Goal: Task Accomplishment & Management: Manage account settings

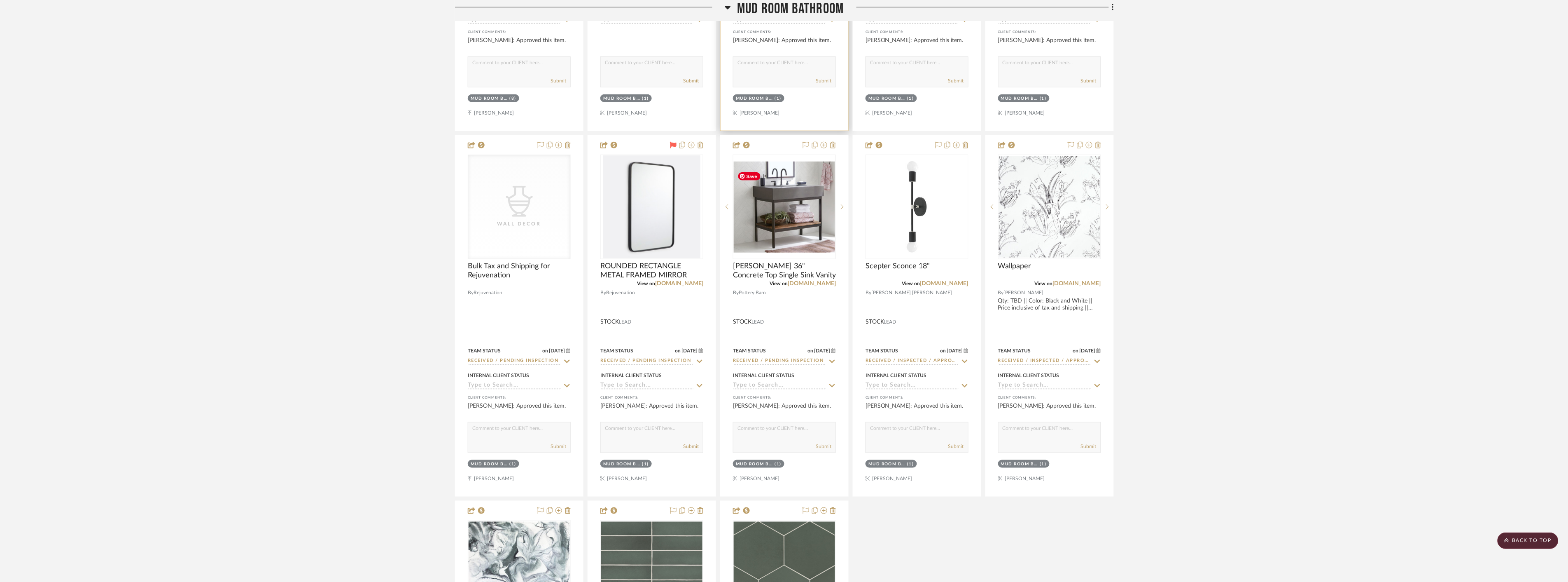
scroll to position [5494, 0]
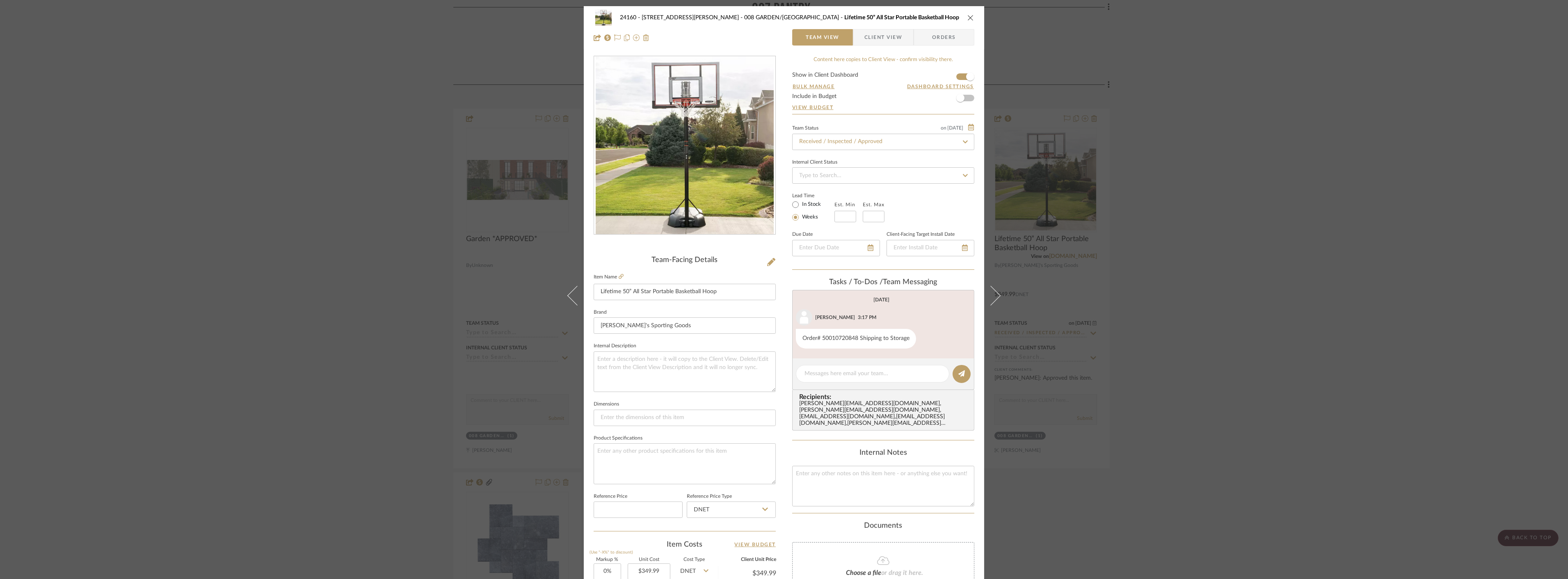
click at [1412, 228] on div "24160 - 214 E 18th Street - Satow Elliot 008 GARDEN/TERRACE Lifetime 50” All St…" at bounding box center [784, 290] width 1568 height 579
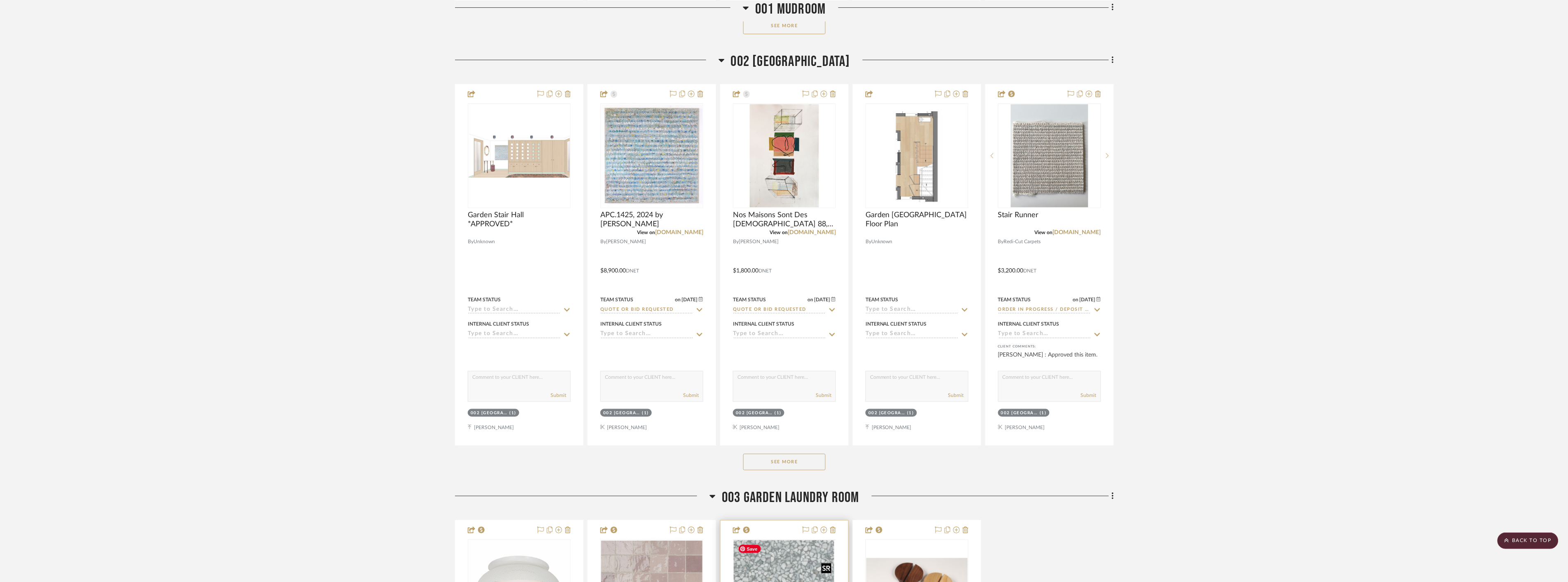
scroll to position [1923, 0]
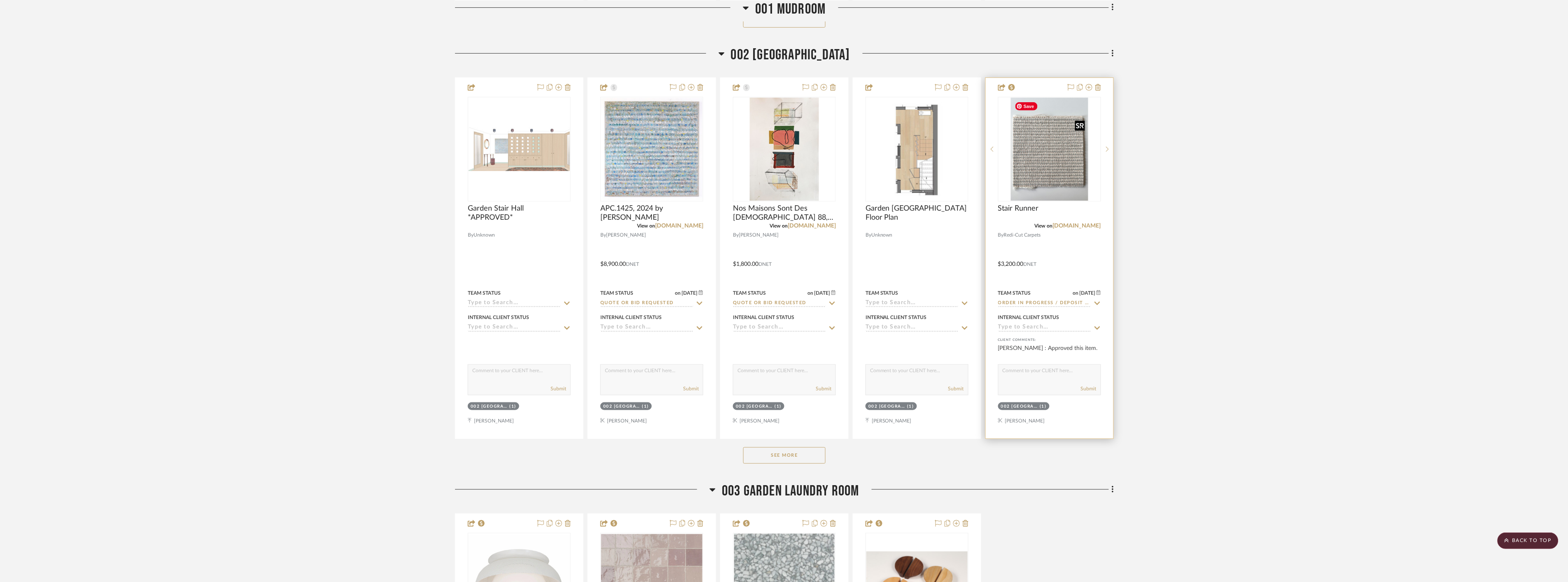
click at [0, 0] on img at bounding box center [0, 0] width 0 height 0
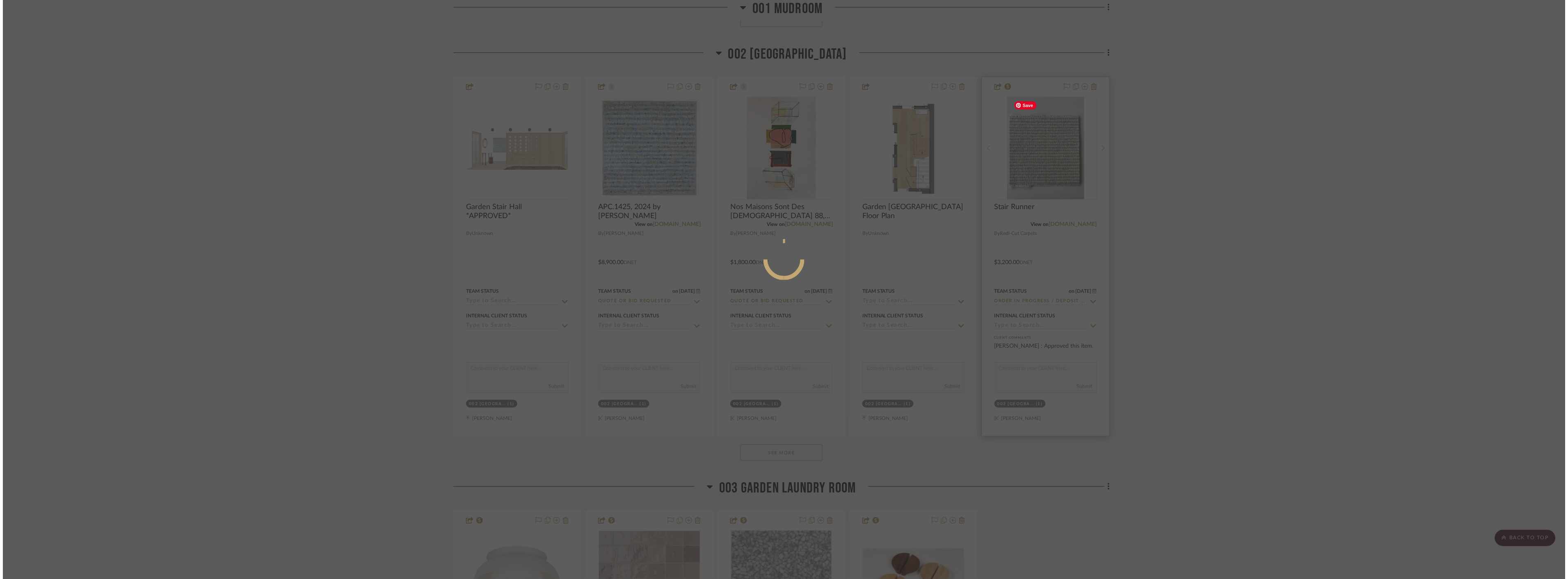
scroll to position [0, 0]
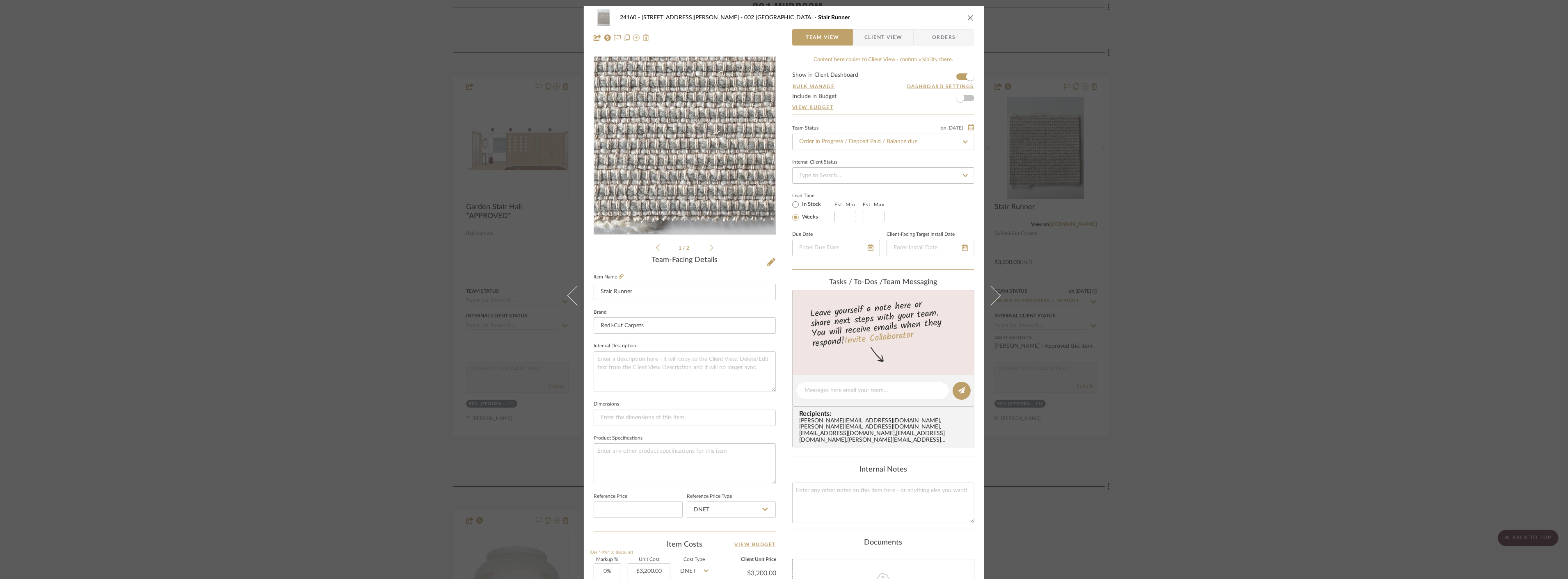
click at [667, 185] on img "0" at bounding box center [684, 145] width 133 height 178
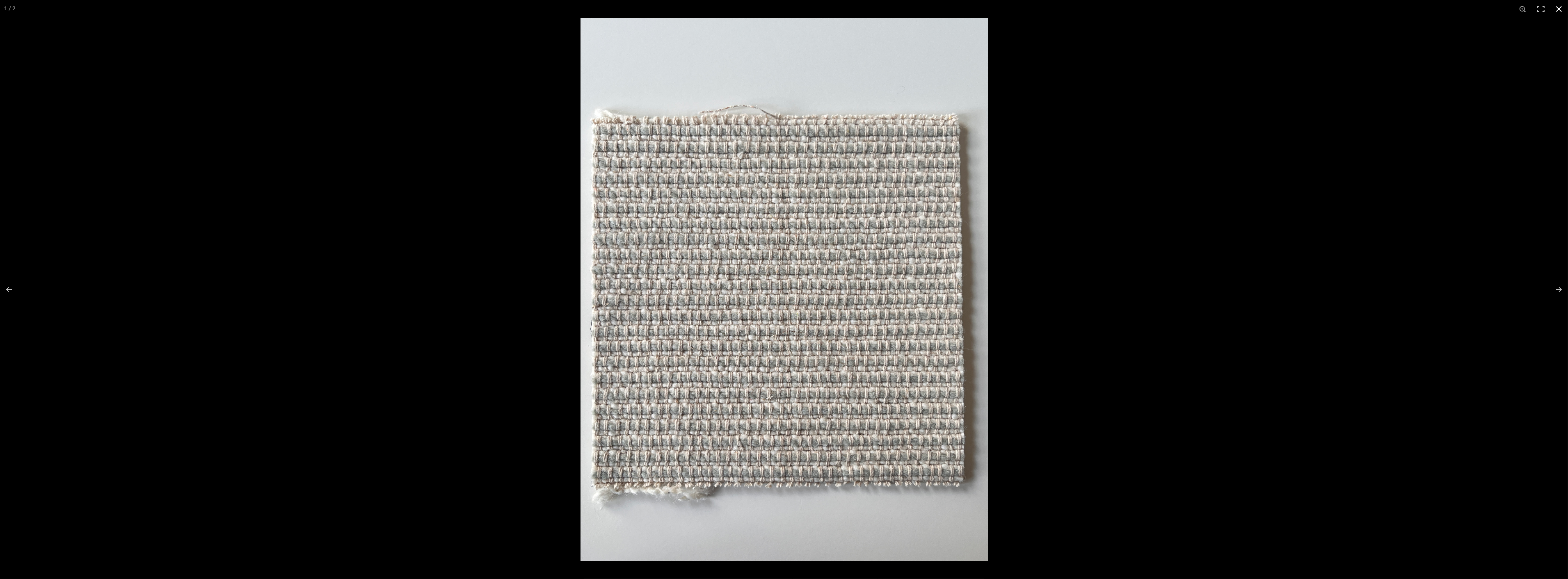
click at [1558, 6] on button at bounding box center [1559, 9] width 18 height 18
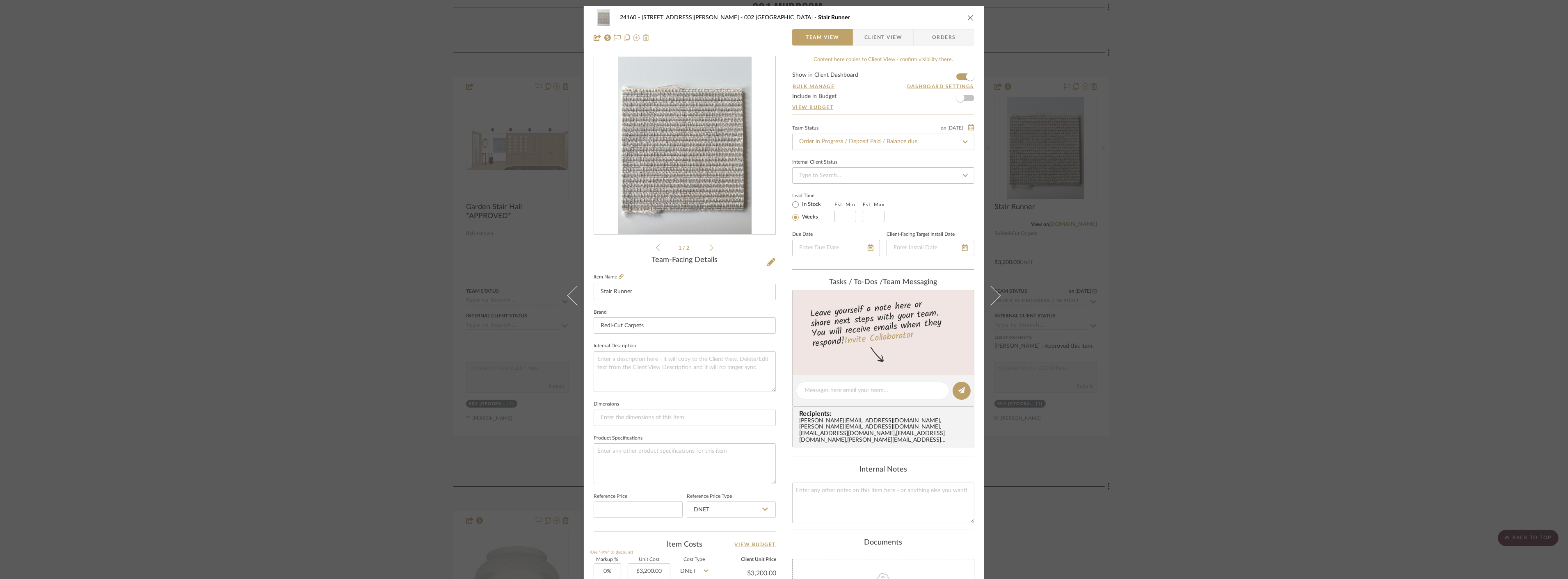
click at [1321, 305] on div "24160 - 214 E 18th Street - Satow Elliot 002 GARDEN STAIR HALL Stair Runner Tea…" at bounding box center [784, 290] width 1568 height 579
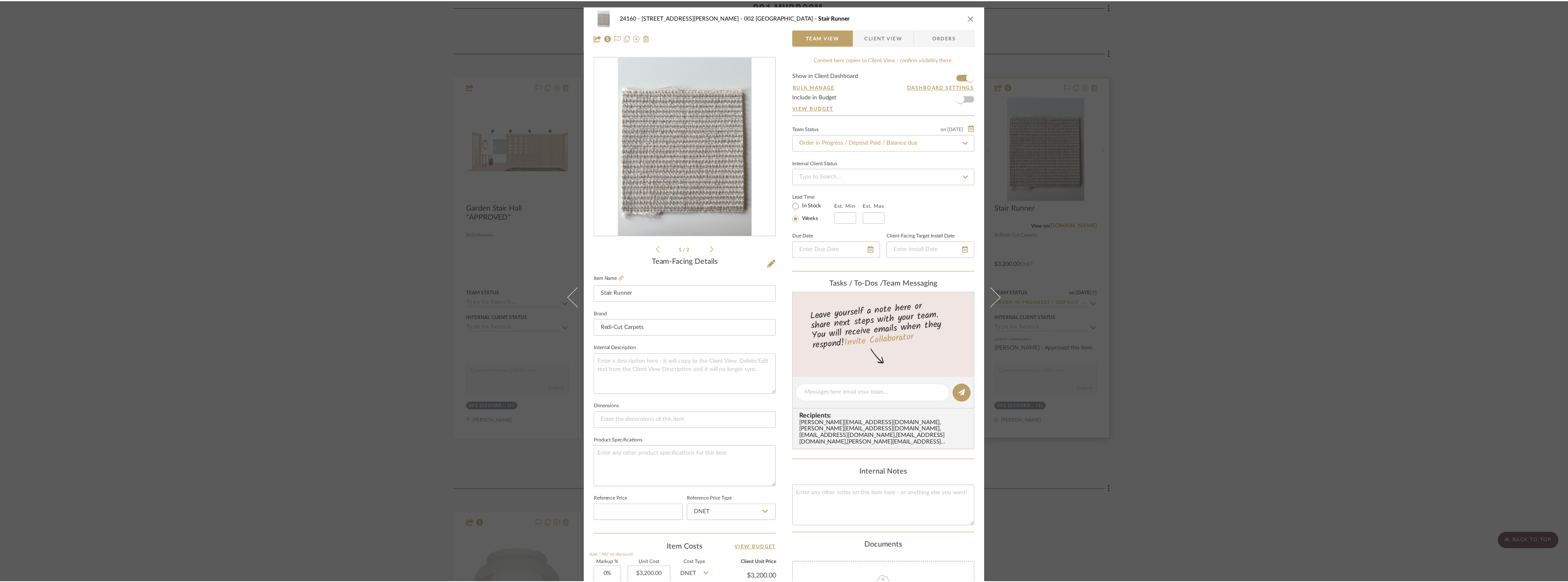
scroll to position [1923, 0]
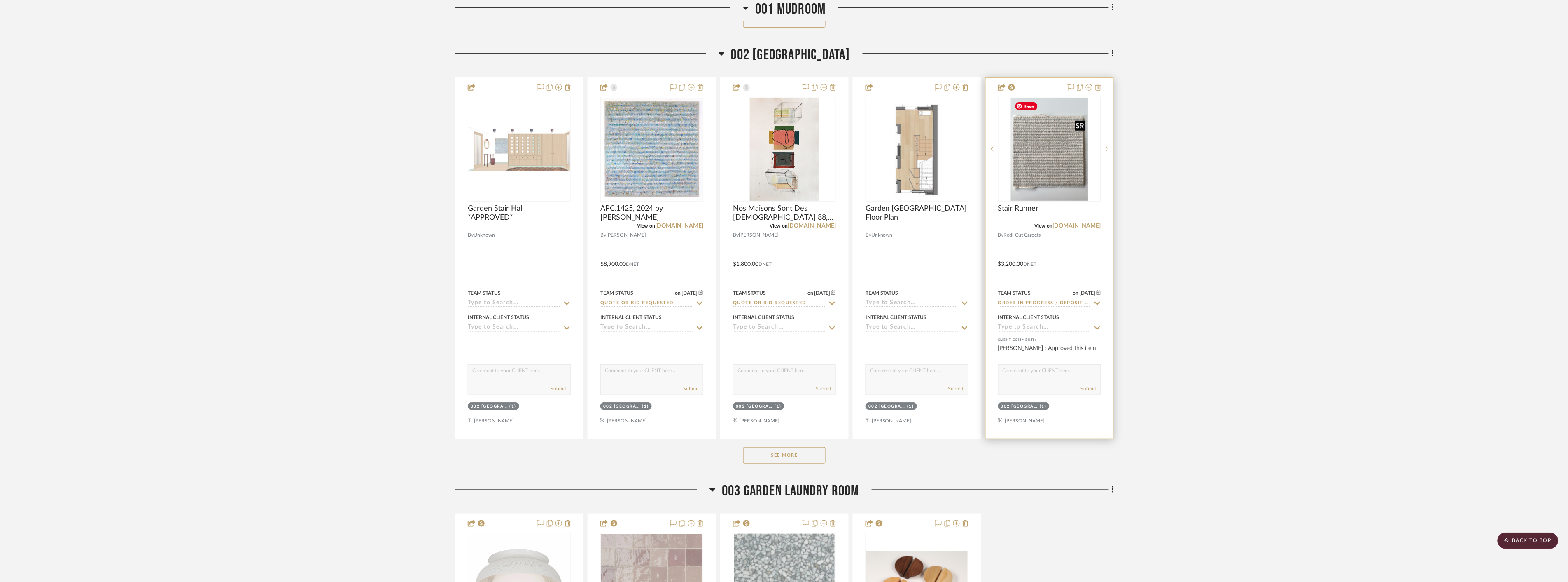
click at [1065, 161] on img "0" at bounding box center [1049, 149] width 78 height 103
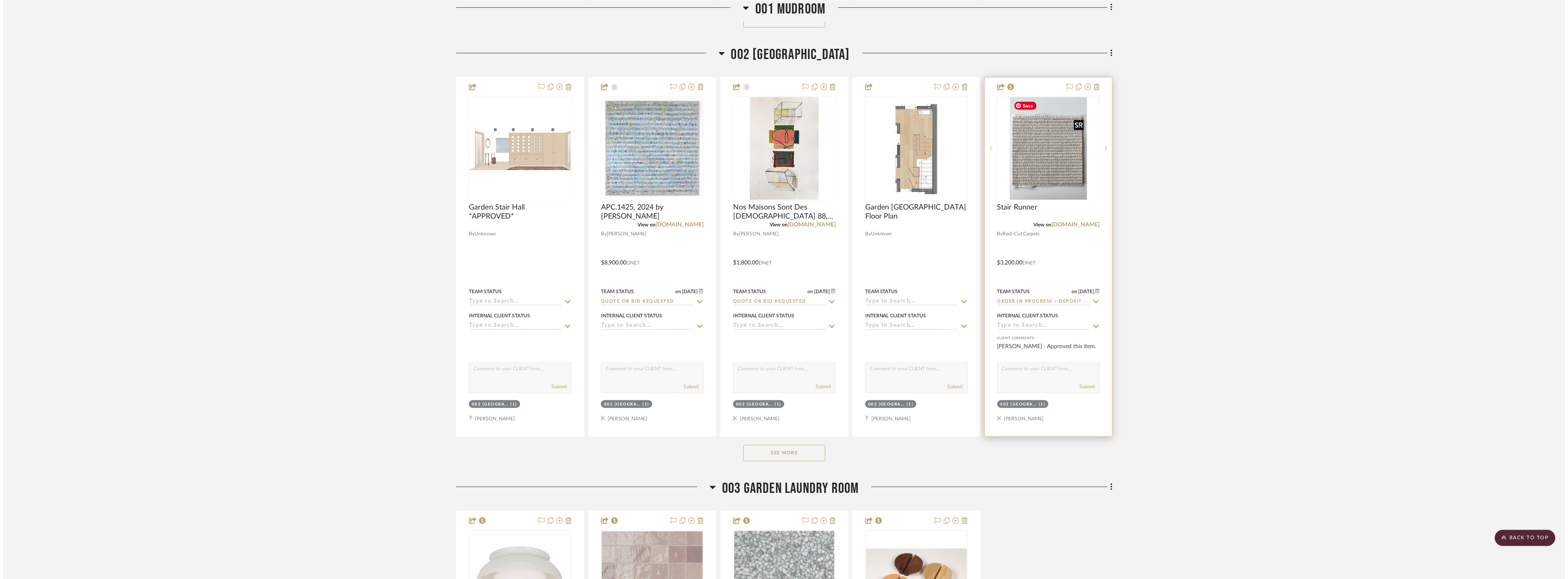
scroll to position [0, 0]
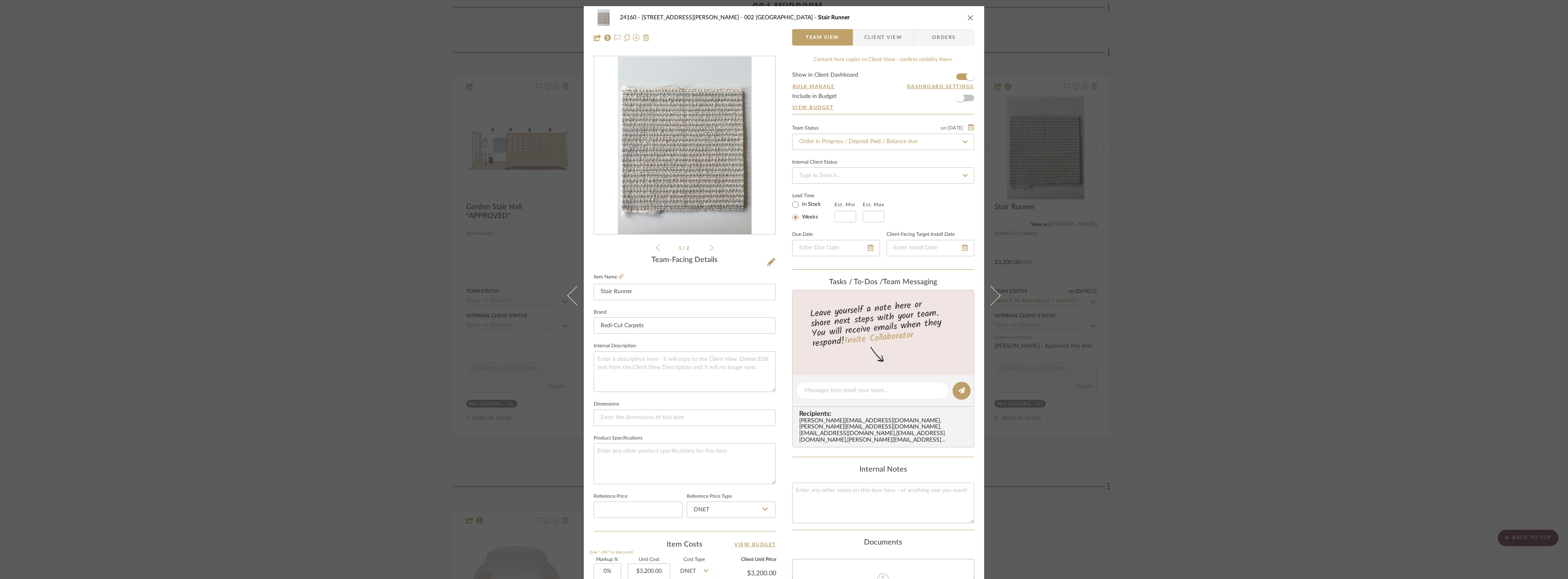
click at [710, 244] on icon at bounding box center [712, 248] width 4 height 7
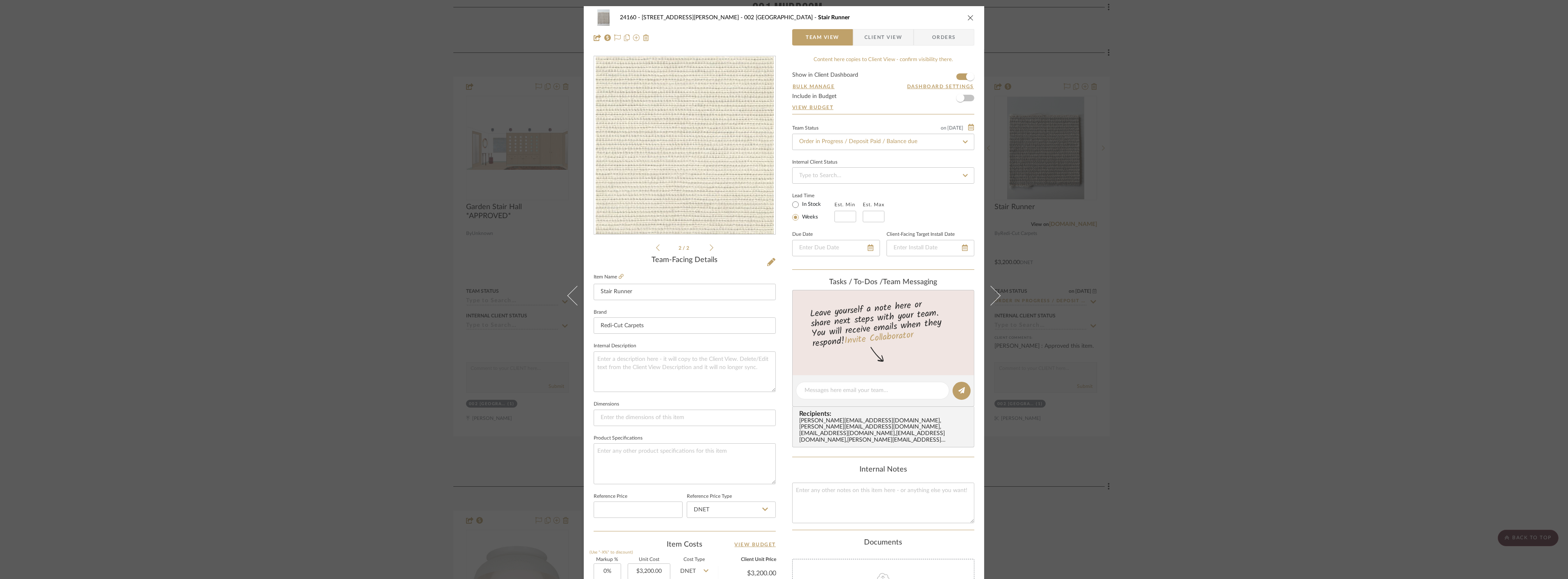
click at [1306, 213] on div "24160 - 214 E 18th Street - Satow Elliot 002 GARDEN STAIR HALL Stair Runner Tea…" at bounding box center [784, 290] width 1568 height 579
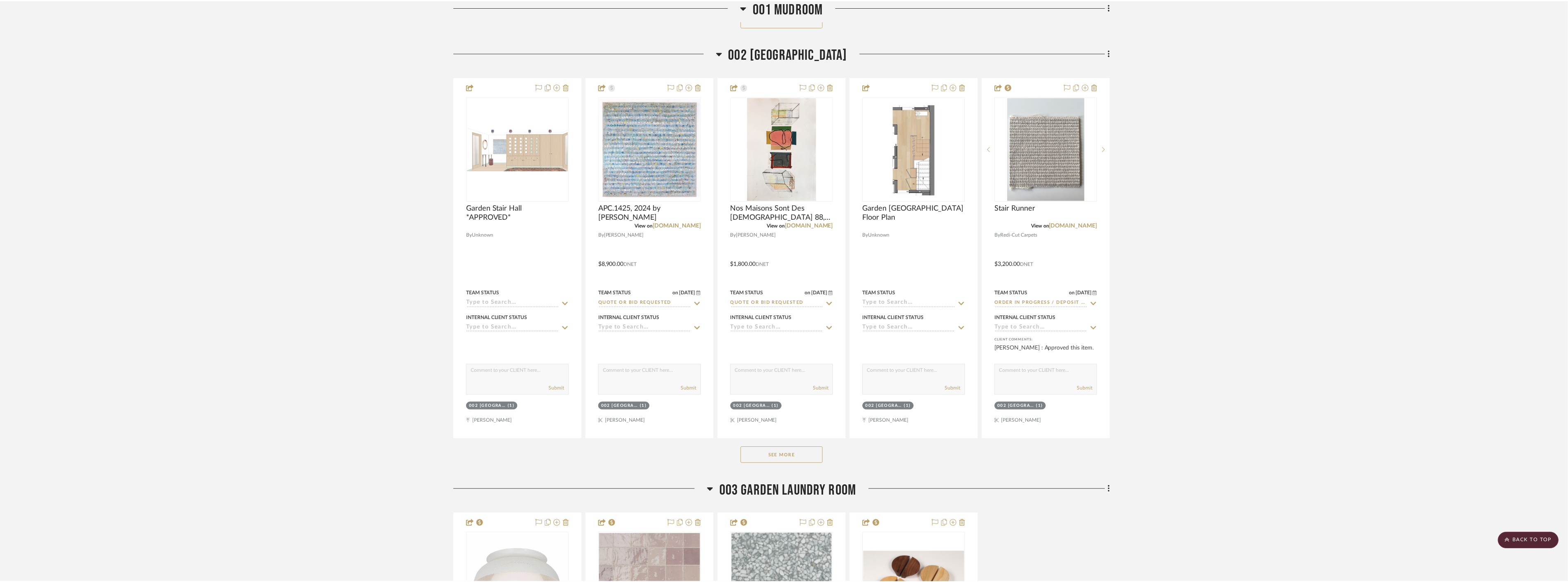
scroll to position [1923, 0]
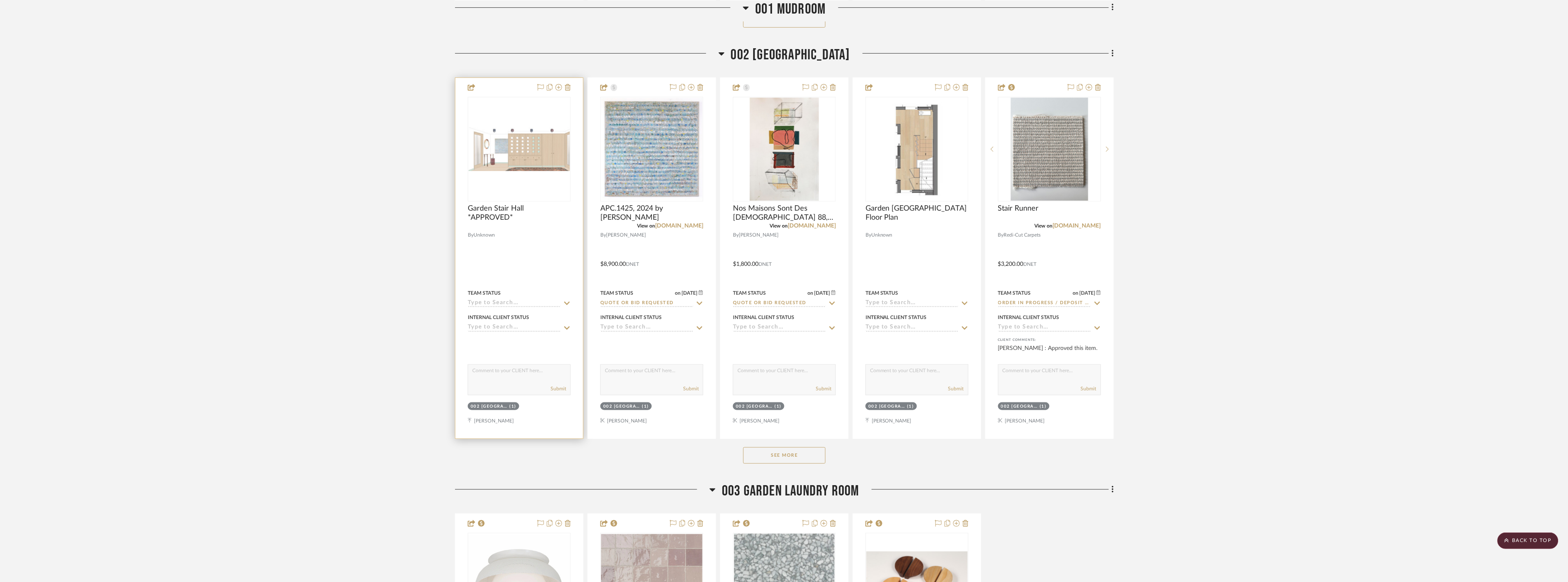
click at [535, 142] on img "0" at bounding box center [519, 149] width 101 height 43
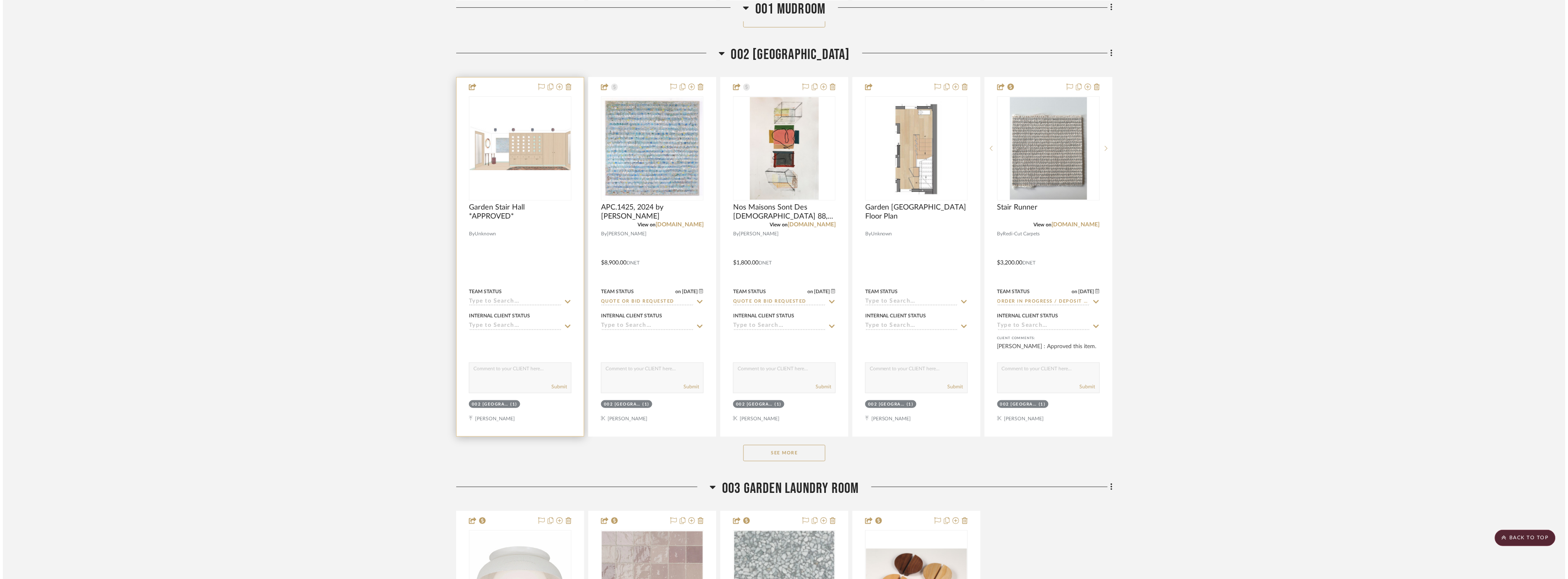
scroll to position [0, 0]
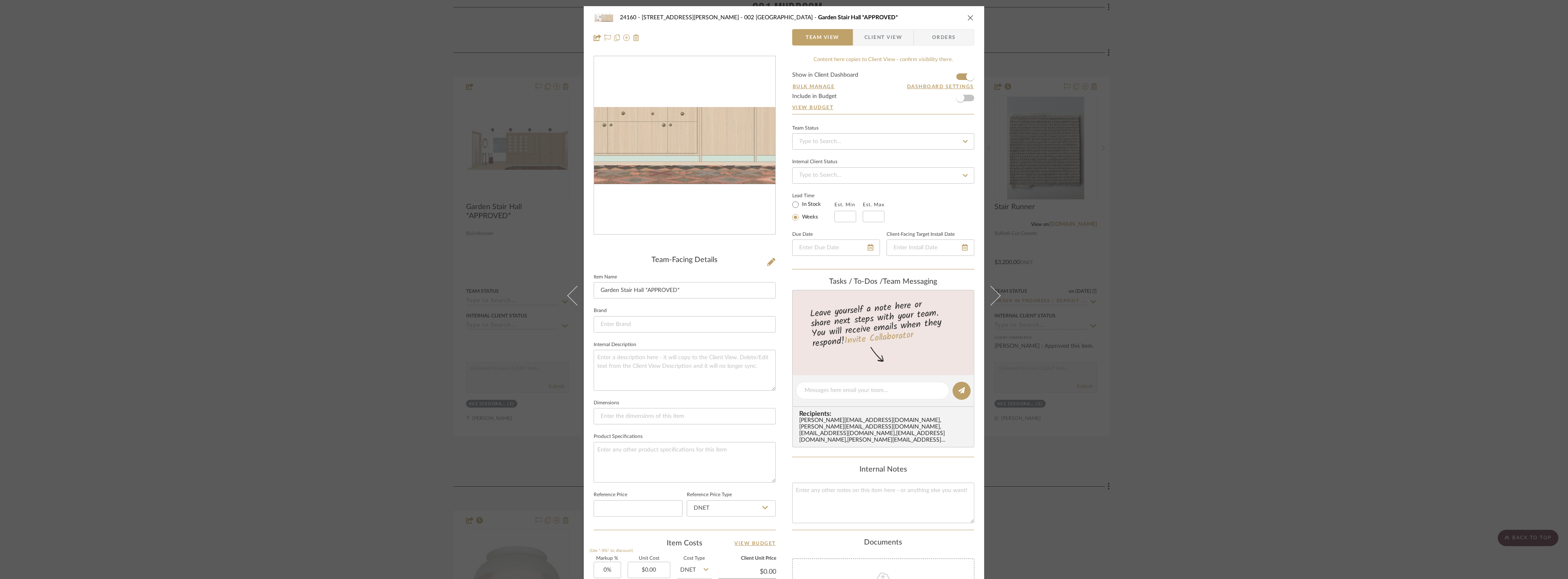
click at [718, 181] on img "0" at bounding box center [685, 145] width 181 height 77
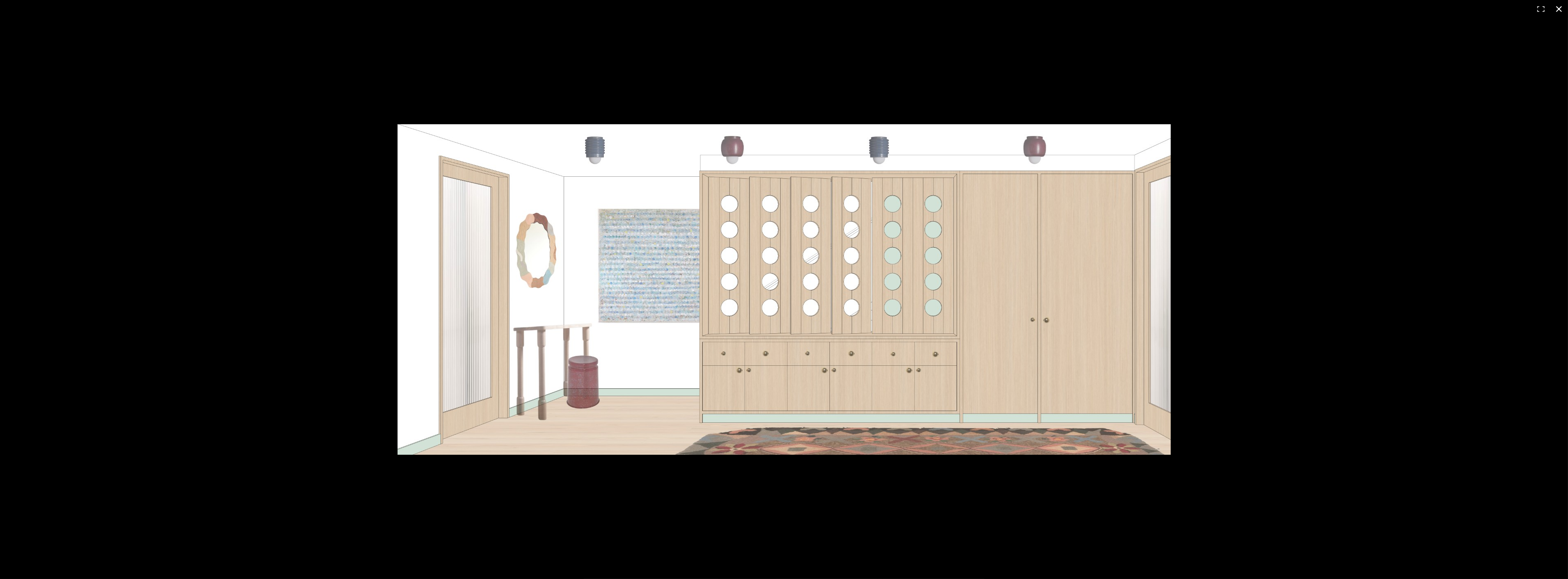
click at [1528, 295] on div at bounding box center [784, 290] width 1568 height 579
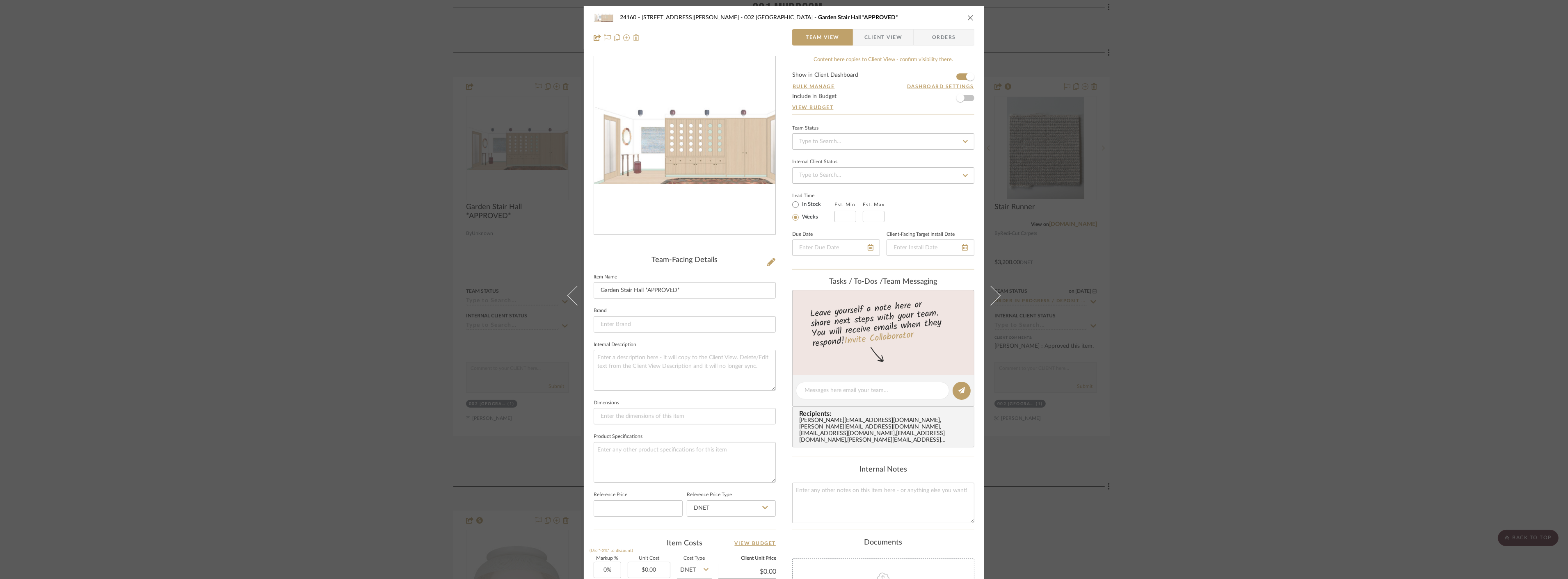
click at [1259, 326] on div "24160 - 214 E 18th Street - Satow Elliot 002 GARDEN STAIR HALL Garden Stair Hal…" at bounding box center [784, 290] width 1568 height 579
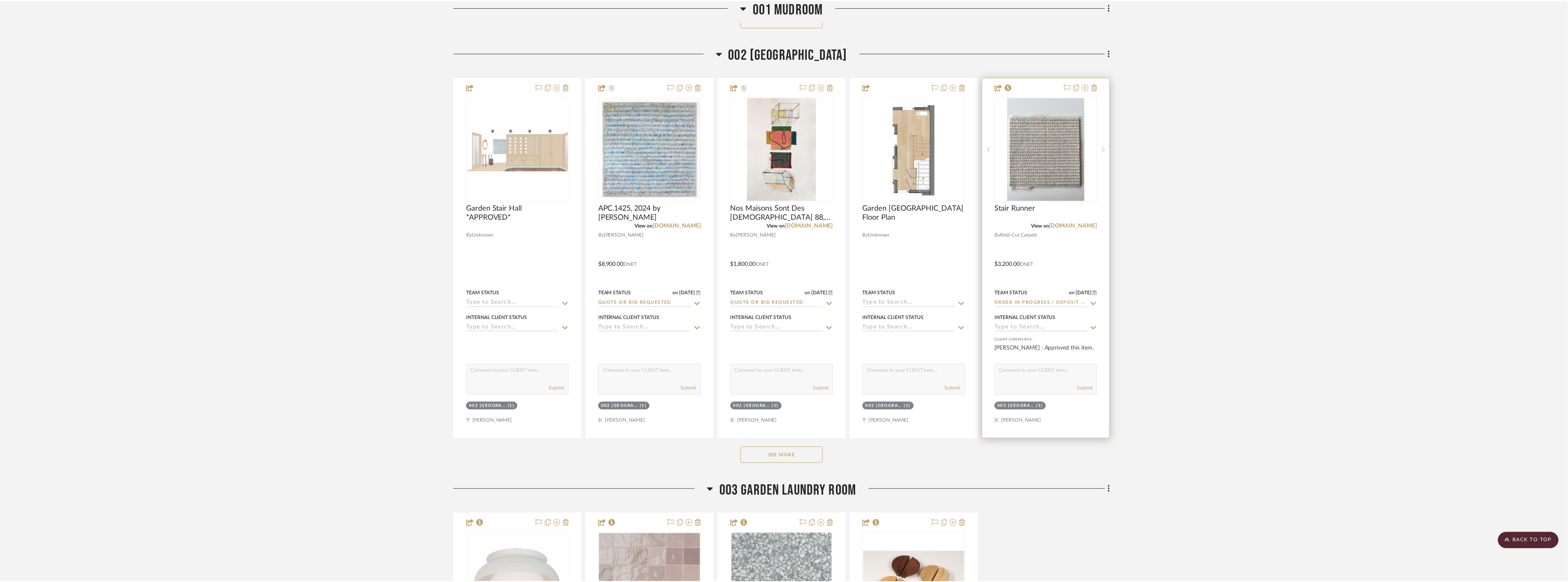
scroll to position [1923, 0]
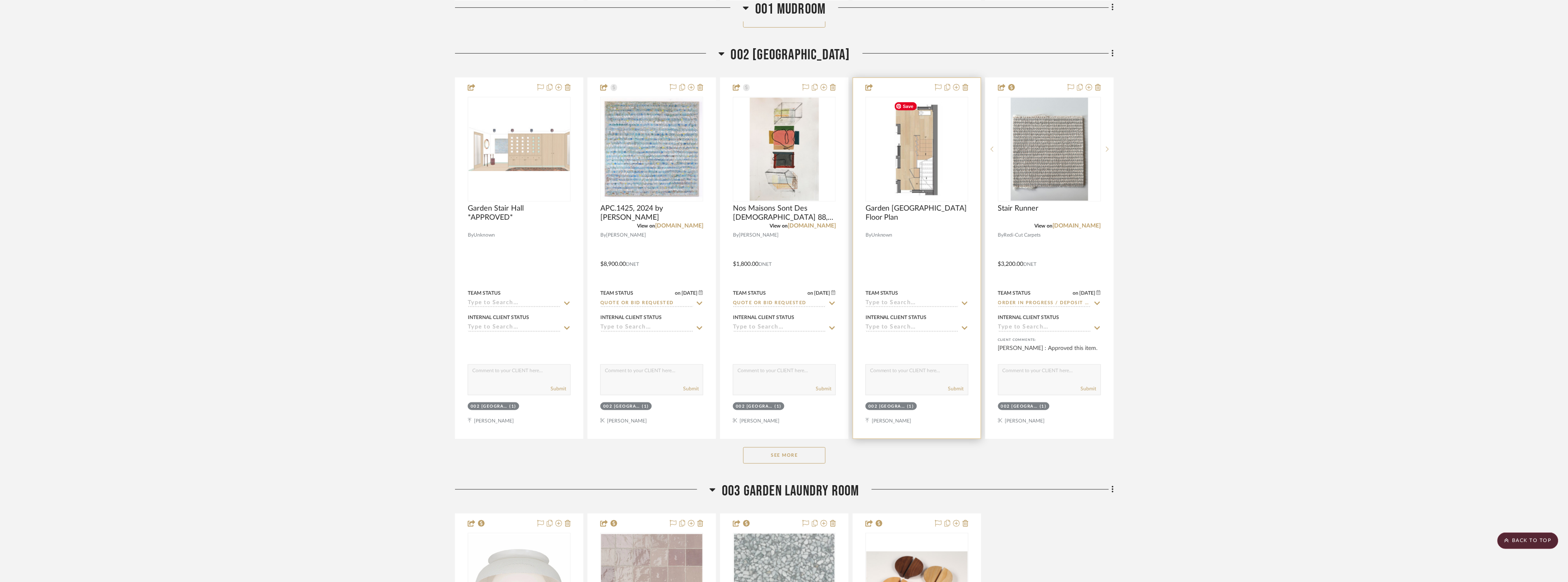
click at [939, 146] on img "0" at bounding box center [917, 149] width 53 height 103
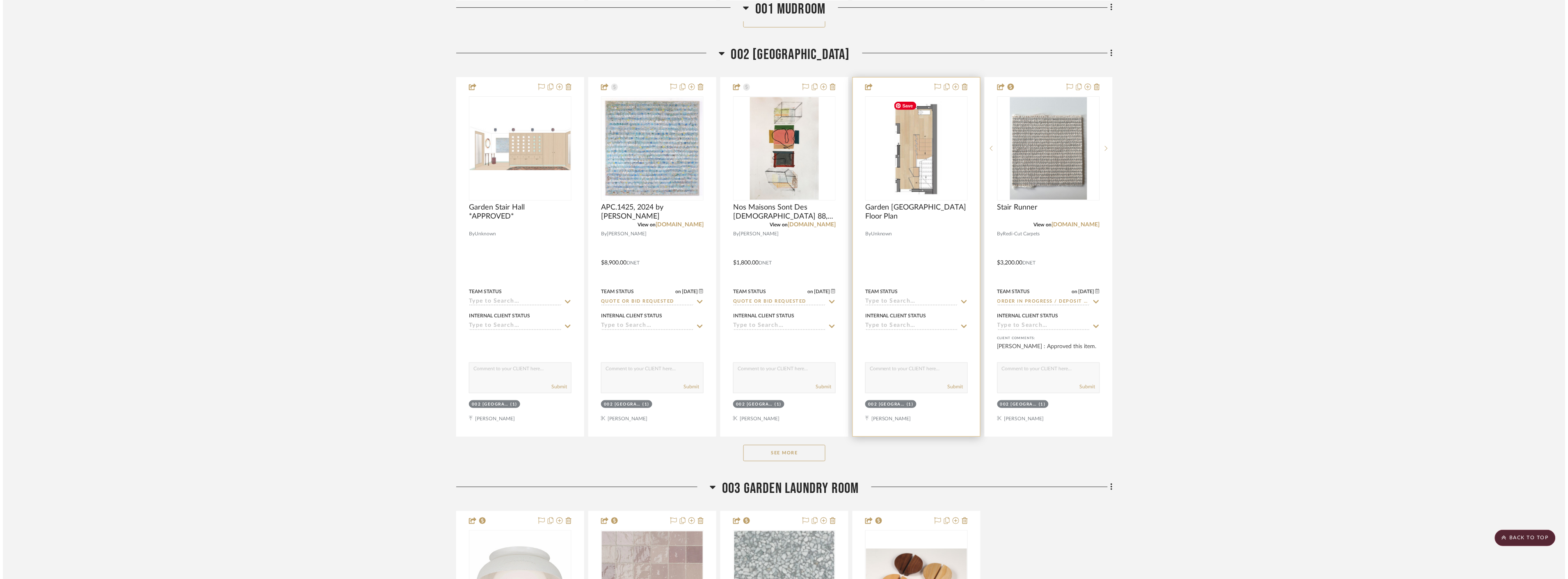
scroll to position [0, 0]
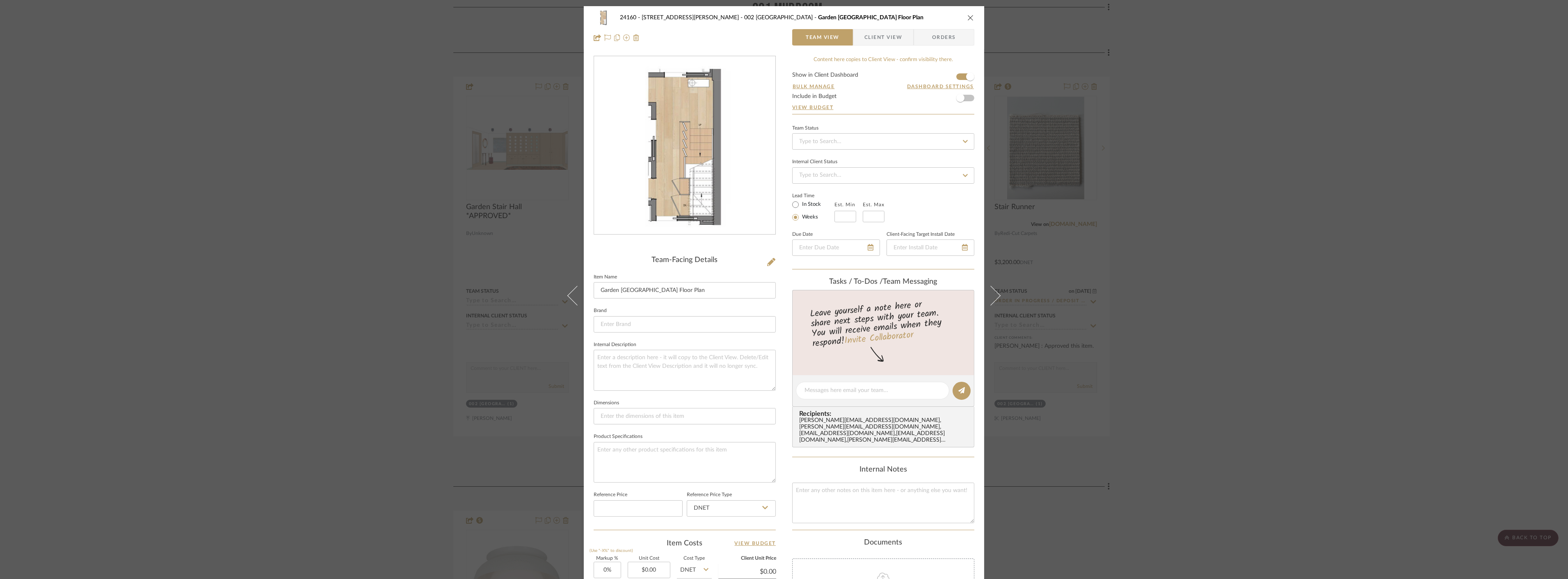
click at [1288, 282] on div "24160 - 214 E 18th Street - Satow Elliot 002 GARDEN STAIR HALL Garden Stair Hal…" at bounding box center [784, 290] width 1568 height 579
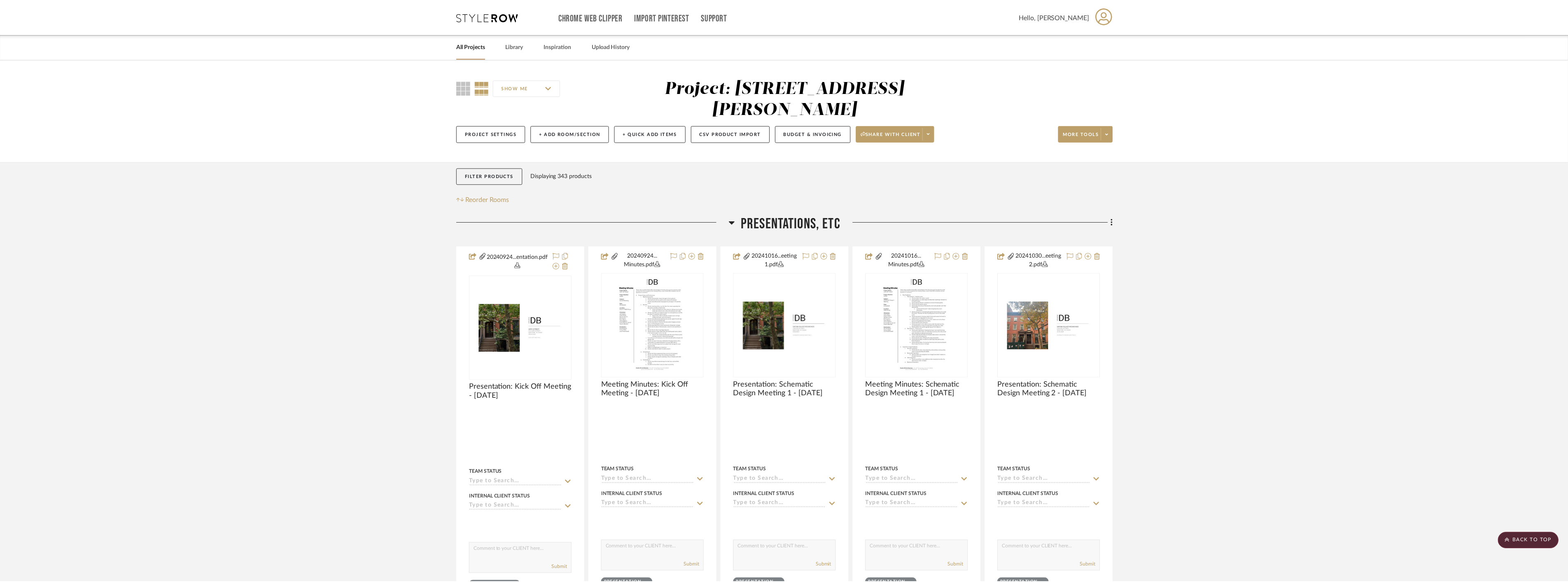
scroll to position [1923, 0]
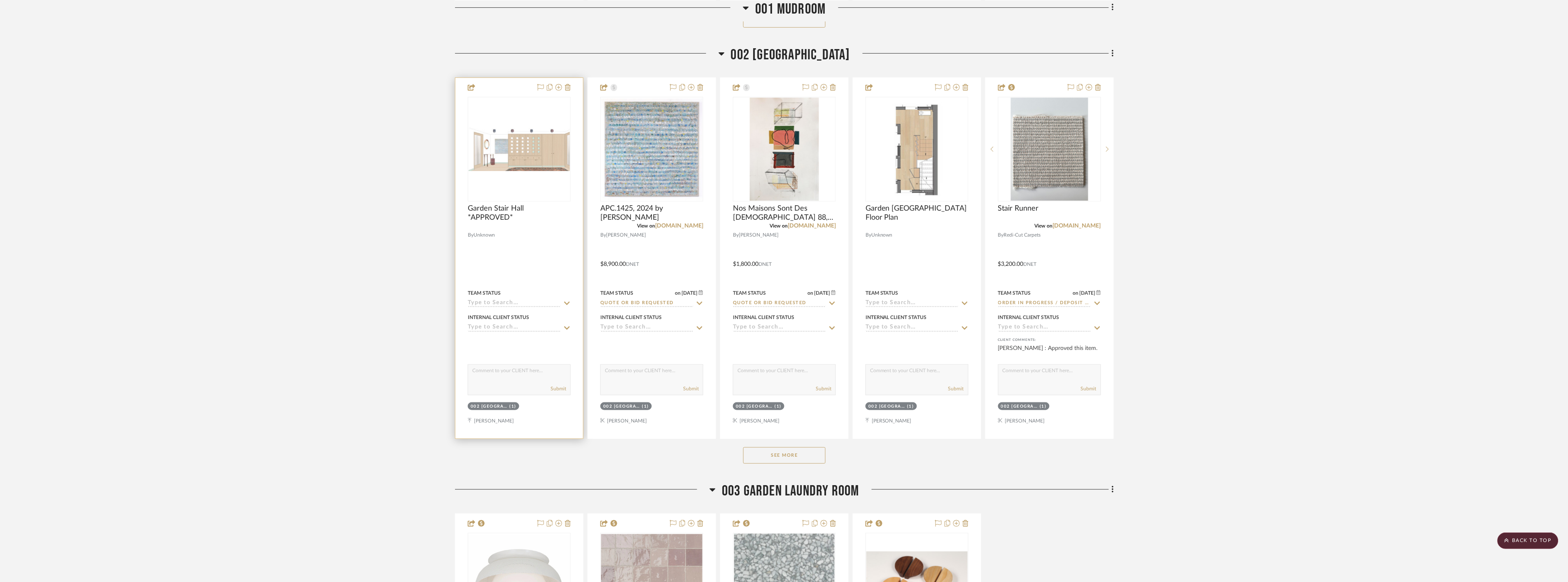
click at [525, 146] on img "0" at bounding box center [519, 149] width 101 height 43
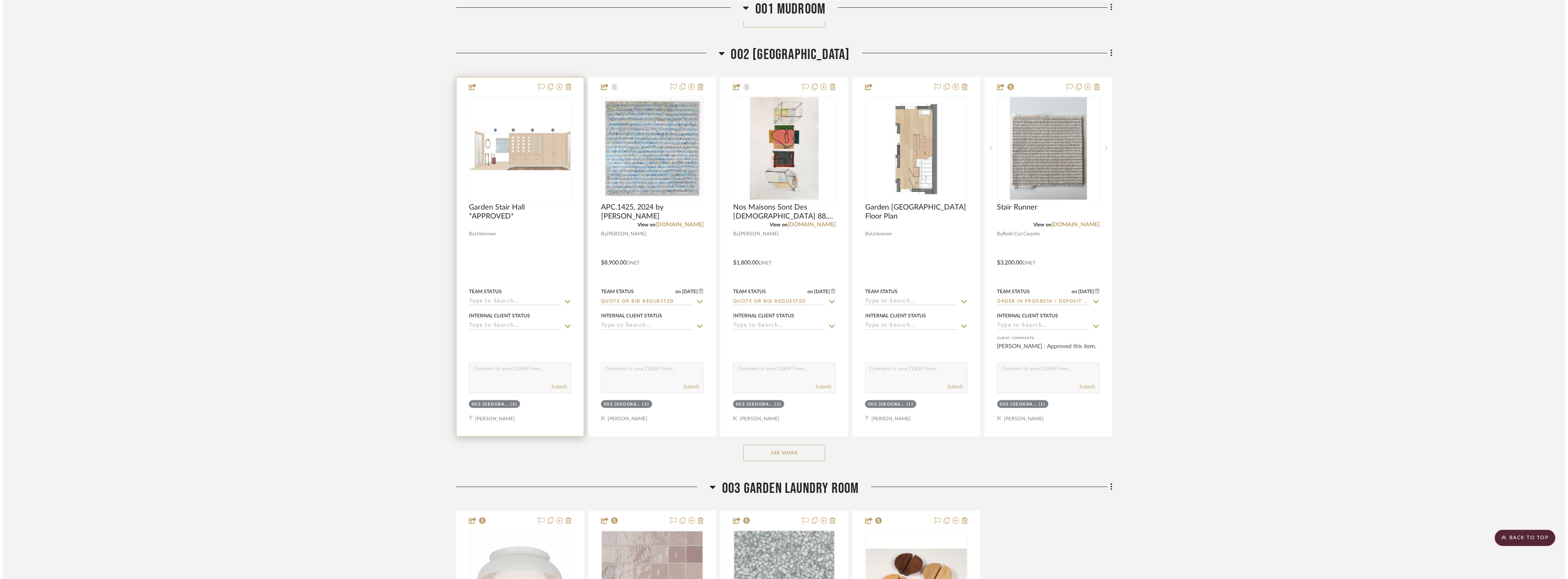
scroll to position [0, 0]
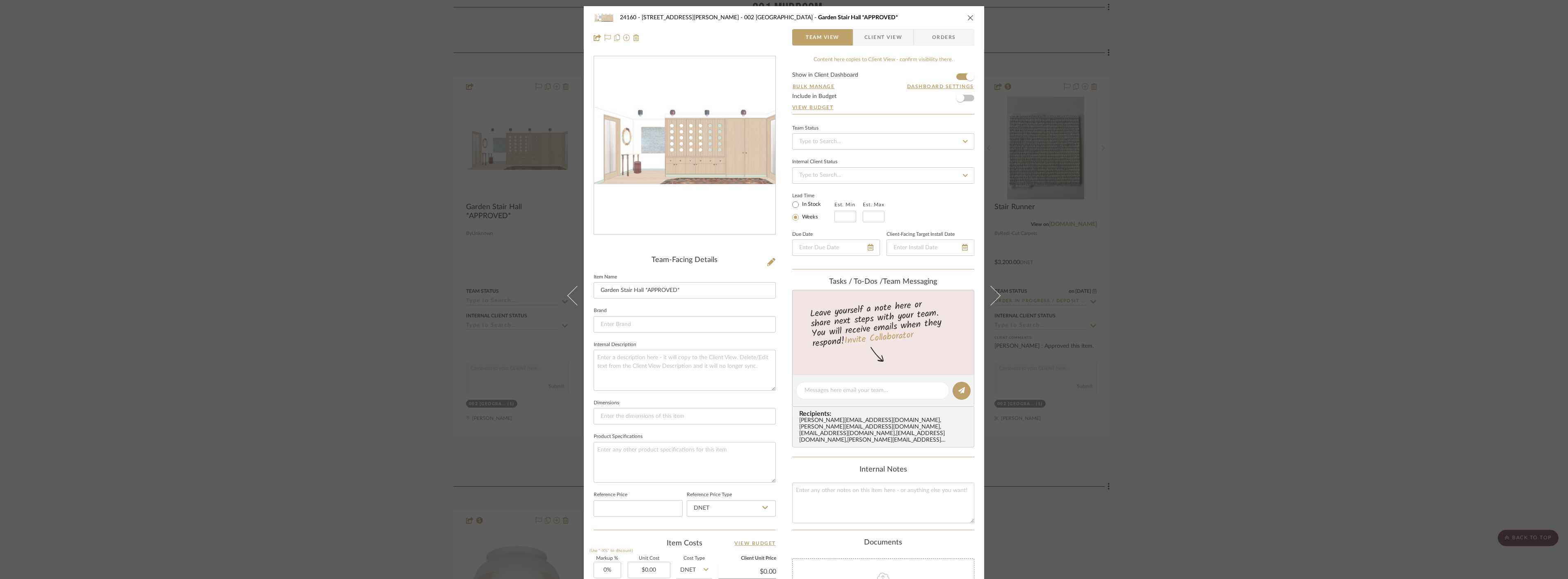
click at [691, 176] on img "0" at bounding box center [685, 145] width 181 height 77
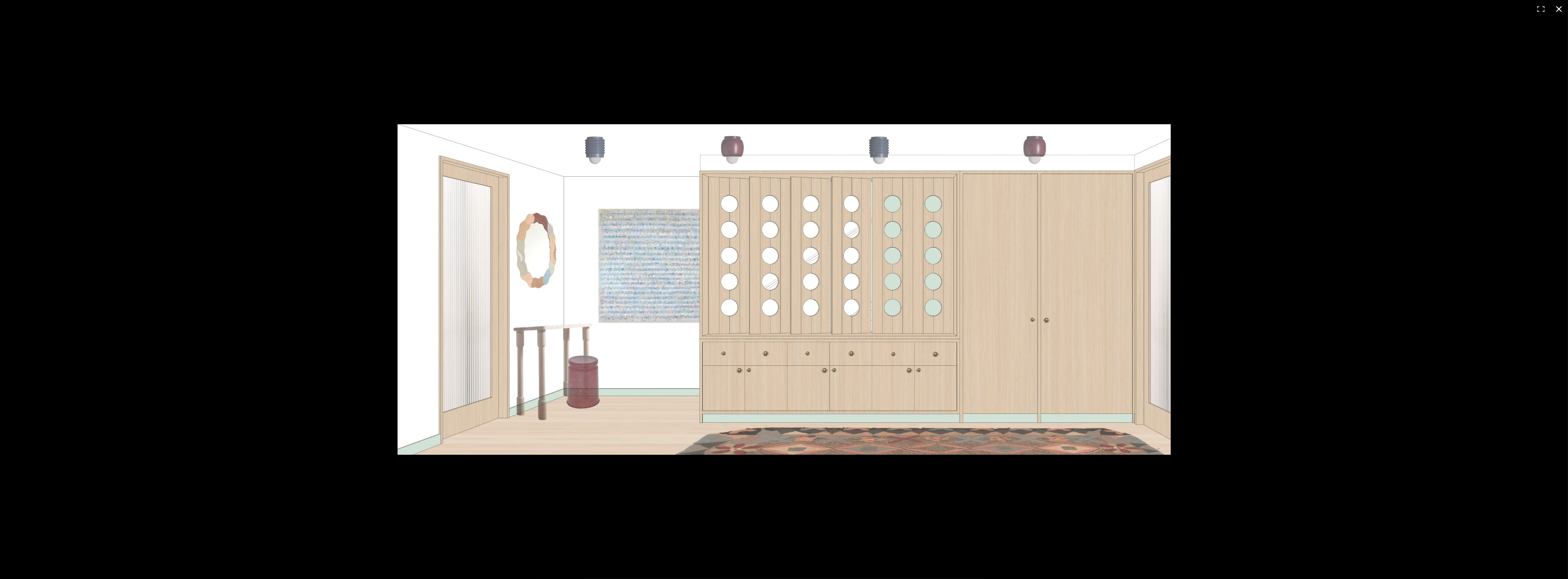
click at [1425, 92] on div at bounding box center [784, 290] width 1568 height 579
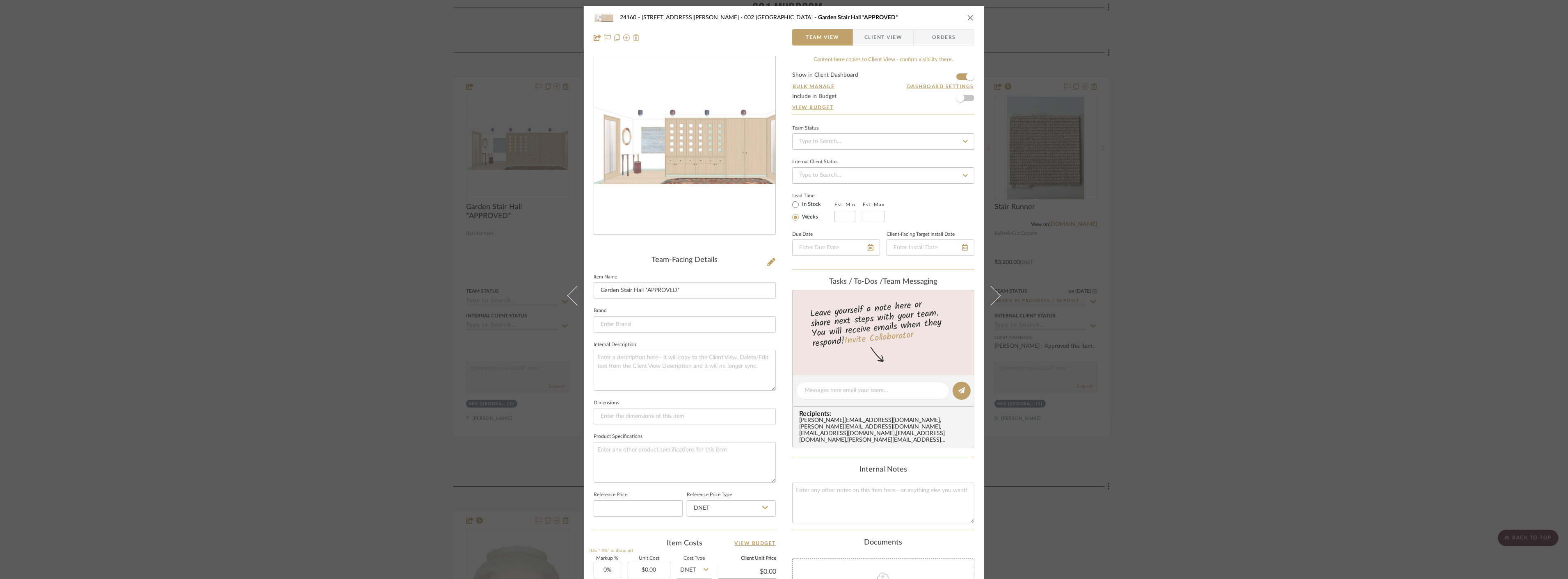
click at [1171, 242] on div "24160 - 214 E 18th Street - Satow Elliot 002 GARDEN STAIR HALL Garden Stair Hal…" at bounding box center [784, 290] width 1568 height 579
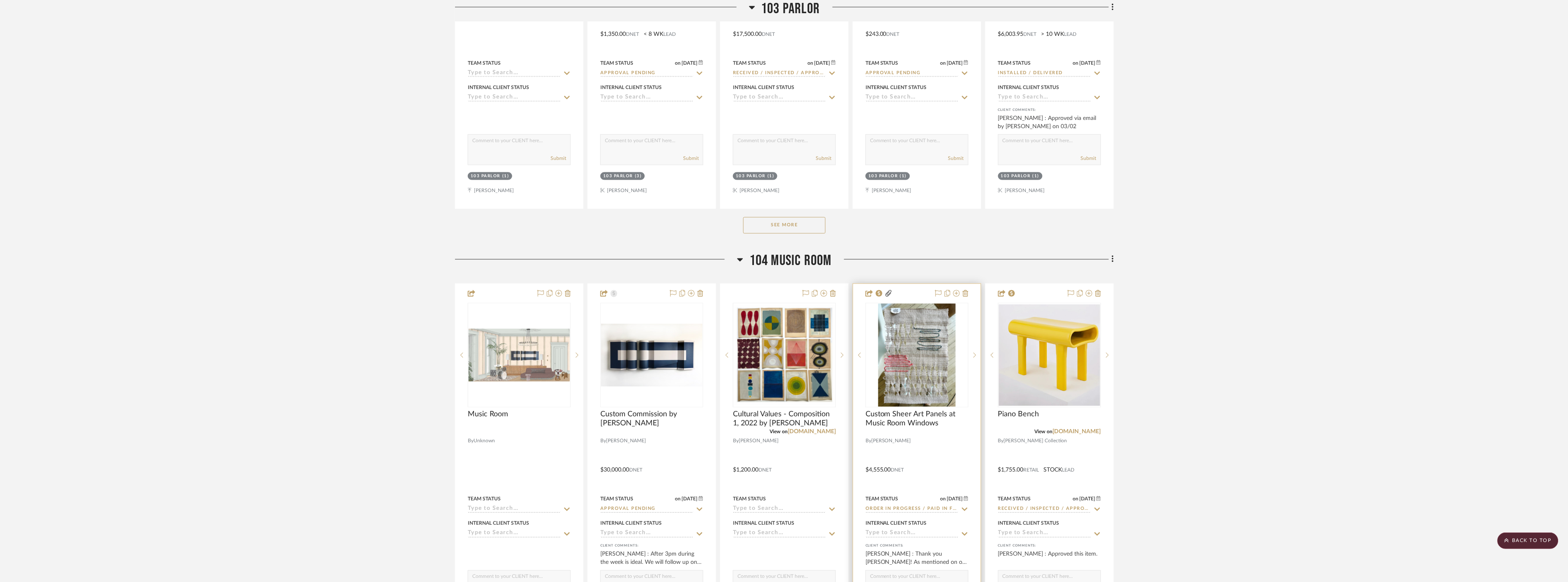
scroll to position [6134, 0]
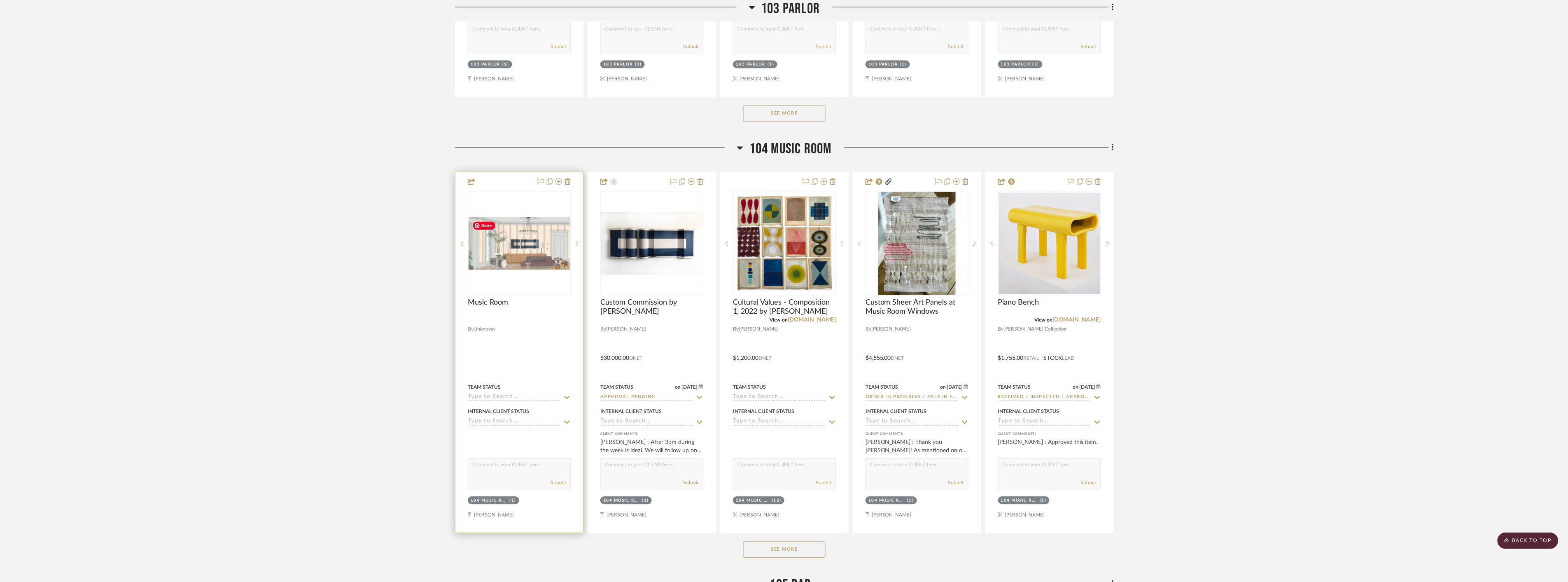
click at [517, 265] on img "0" at bounding box center [519, 243] width 101 height 53
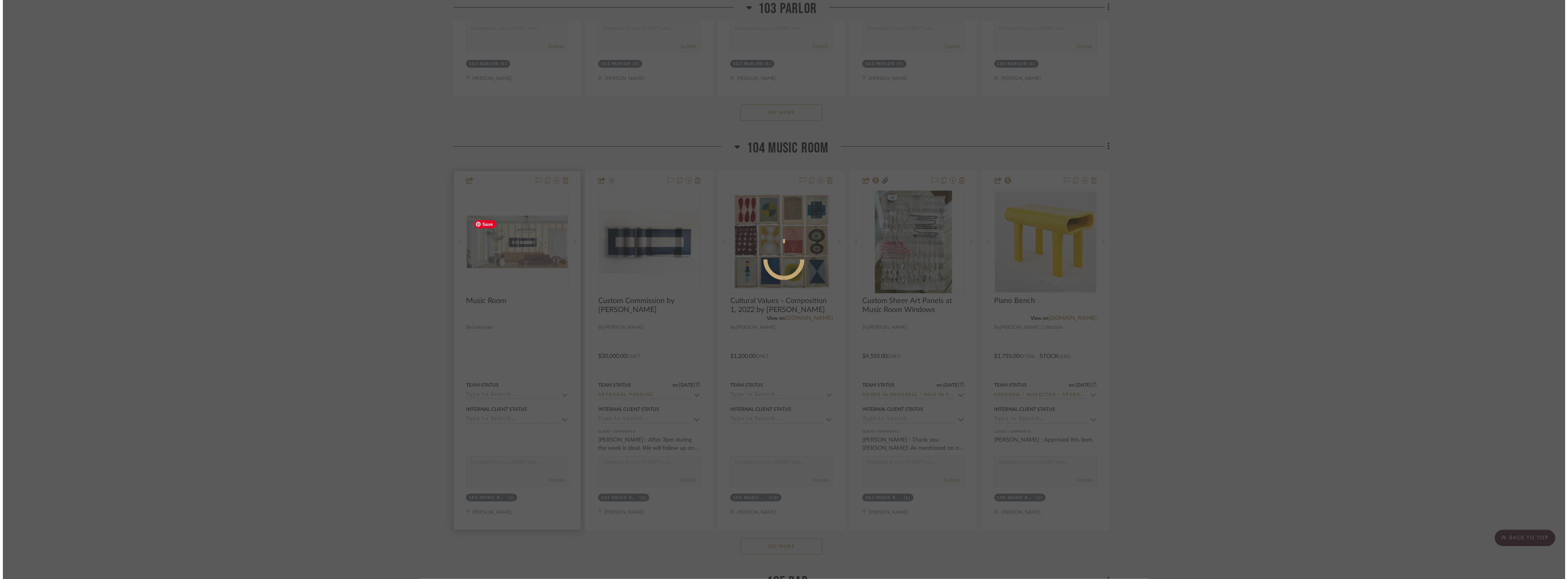
scroll to position [0, 0]
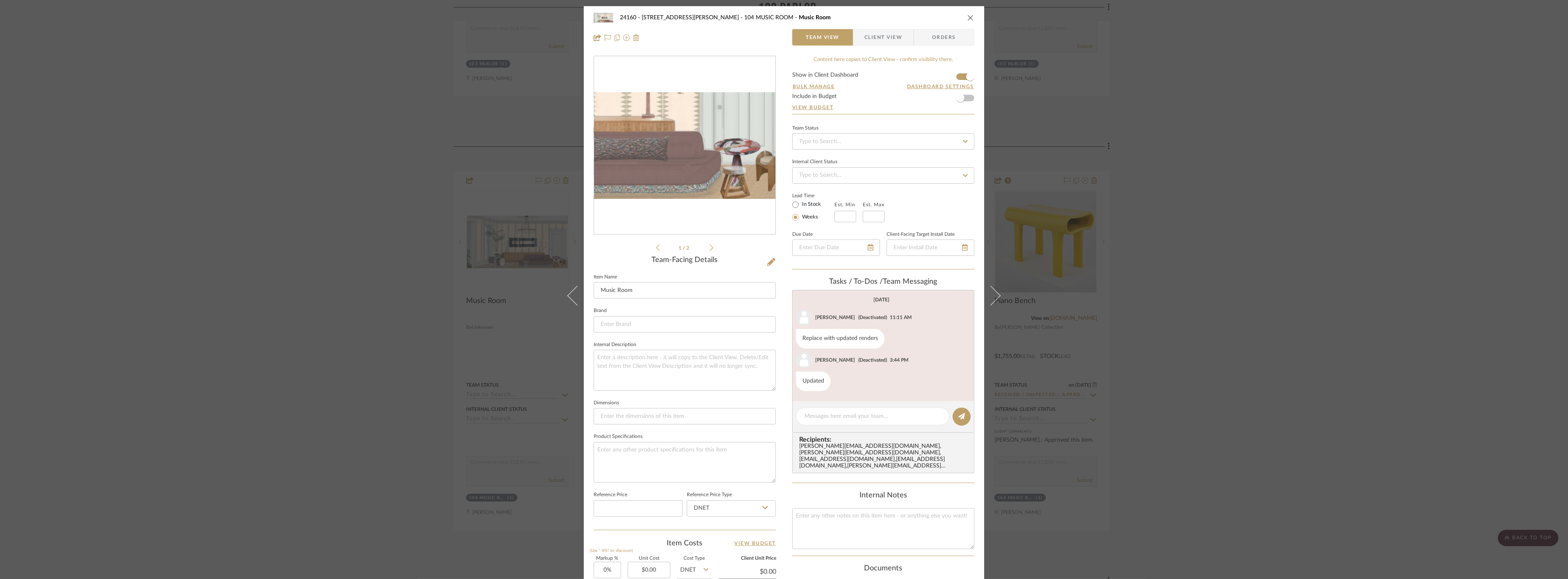
click at [734, 173] on img "0" at bounding box center [685, 146] width 181 height 95
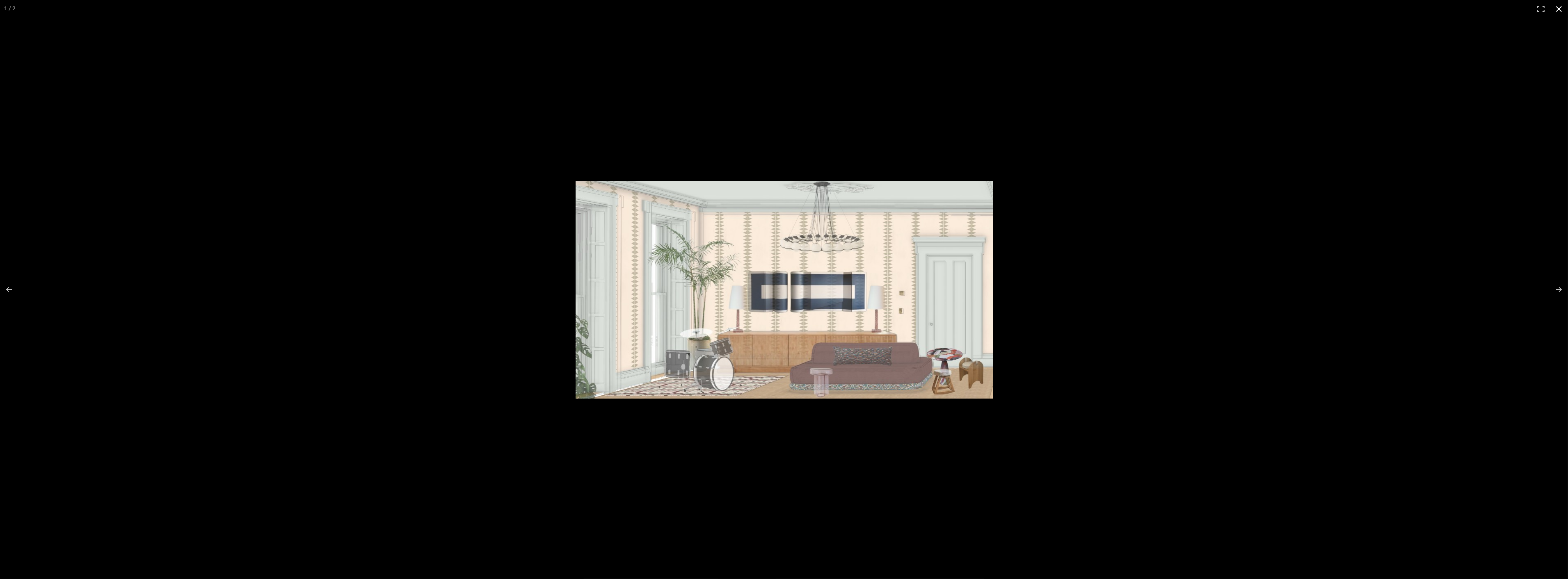
click at [1559, 7] on button at bounding box center [1559, 9] width 18 height 18
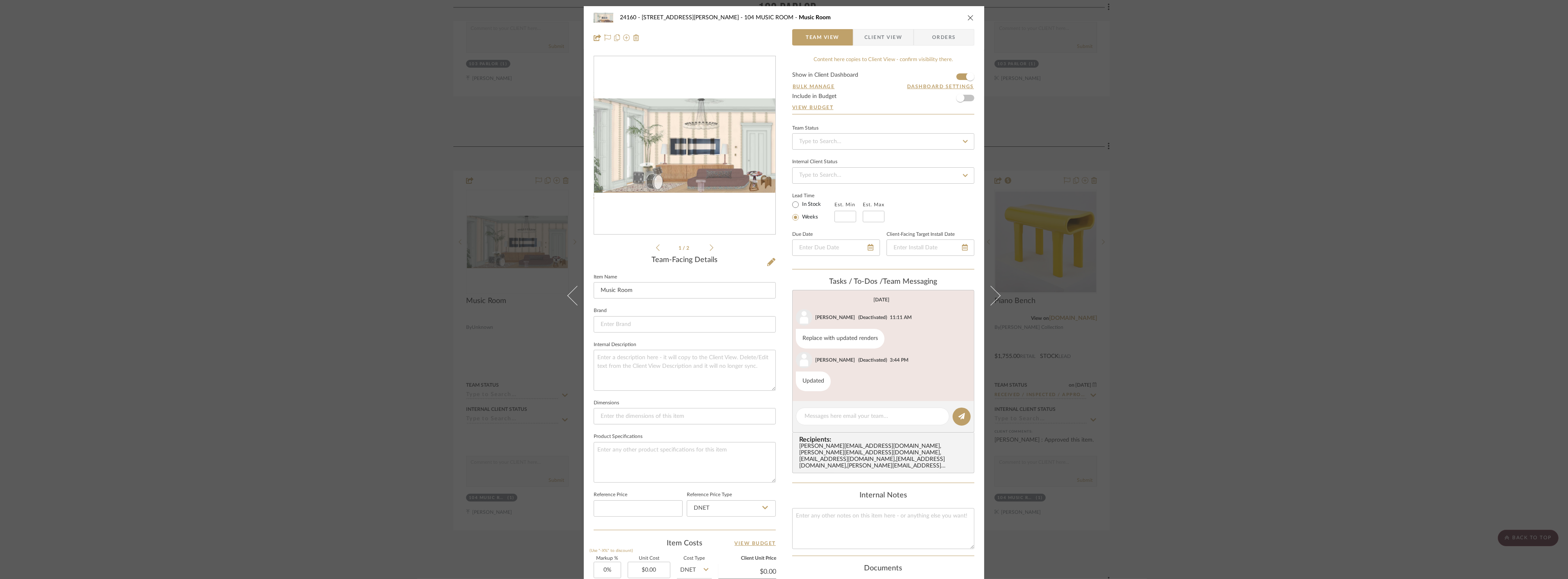
click at [749, 161] on img "0" at bounding box center [685, 146] width 181 height 95
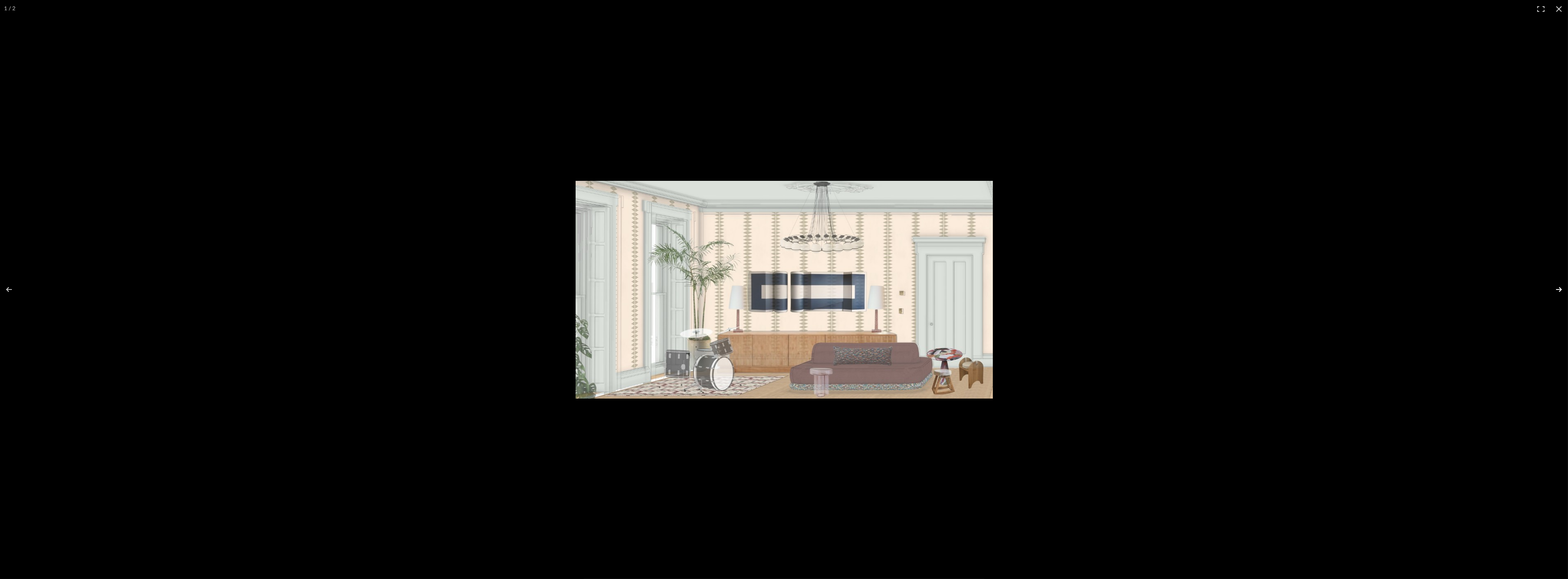
click at [1556, 290] on button at bounding box center [1553, 289] width 29 height 41
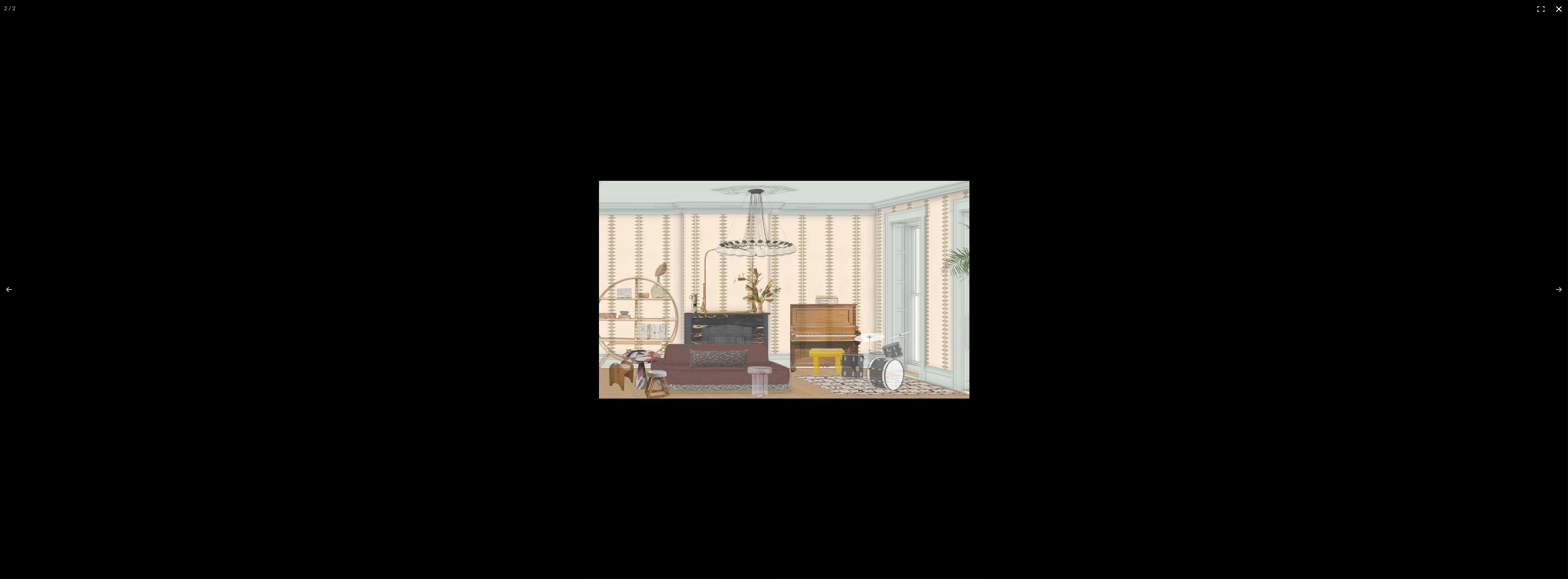
click at [1556, 13] on button at bounding box center [1559, 9] width 18 height 18
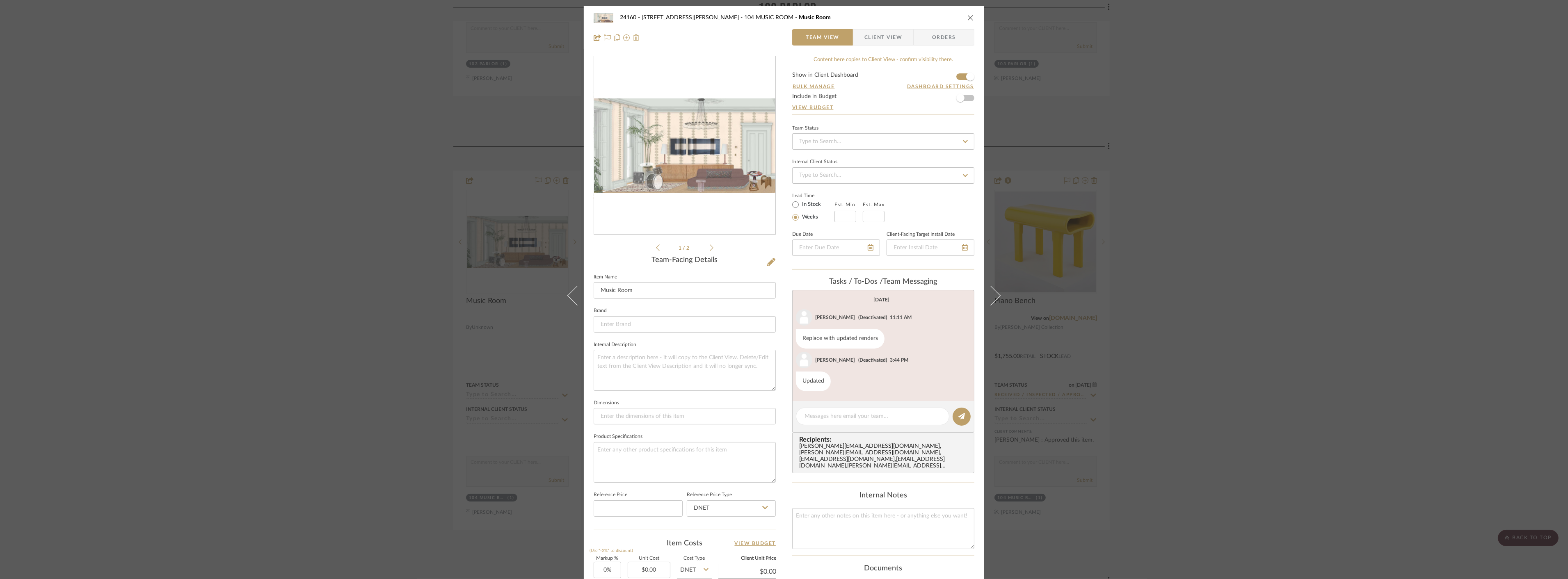
click at [1176, 373] on div "24160 - 214 E 18th Street - Satow Elliot 104 MUSIC ROOM Music Room Team View Cl…" at bounding box center [784, 290] width 1568 height 579
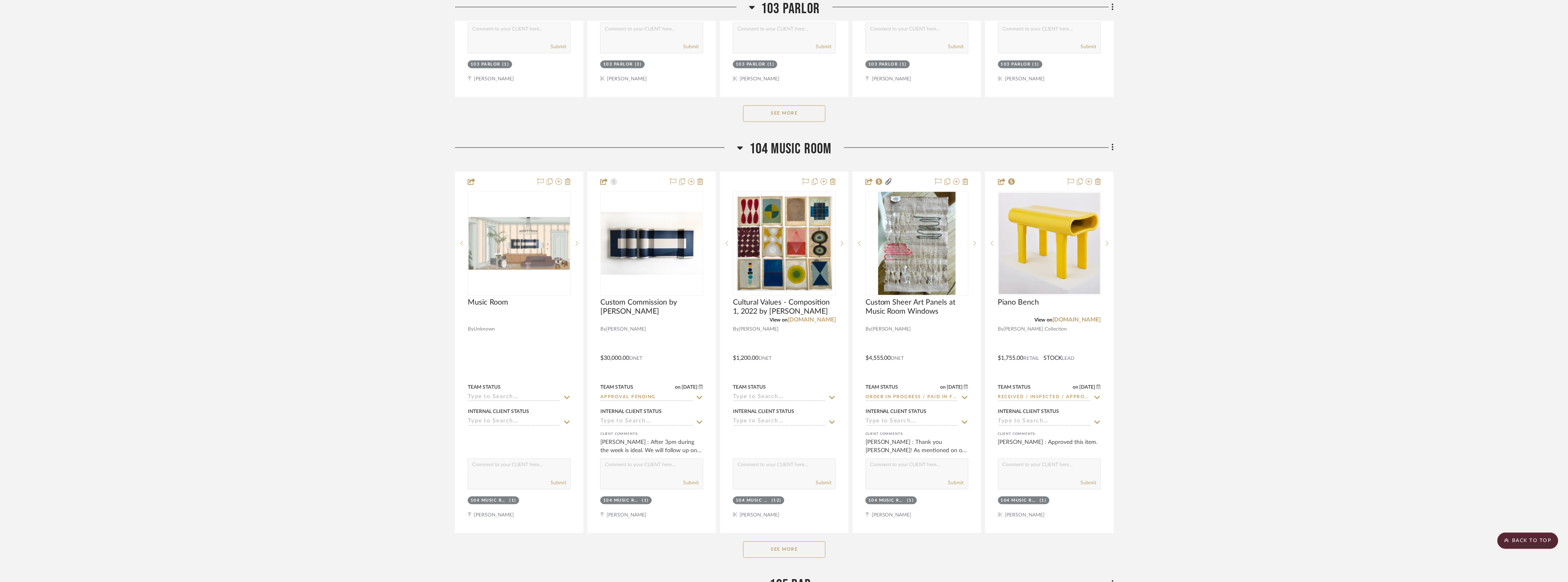
scroll to position [6181, 0]
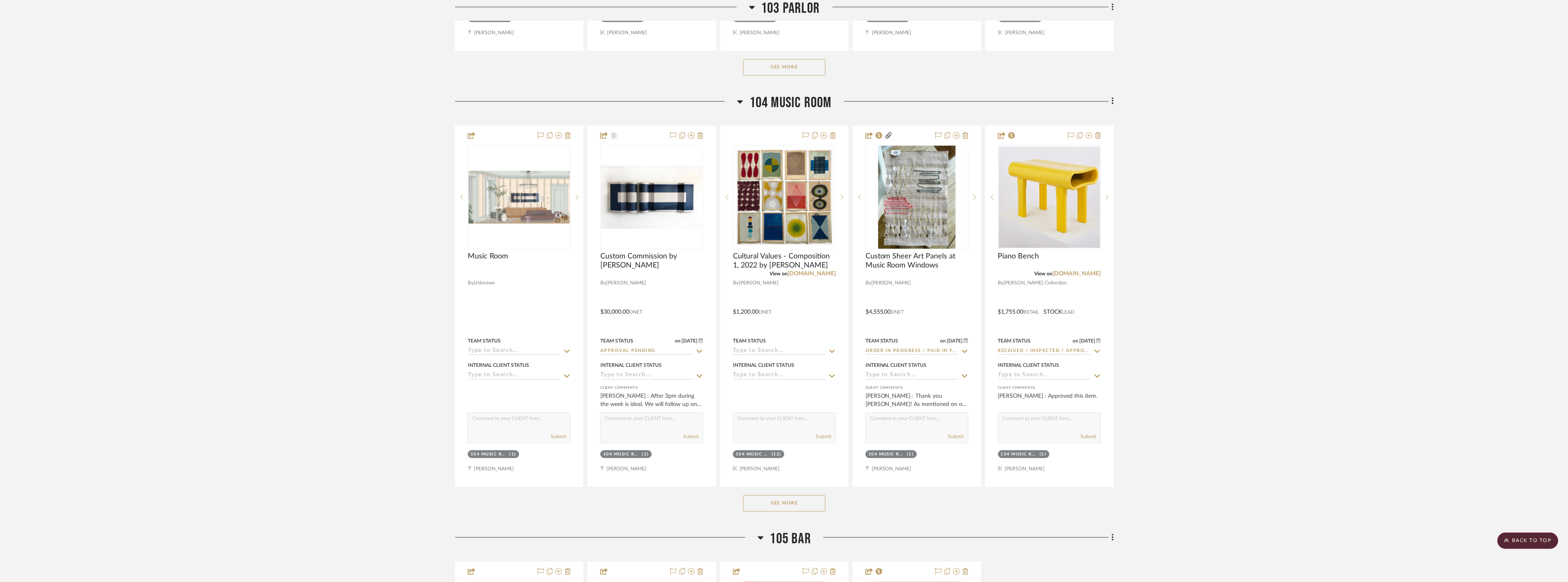
click at [776, 501] on button "See More" at bounding box center [784, 503] width 82 height 17
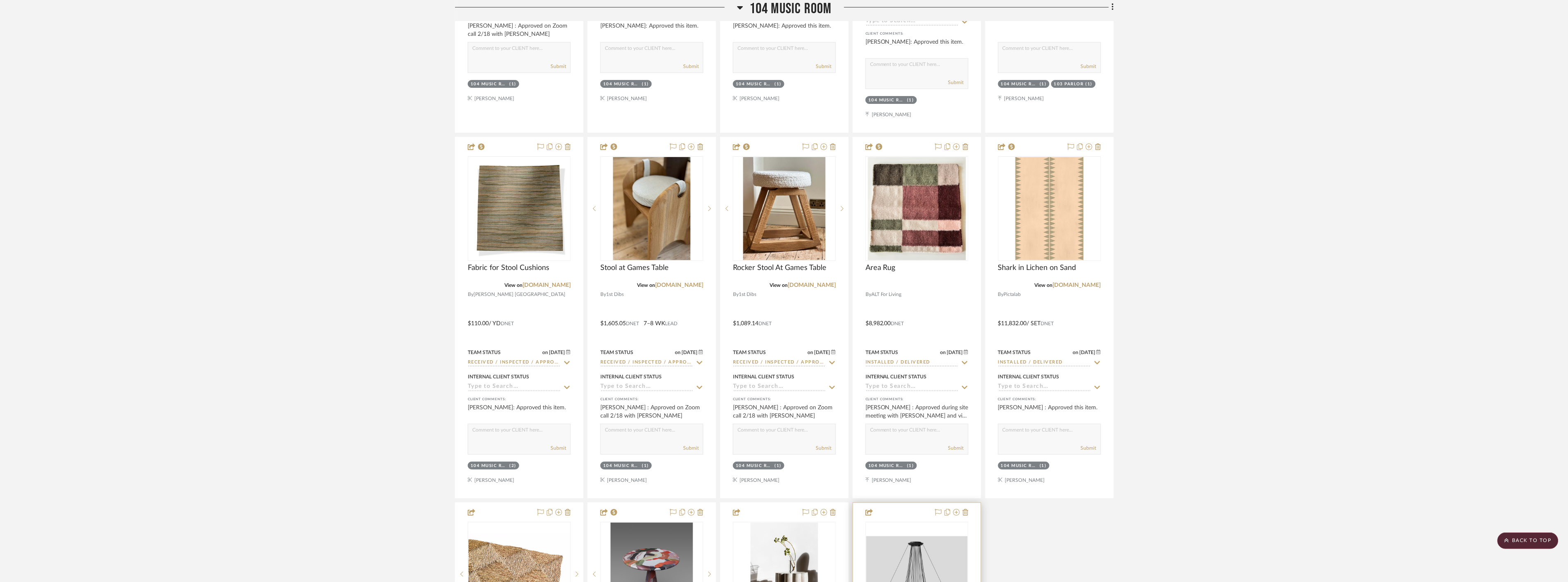
scroll to position [6913, 0]
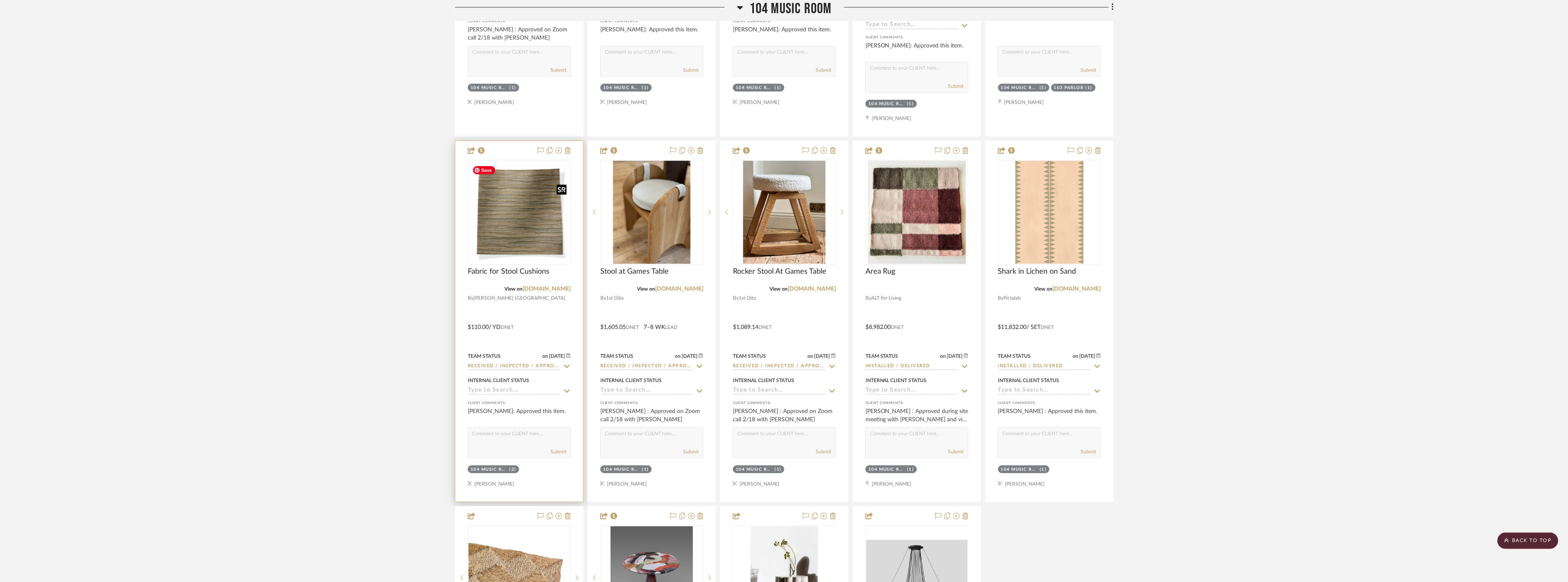
click at [0, 0] on img at bounding box center [0, 0] width 0 height 0
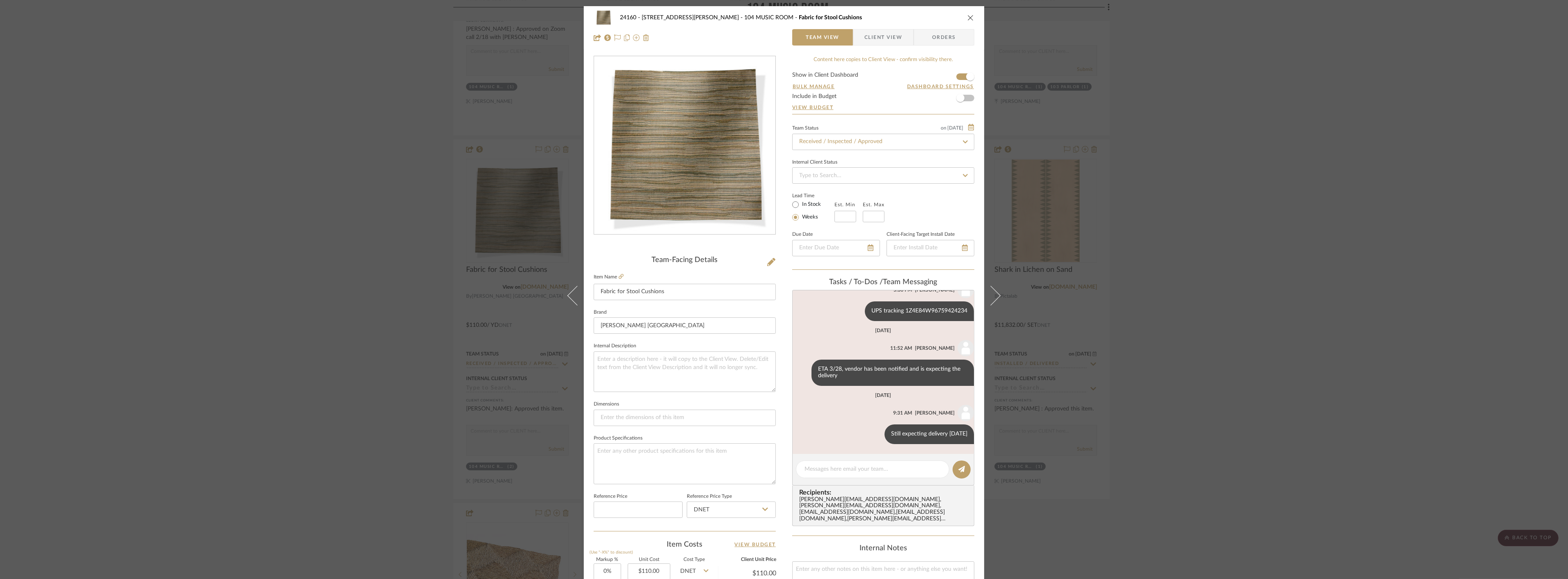
scroll to position [151, 0]
click at [1430, 331] on div "24160 - 214 E 18th Street - Satow Elliot 104 MUSIC ROOM Fabric for Stool Cushio…" at bounding box center [784, 290] width 1568 height 579
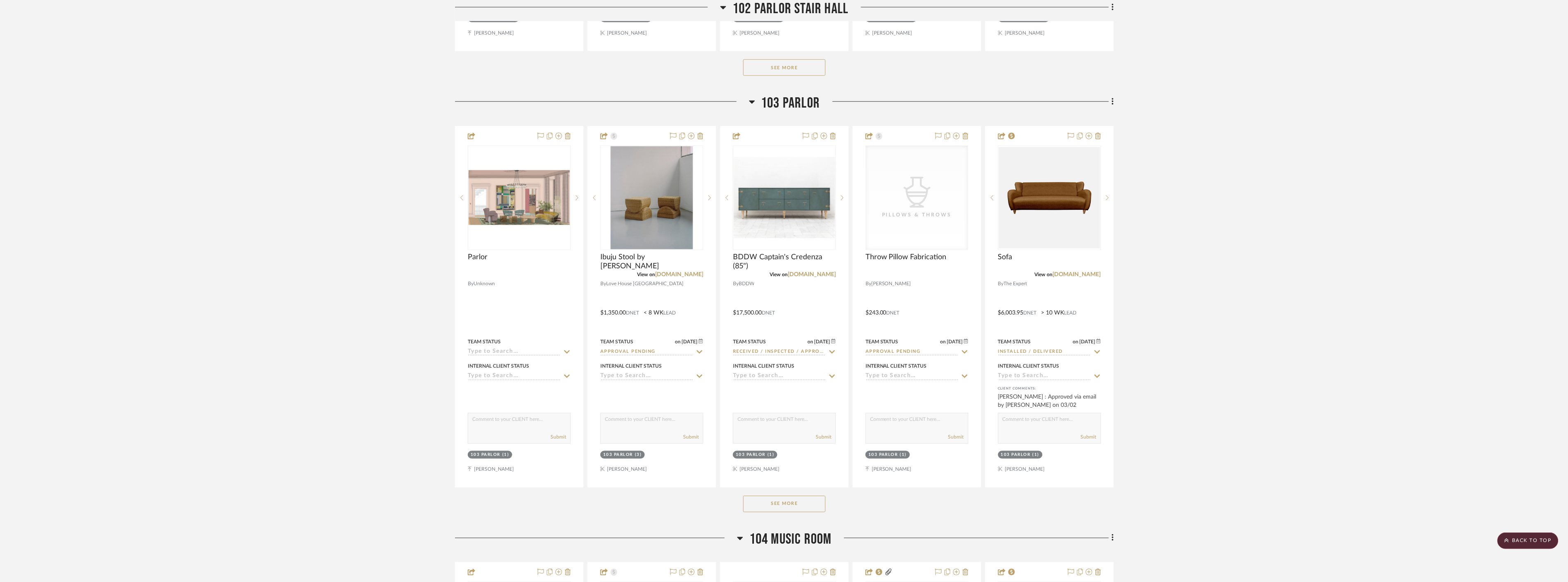
scroll to position [5814, 0]
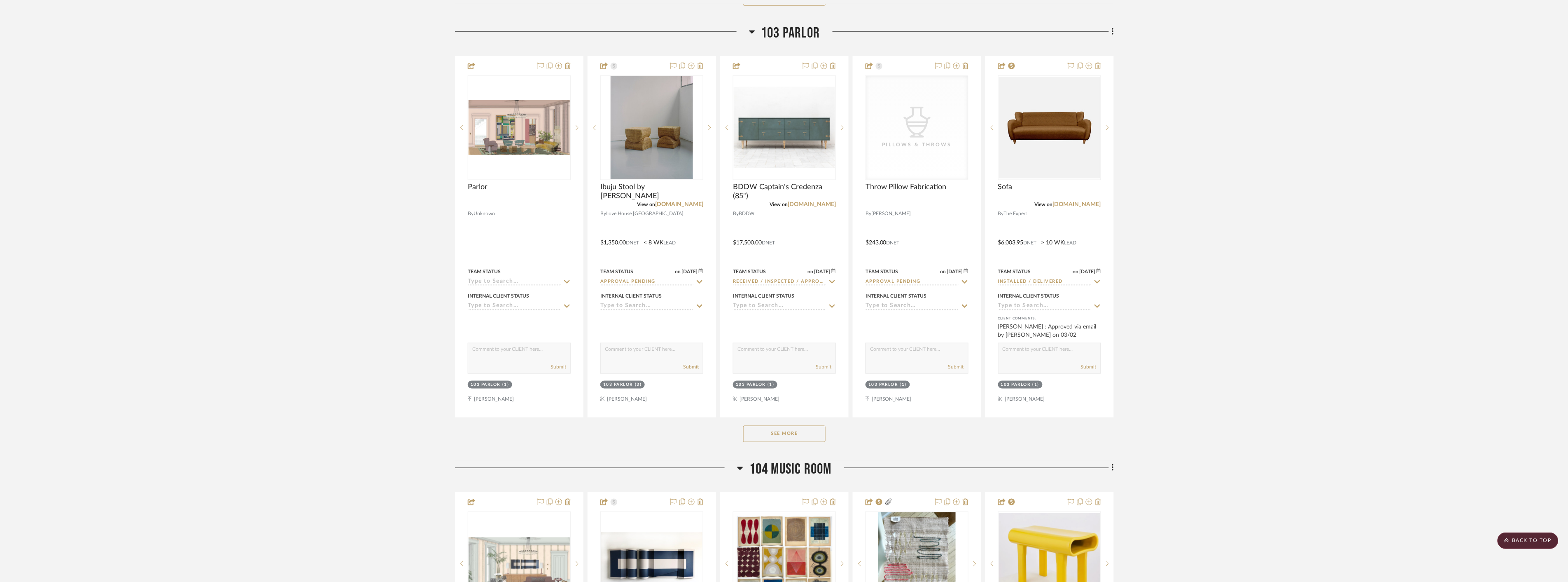
click at [797, 435] on button "See More" at bounding box center [784, 433] width 82 height 17
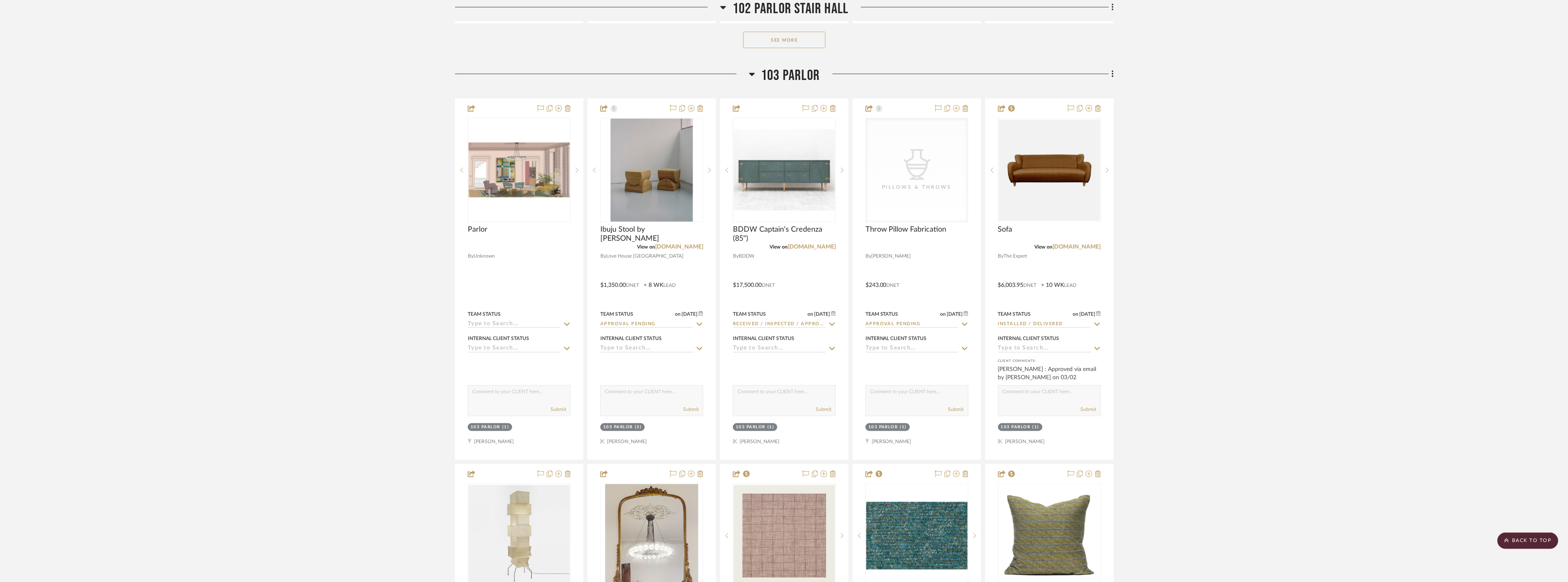
scroll to position [5769, 0]
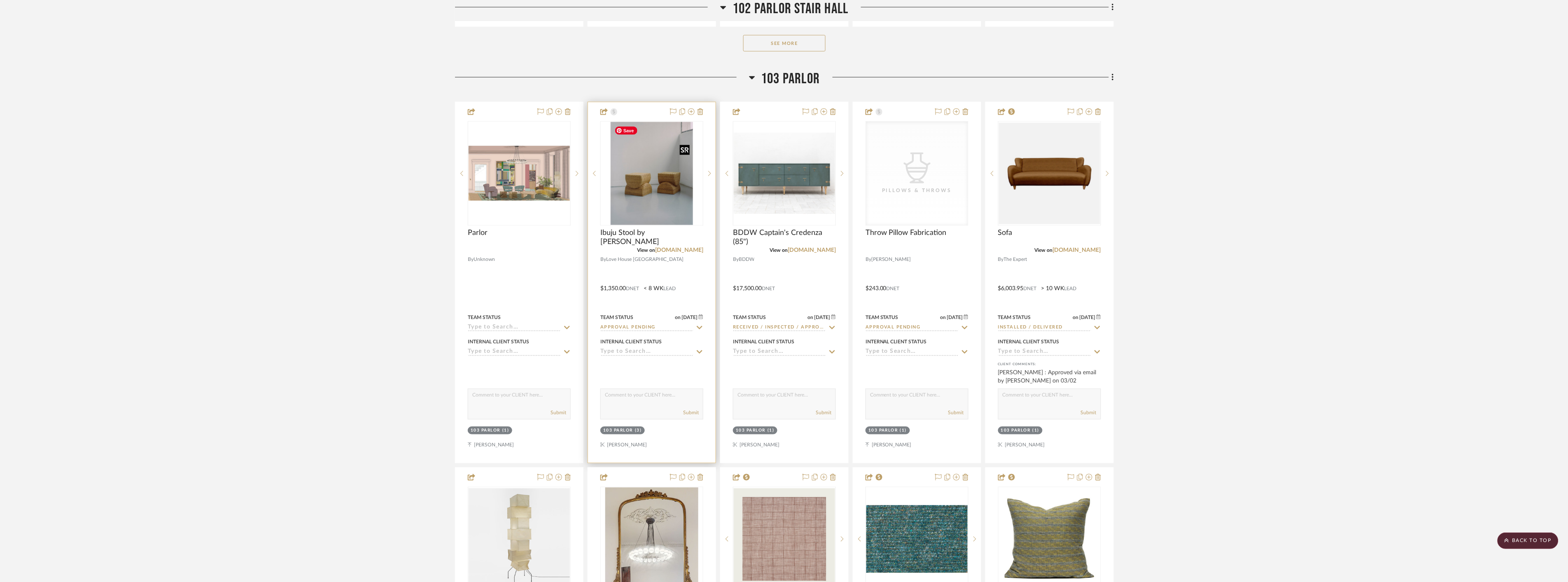
click at [662, 169] on img "0" at bounding box center [652, 174] width 82 height 103
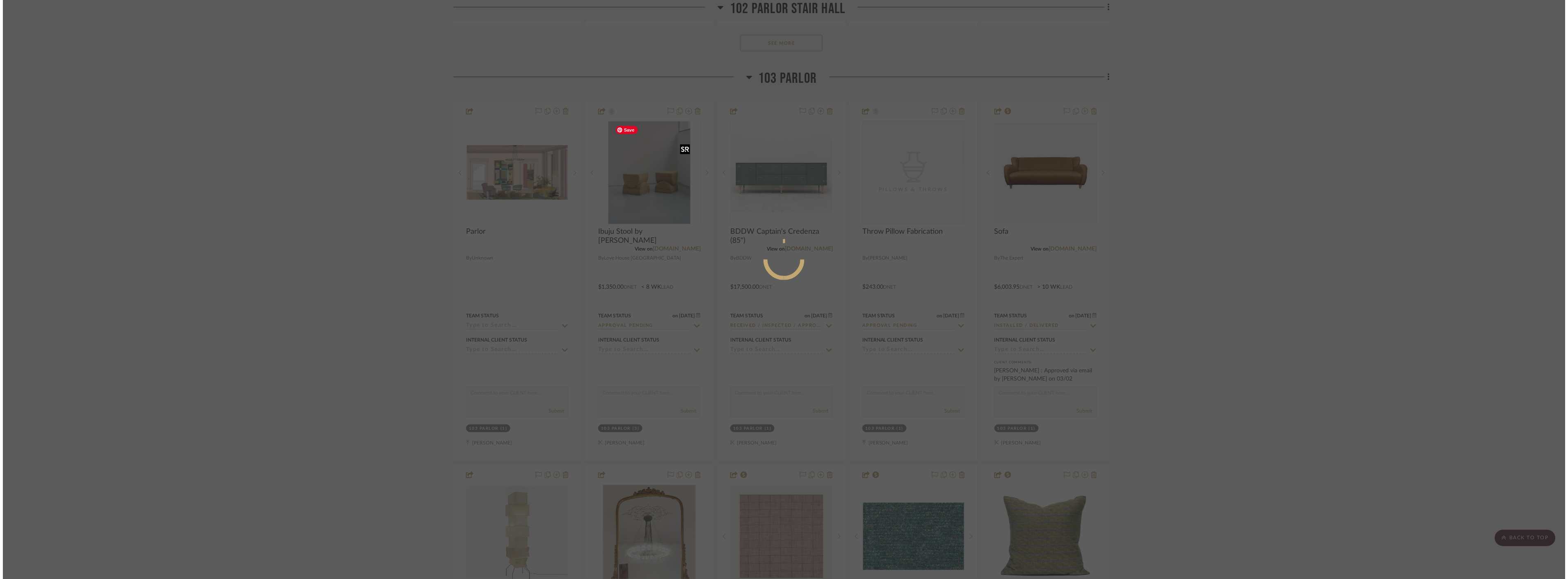
scroll to position [0, 0]
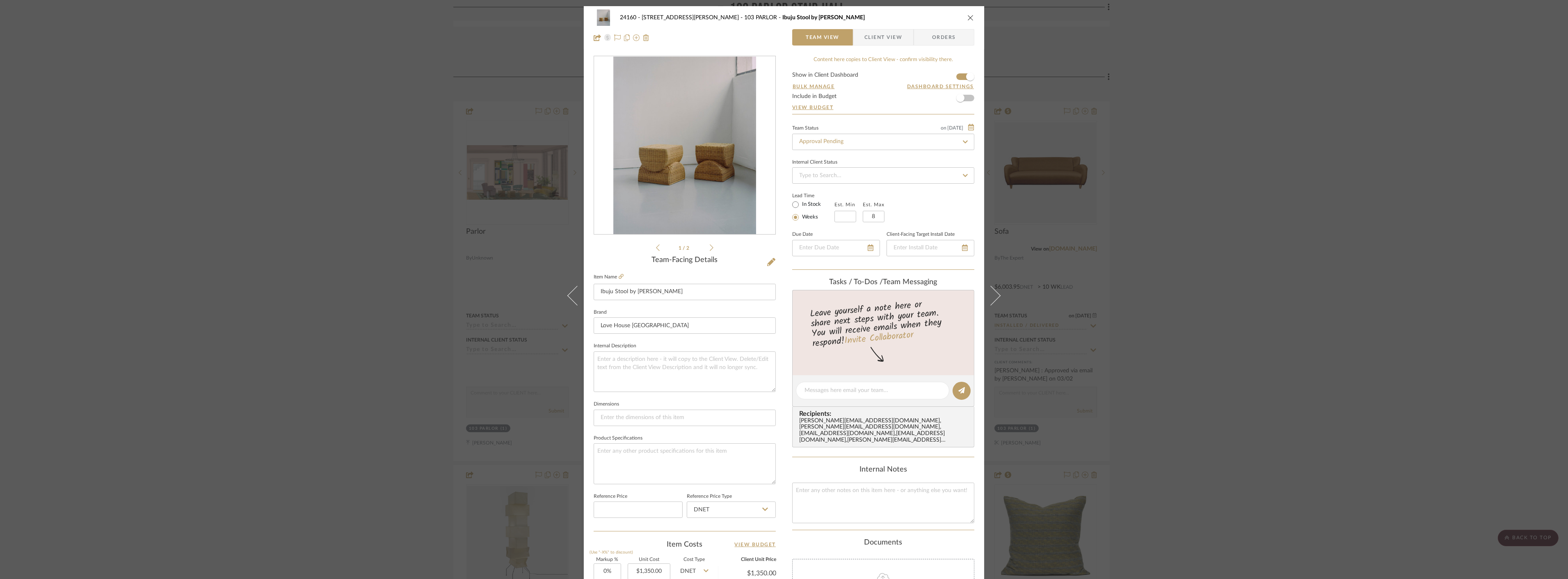
click at [1315, 283] on div "24160 - 214 E 18th Street - Satow Elliot 103 PARLOR Ibuju Stool by Fango Team V…" at bounding box center [784, 290] width 1568 height 579
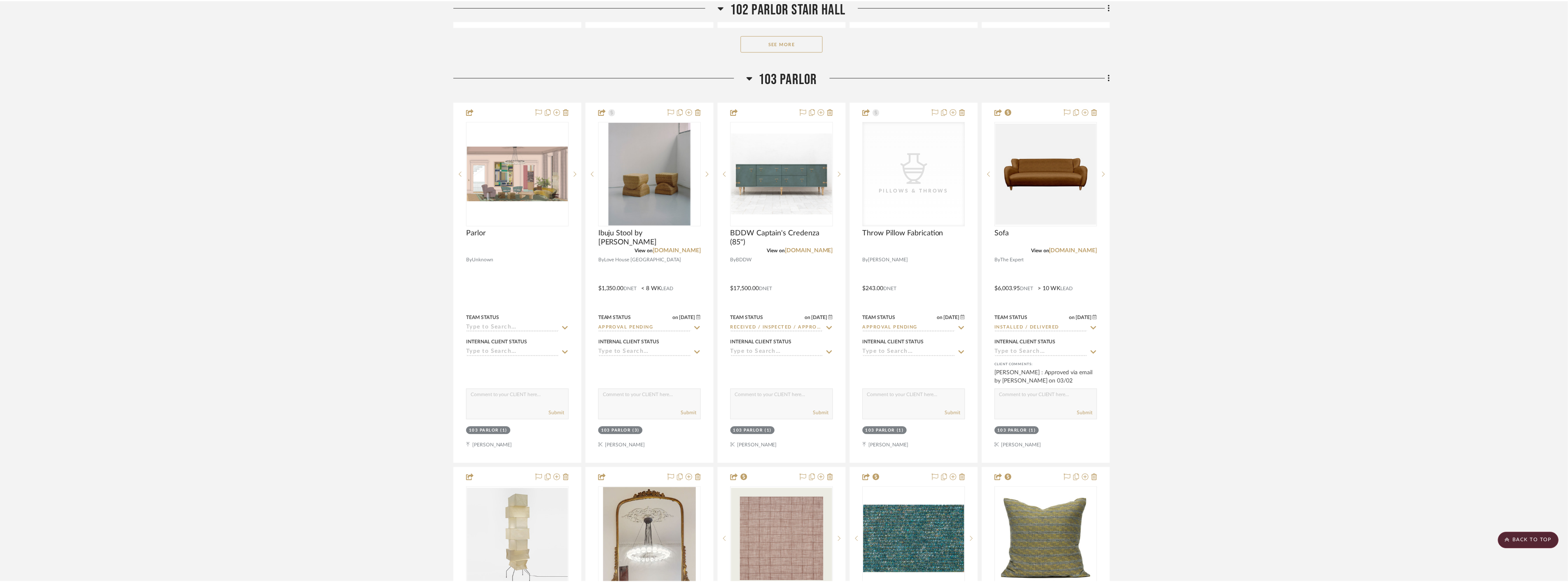
scroll to position [5769, 0]
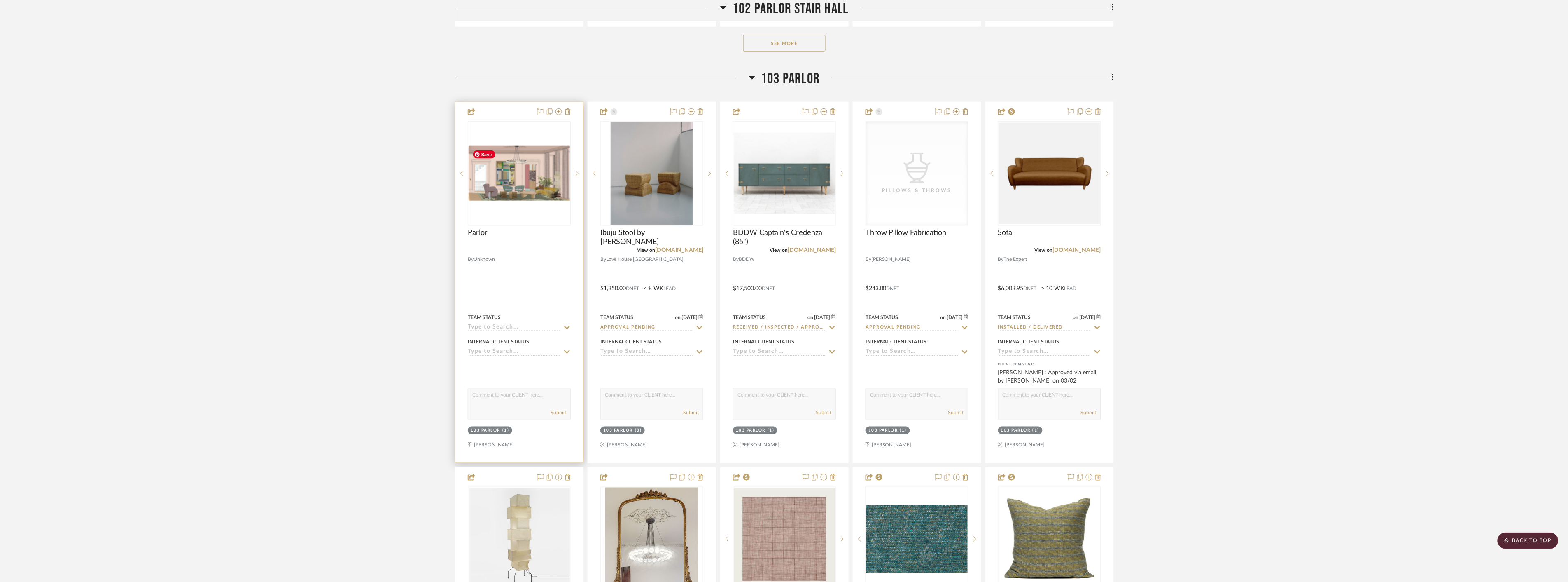
click at [0, 0] on img at bounding box center [0, 0] width 0 height 0
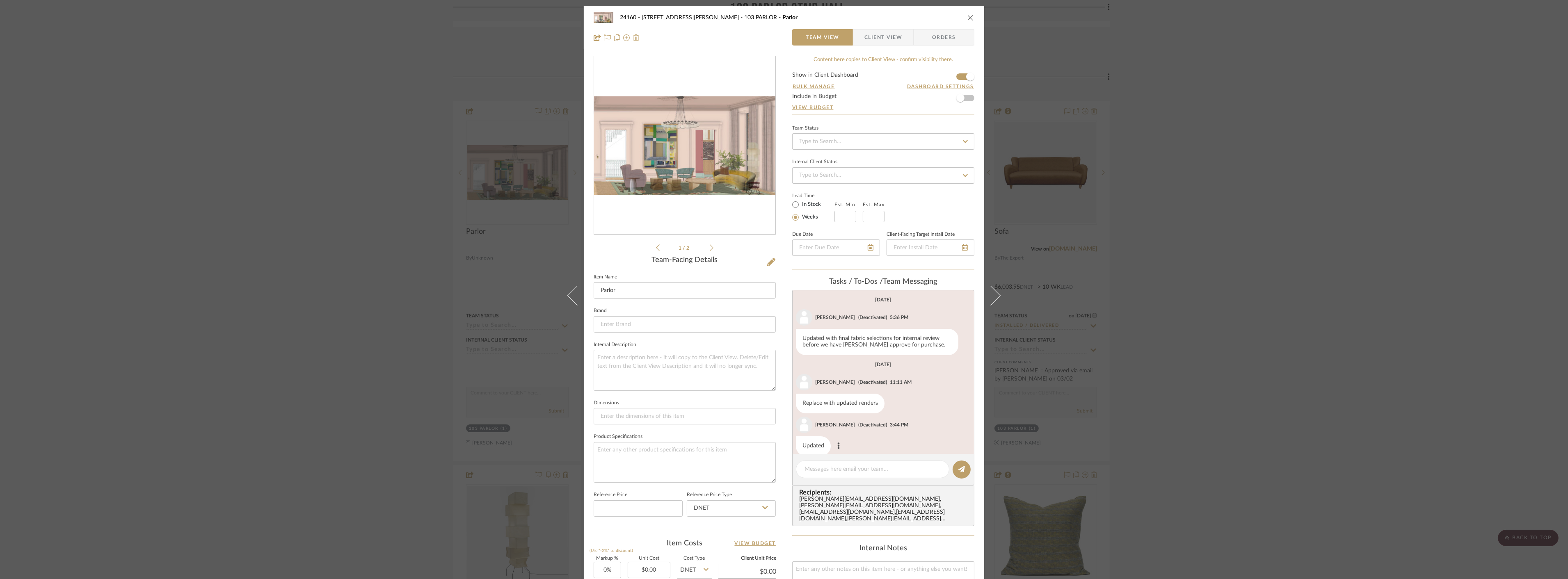
scroll to position [12, 0]
click at [710, 179] on img "0" at bounding box center [685, 145] width 181 height 99
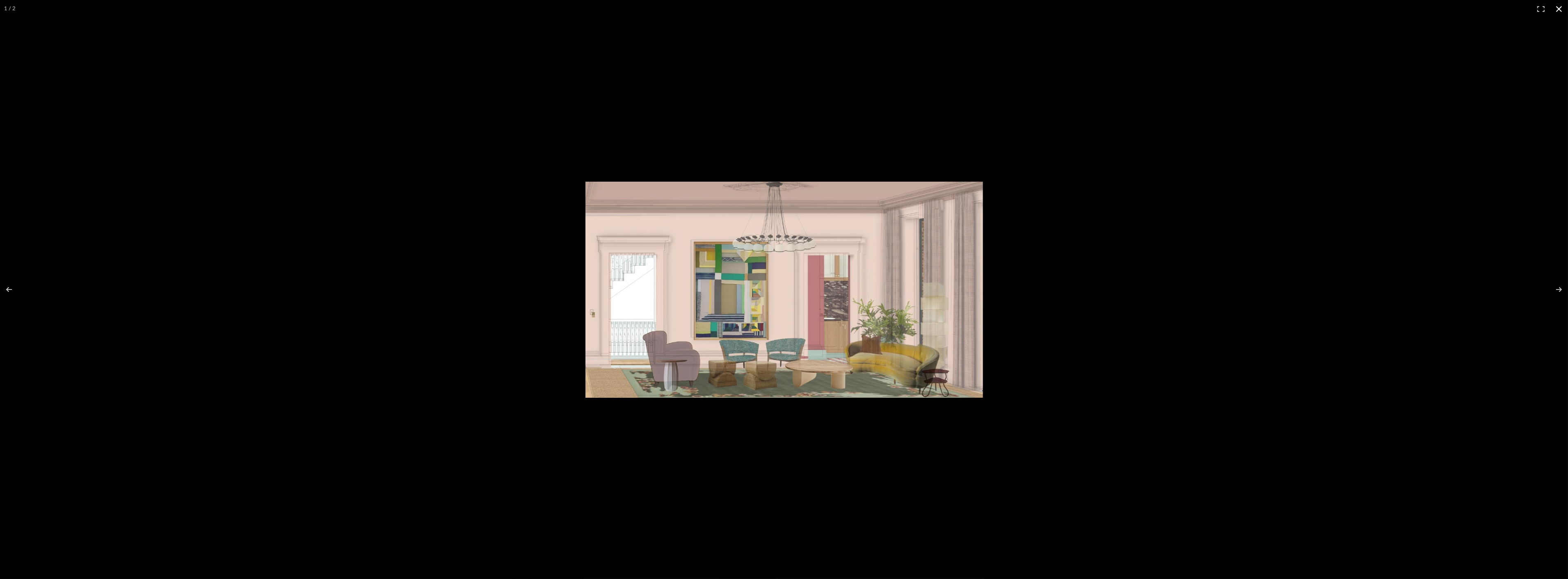
click at [1557, 7] on button at bounding box center [1559, 9] width 18 height 18
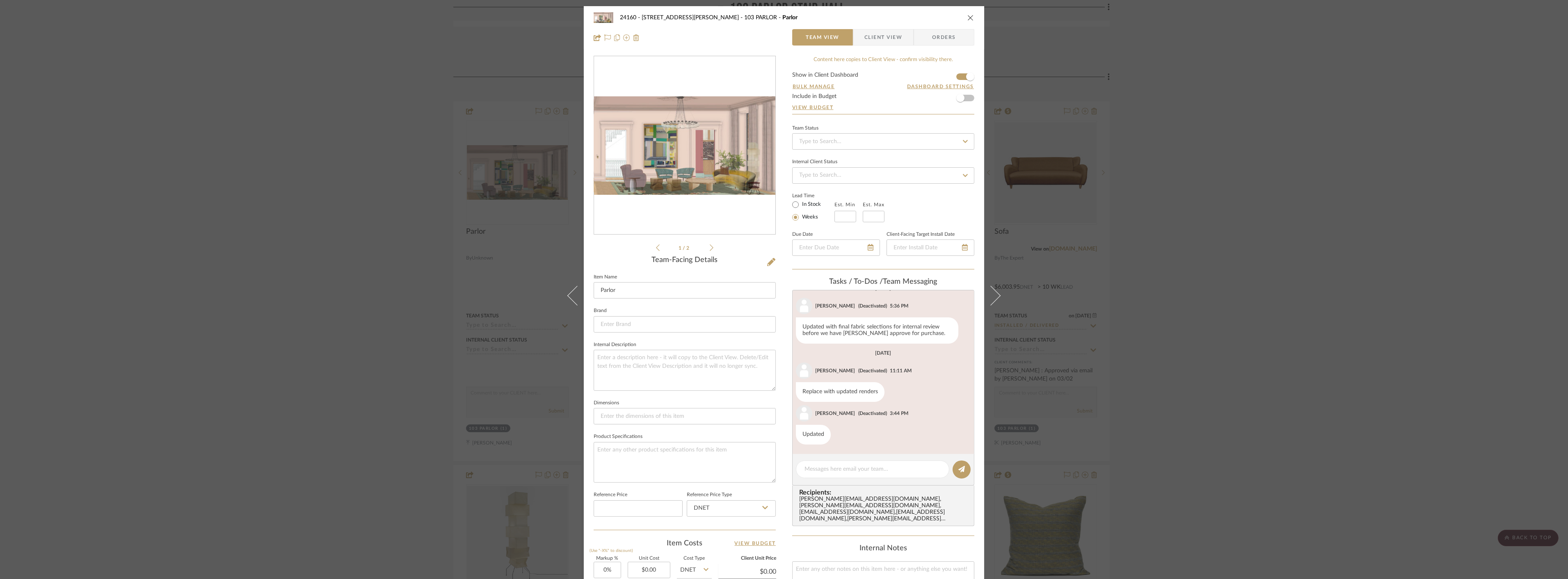
click at [1278, 318] on div "24160 - 214 E 18th Street - Satow Elliot 103 PARLOR Parlor Team View Client Vie…" at bounding box center [784, 290] width 1568 height 579
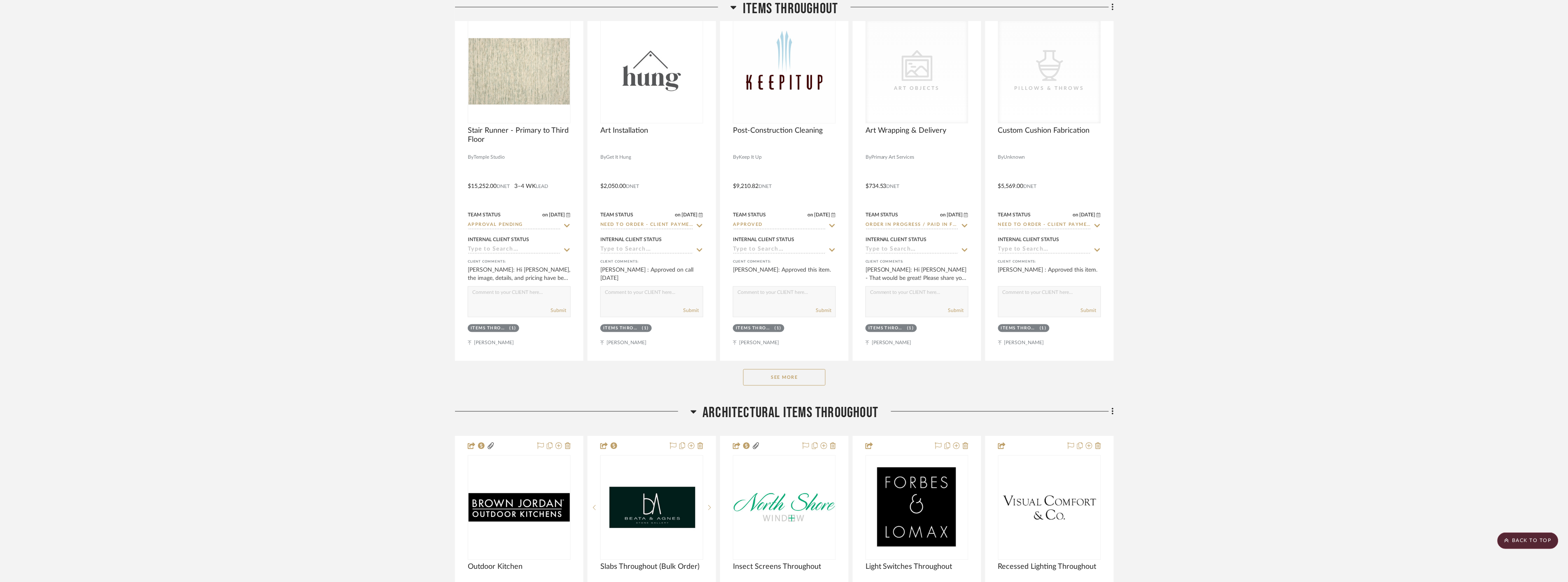
scroll to position [549, 0]
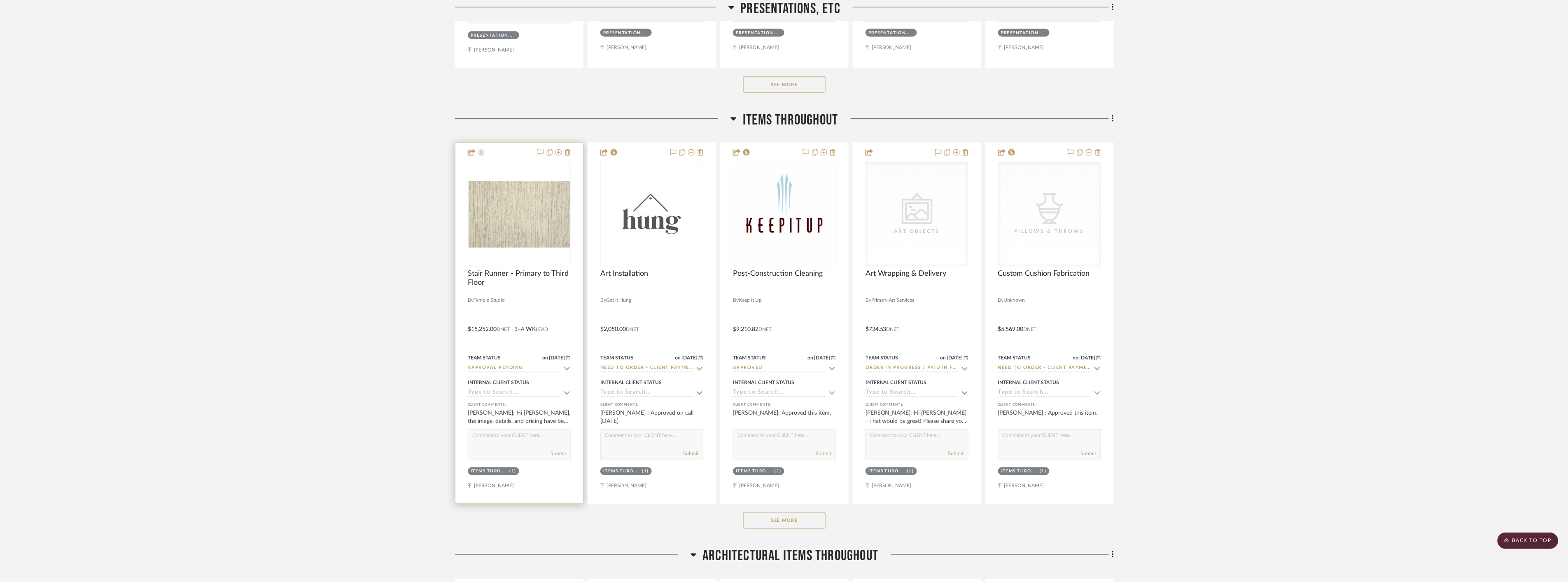
click at [0, 0] on img at bounding box center [0, 0] width 0 height 0
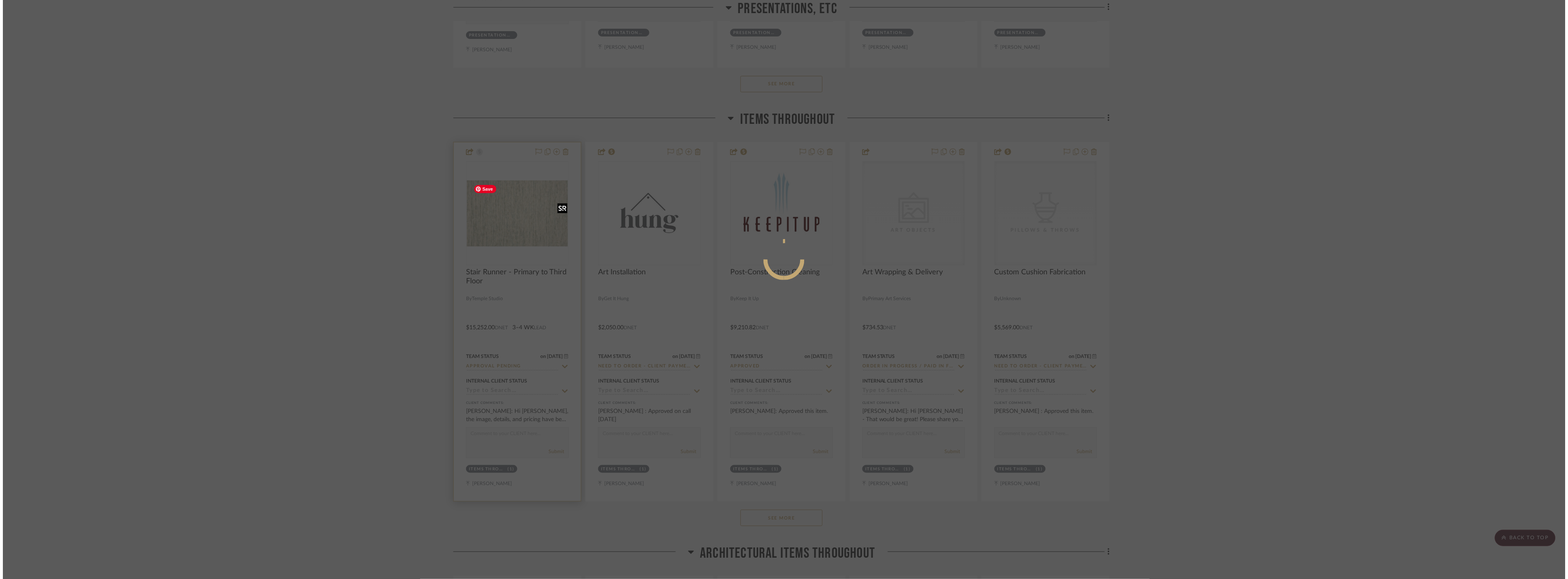
scroll to position [0, 0]
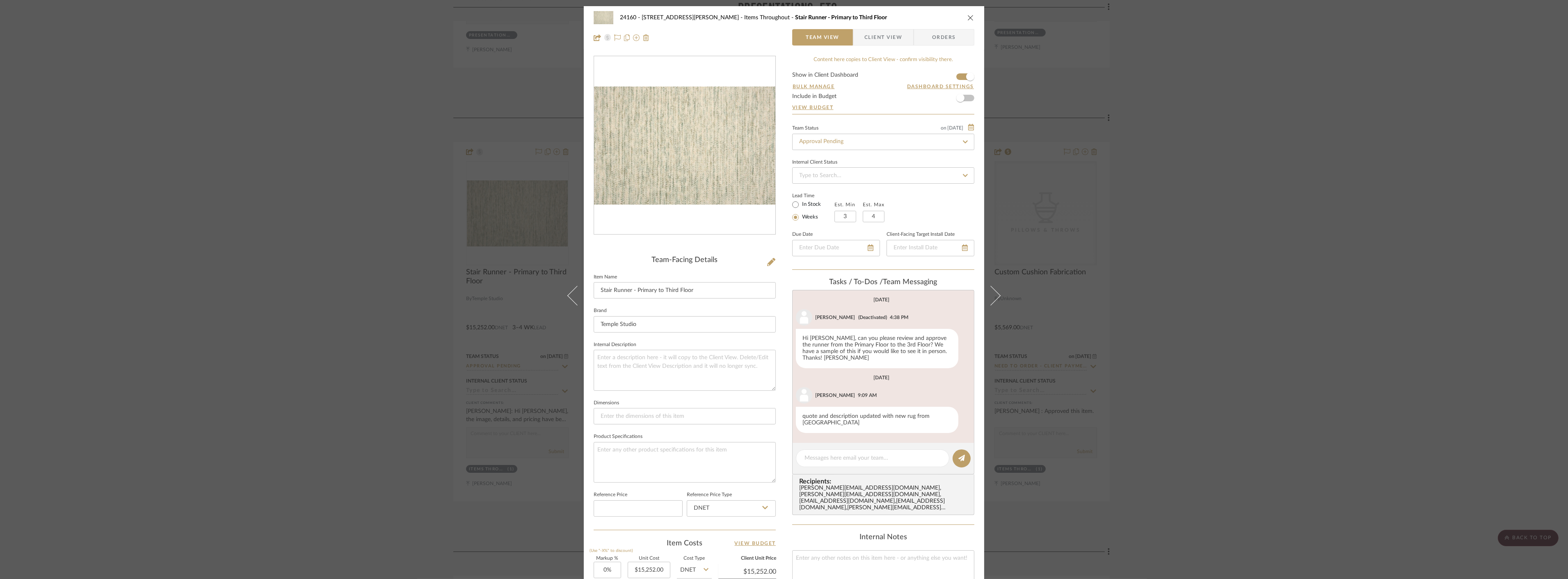
click at [891, 39] on span "Client View" at bounding box center [883, 37] width 38 height 16
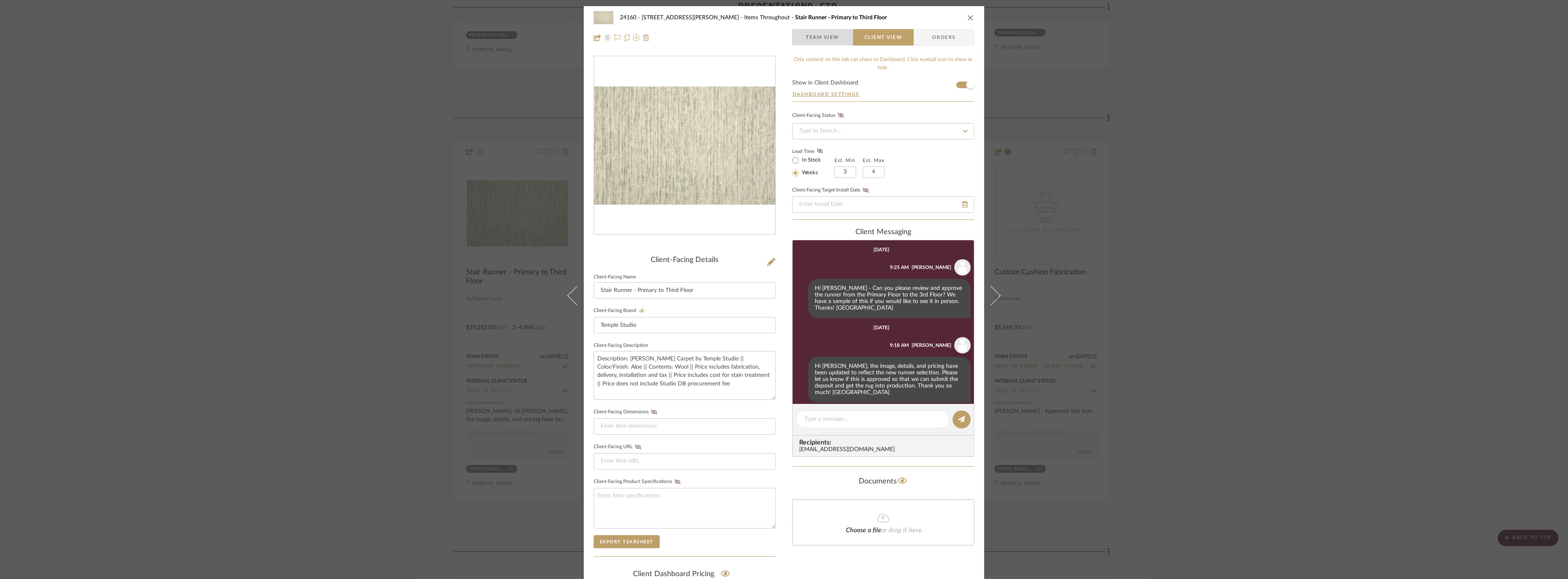
click at [828, 41] on span "Team View" at bounding box center [822, 37] width 33 height 16
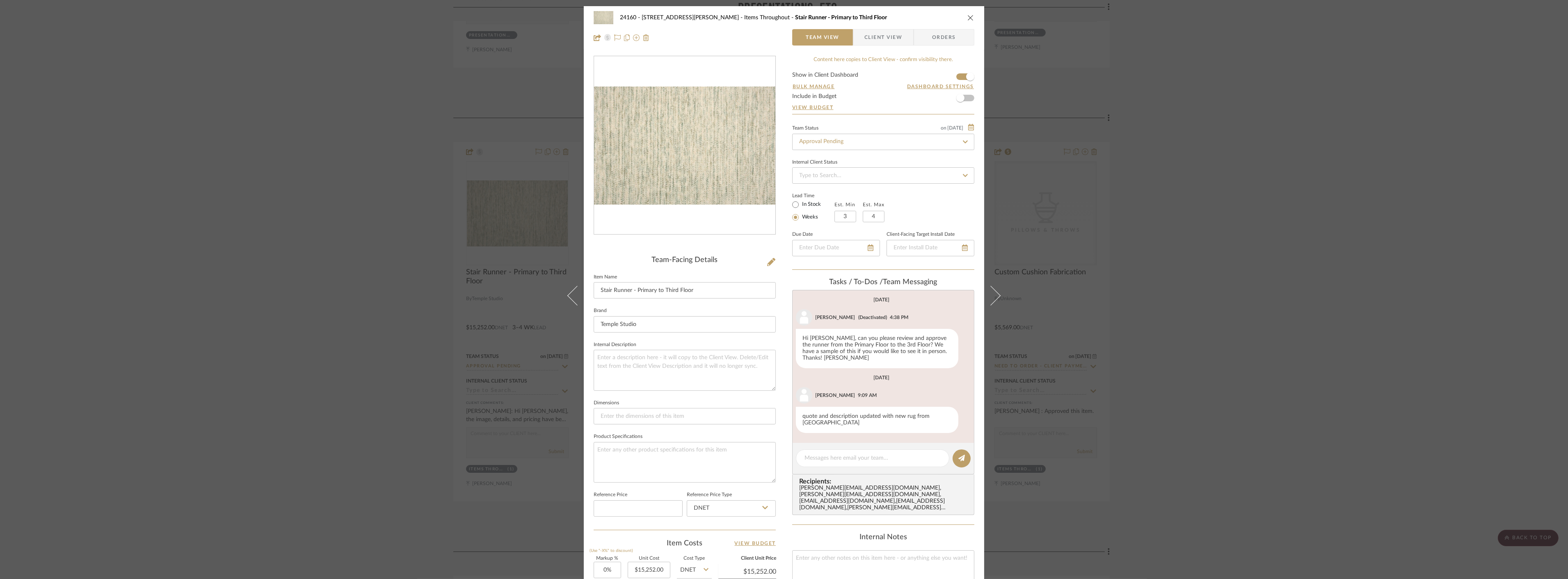
click at [867, 36] on span "Client View" at bounding box center [883, 37] width 38 height 16
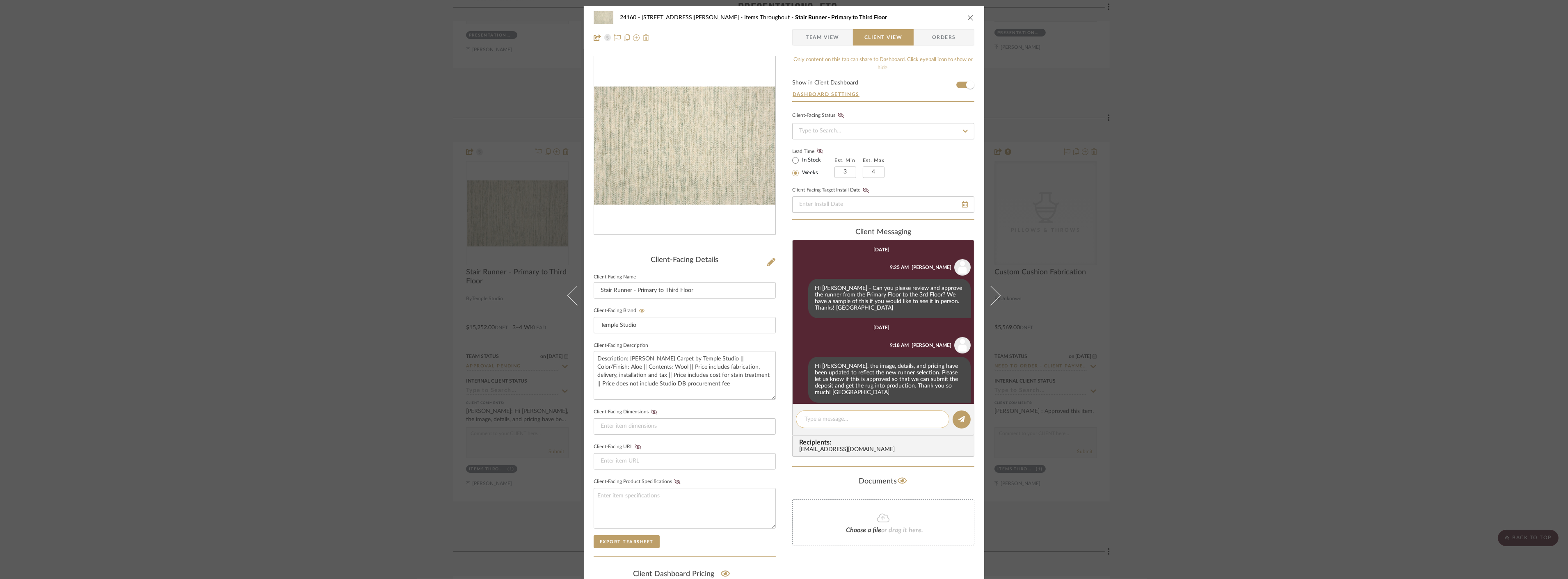
click at [820, 411] on div at bounding box center [873, 419] width 153 height 18
click at [815, 418] on textarea at bounding box center [873, 419] width 136 height 9
drag, startPoint x: 875, startPoint y: 415, endPoint x: 791, endPoint y: 420, distance: 84.1
click at [792, 420] on editor-of-message "Approved during 10/9 site visit" at bounding box center [883, 420] width 182 height 32
type textarea "Approved during 10/9 site visit"
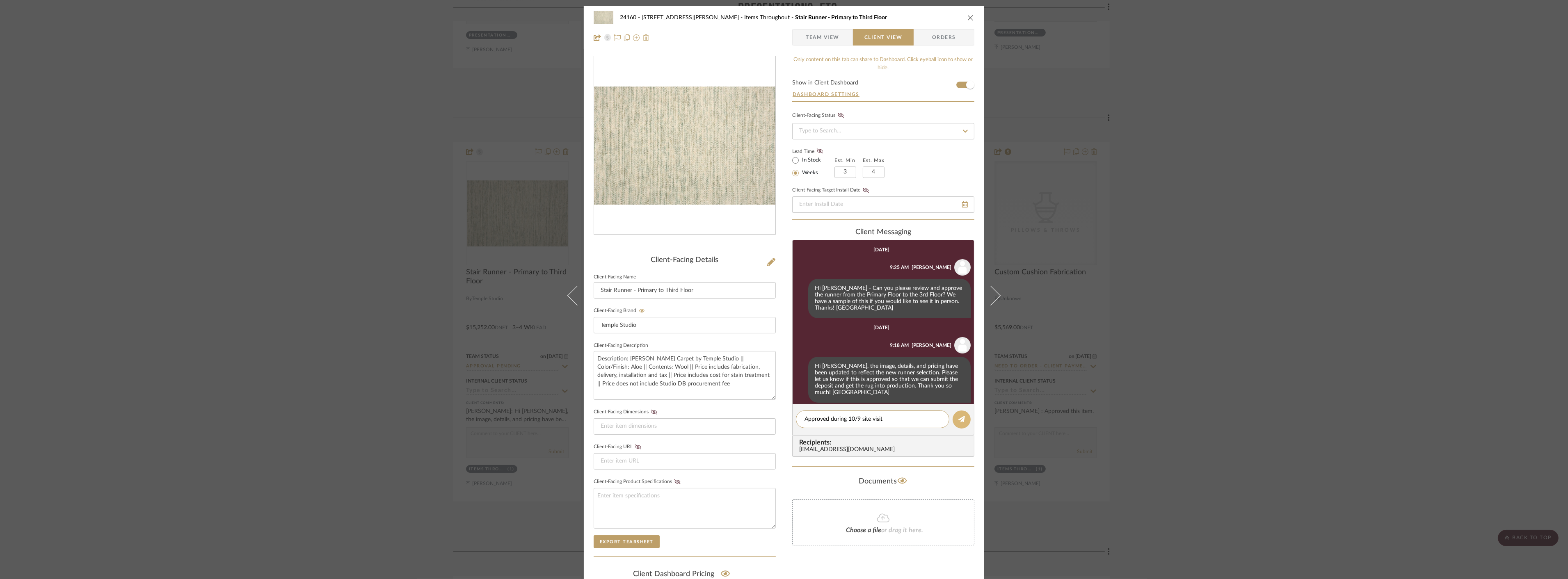
click at [958, 416] on icon at bounding box center [961, 418] width 7 height 7
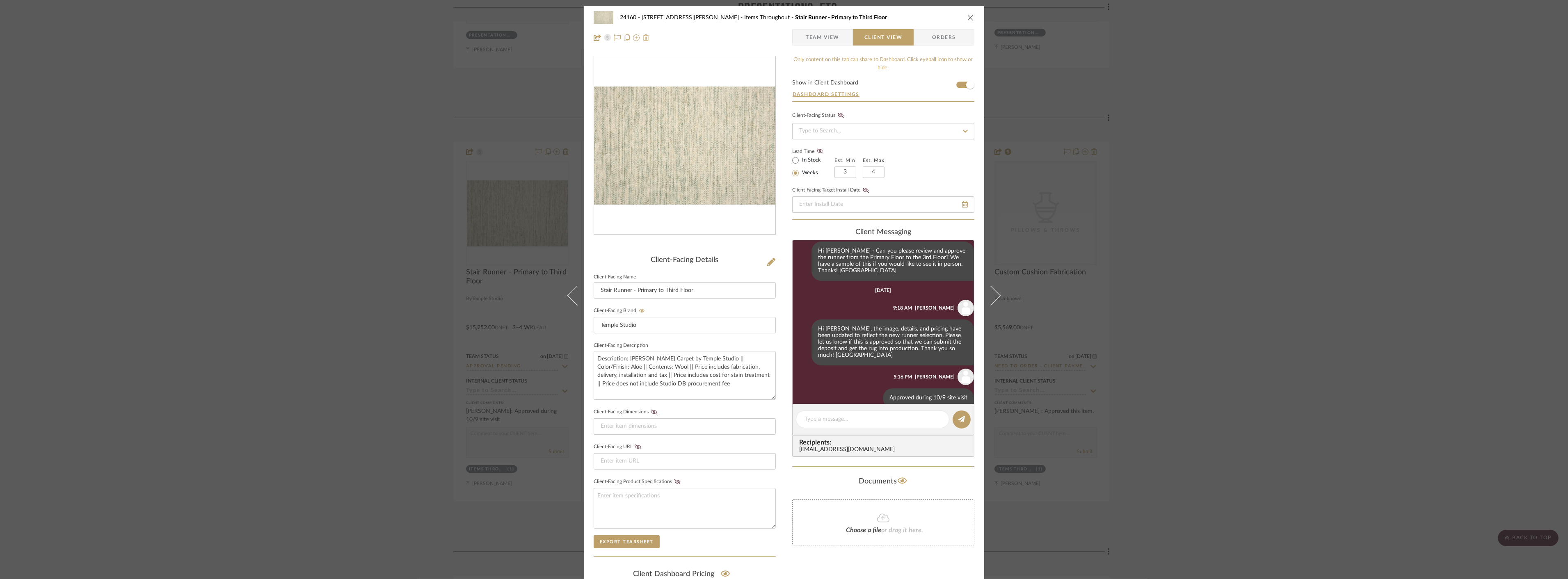
scroll to position [38, 0]
drag, startPoint x: 1192, startPoint y: 396, endPoint x: 1183, endPoint y: 394, distance: 9.2
click at [1190, 397] on div "24160 - 214 E 18th Street - Satow Elliot Items Throughout Stair Runner - Primar…" at bounding box center [784, 290] width 1568 height 579
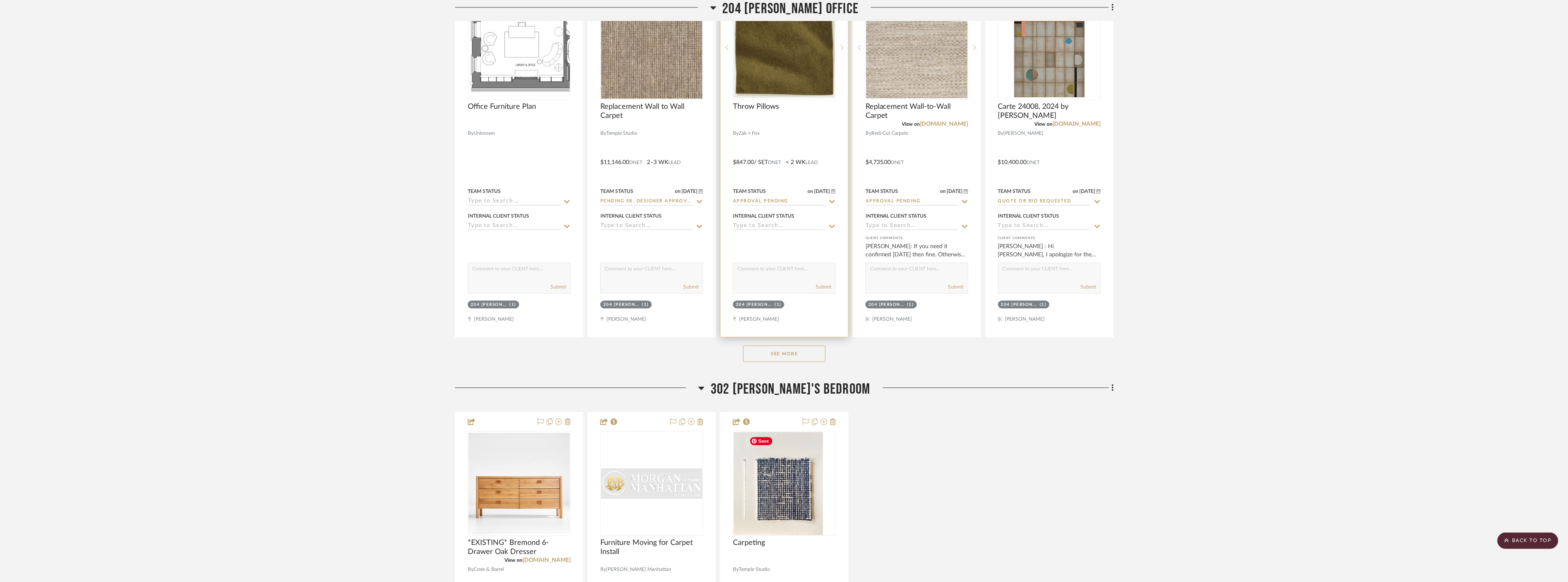
scroll to position [13322, 0]
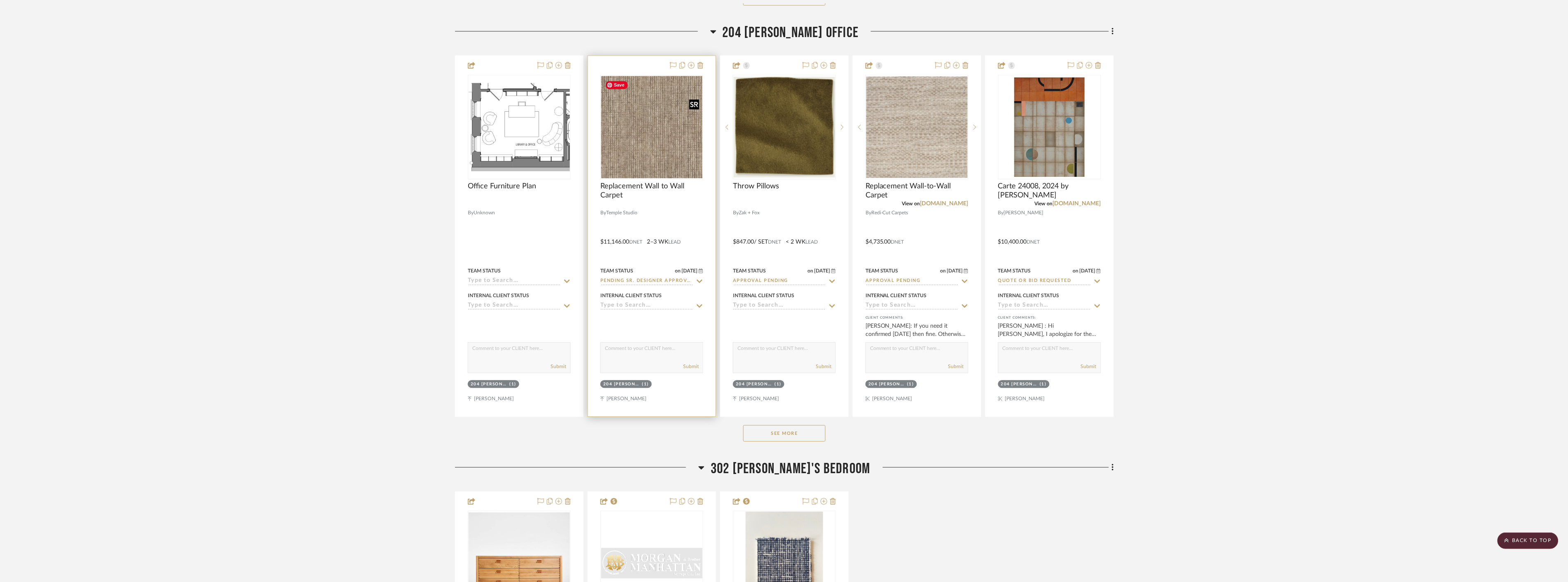
click at [681, 163] on img "0" at bounding box center [652, 127] width 101 height 101
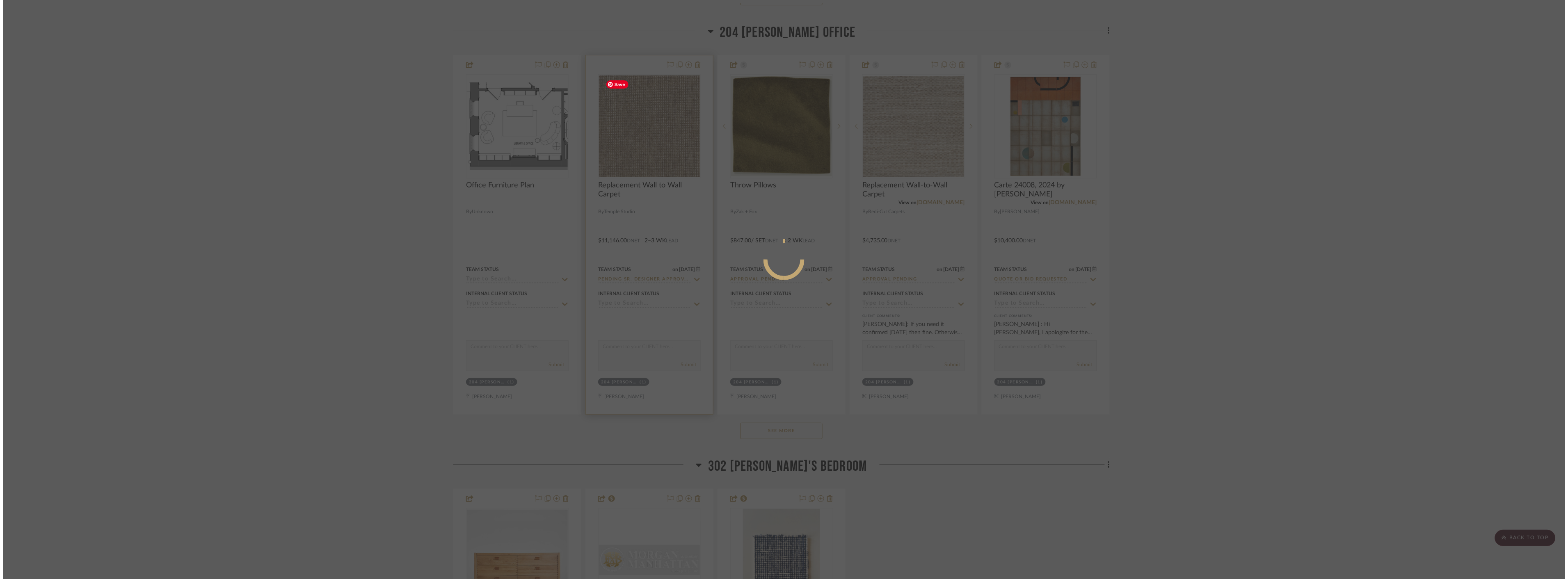
scroll to position [0, 0]
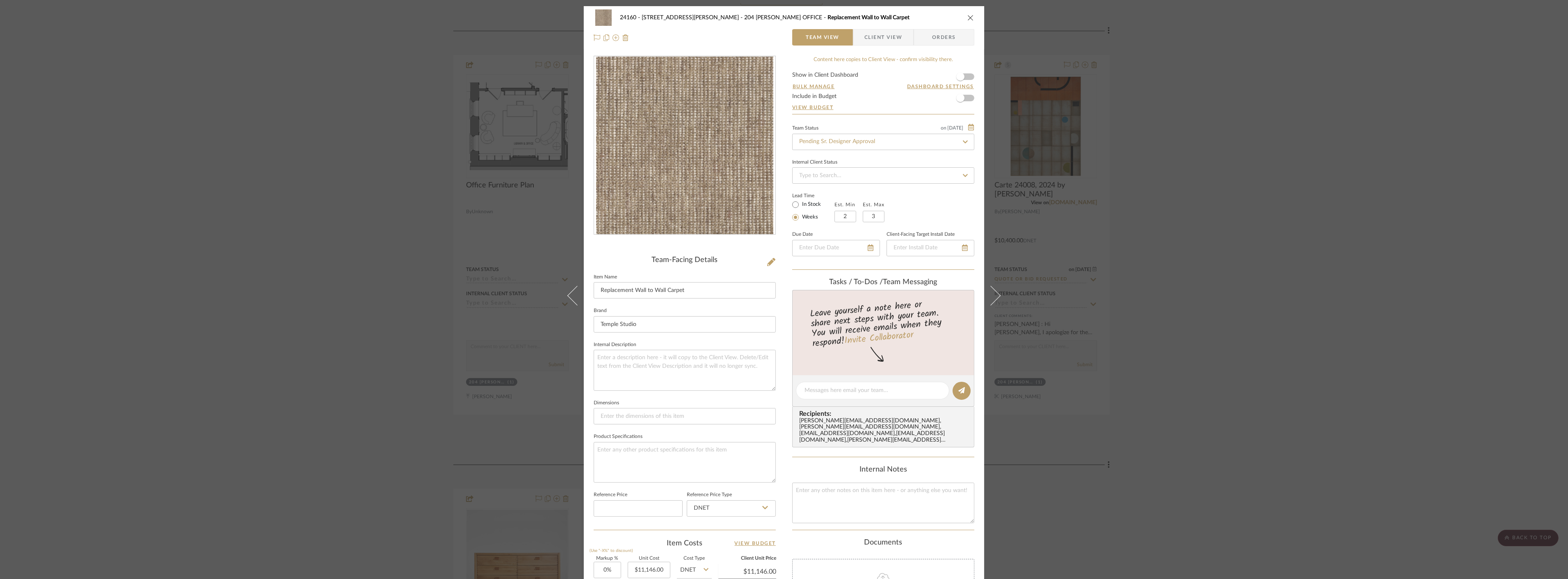
click at [901, 46] on div "24160 - 214 E 18th Street - Satow Elliot 204 STUART'S OFFICE Replacement Wall t…" at bounding box center [784, 27] width 401 height 43
click at [894, 38] on span "Client View" at bounding box center [883, 37] width 38 height 16
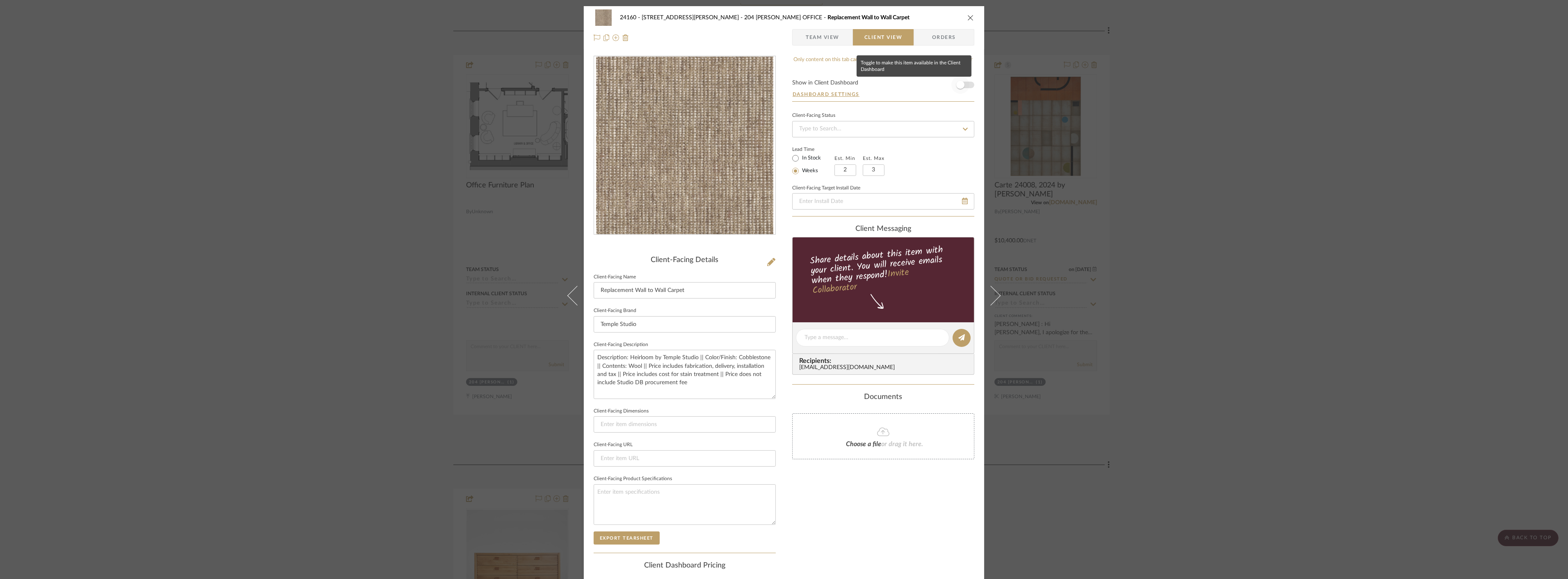
click at [961, 85] on span "button" at bounding box center [960, 85] width 8 height 8
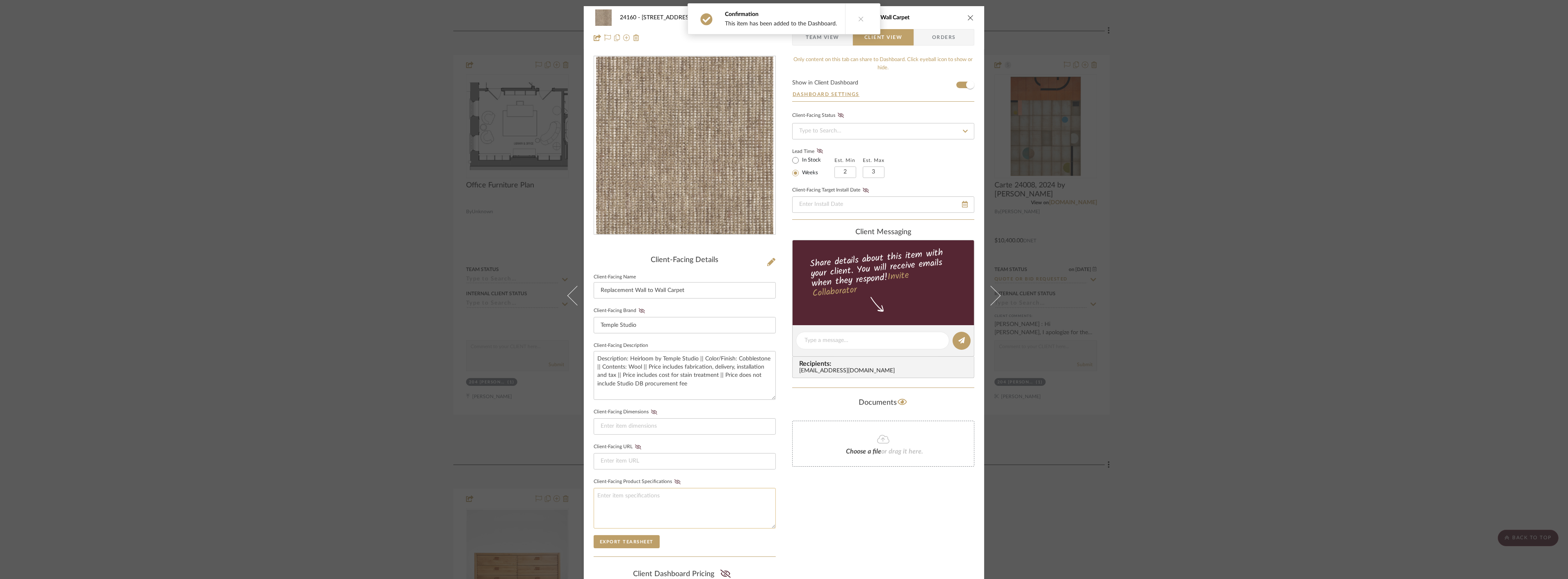
scroll to position [110, 0]
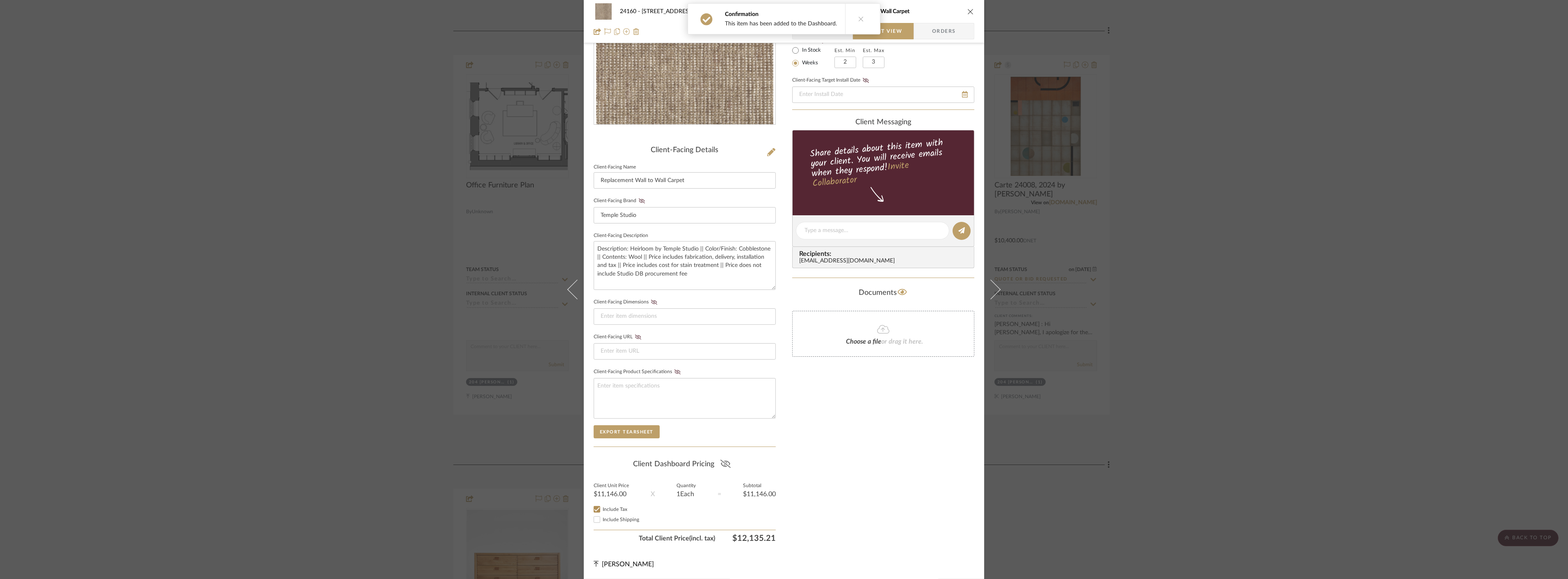
click at [724, 466] on icon at bounding box center [726, 463] width 10 height 8
click at [592, 522] on input "Include Shipping" at bounding box center [597, 519] width 10 height 10
checkbox input "false"
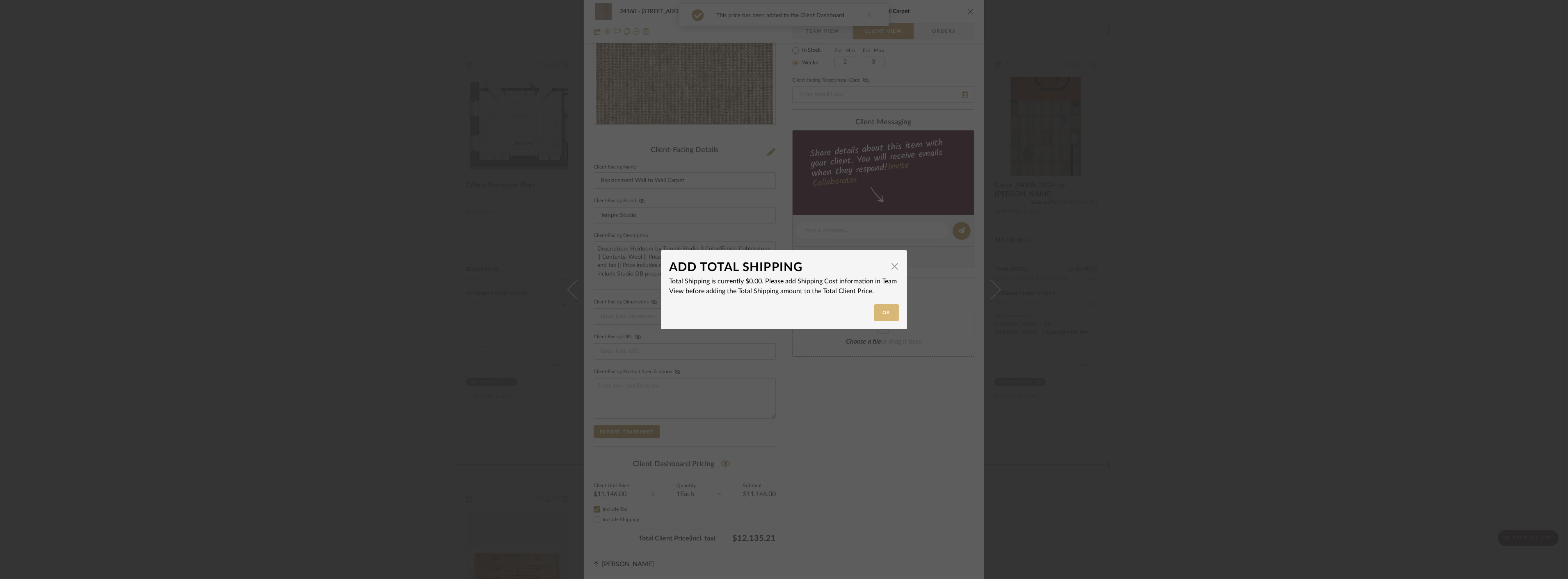
click at [878, 311] on button "Ok" at bounding box center [886, 313] width 24 height 17
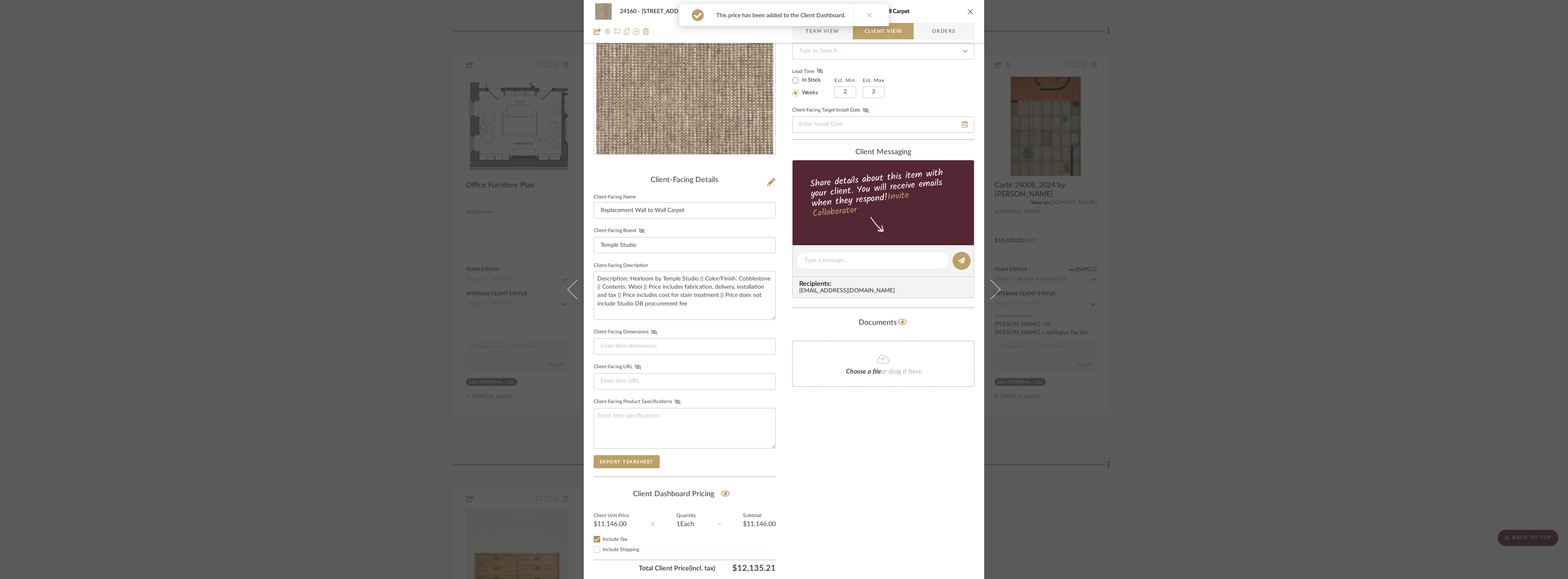
scroll to position [64, 0]
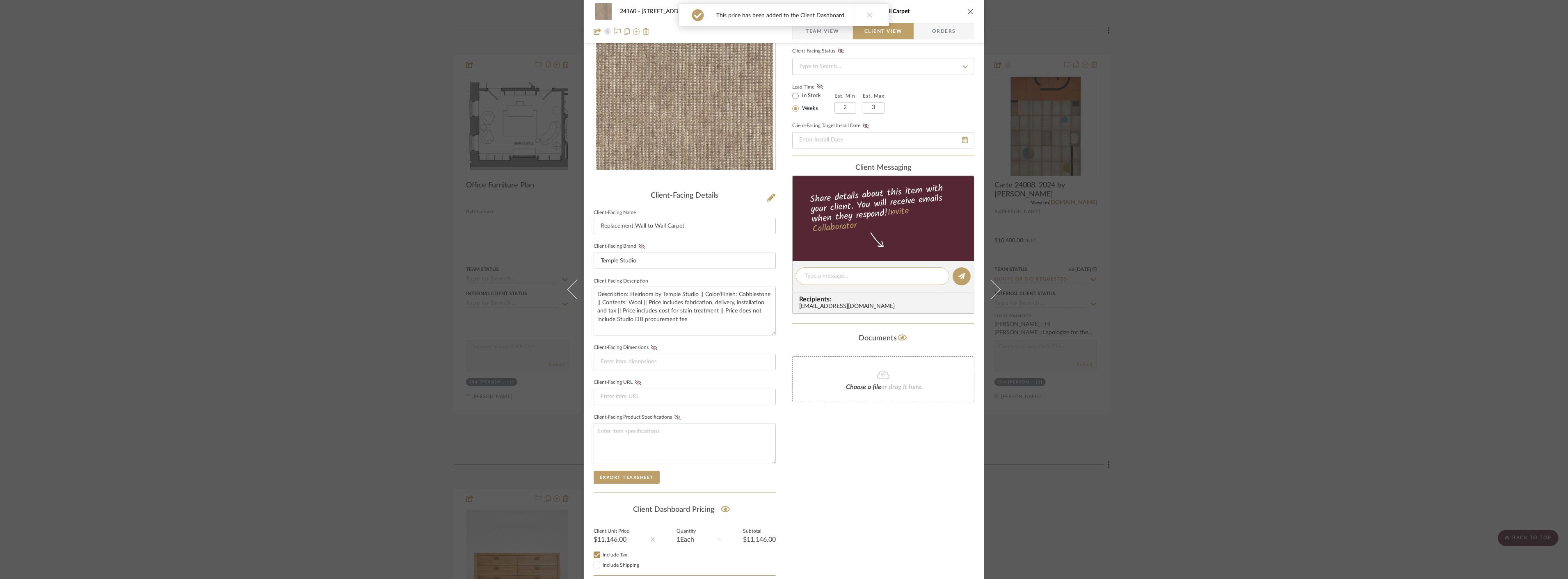
click at [833, 281] on div at bounding box center [873, 276] width 153 height 18
click at [835, 274] on textarea at bounding box center [873, 276] width 136 height 9
paste textarea "Approved during 10/9 site visit"
type textarea "Approved during 10/9 site visit"
click at [953, 277] on button at bounding box center [962, 276] width 18 height 18
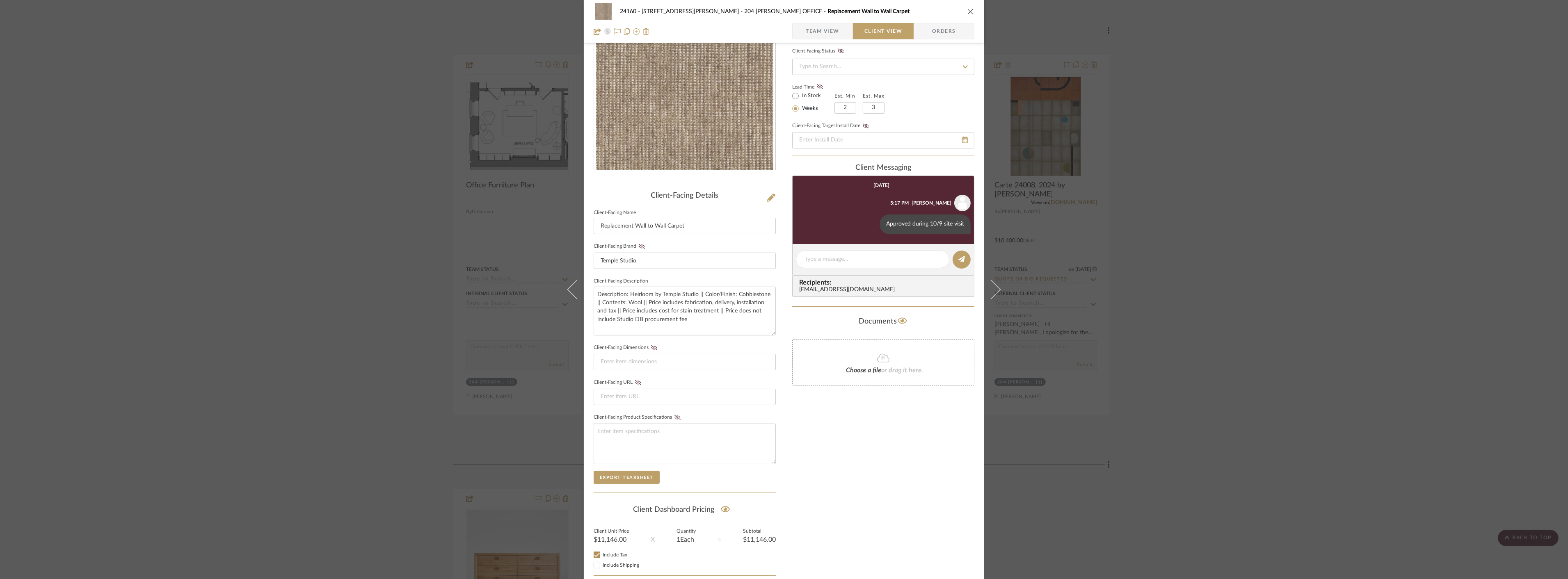
click at [828, 31] on span "Team View" at bounding box center [822, 31] width 33 height 16
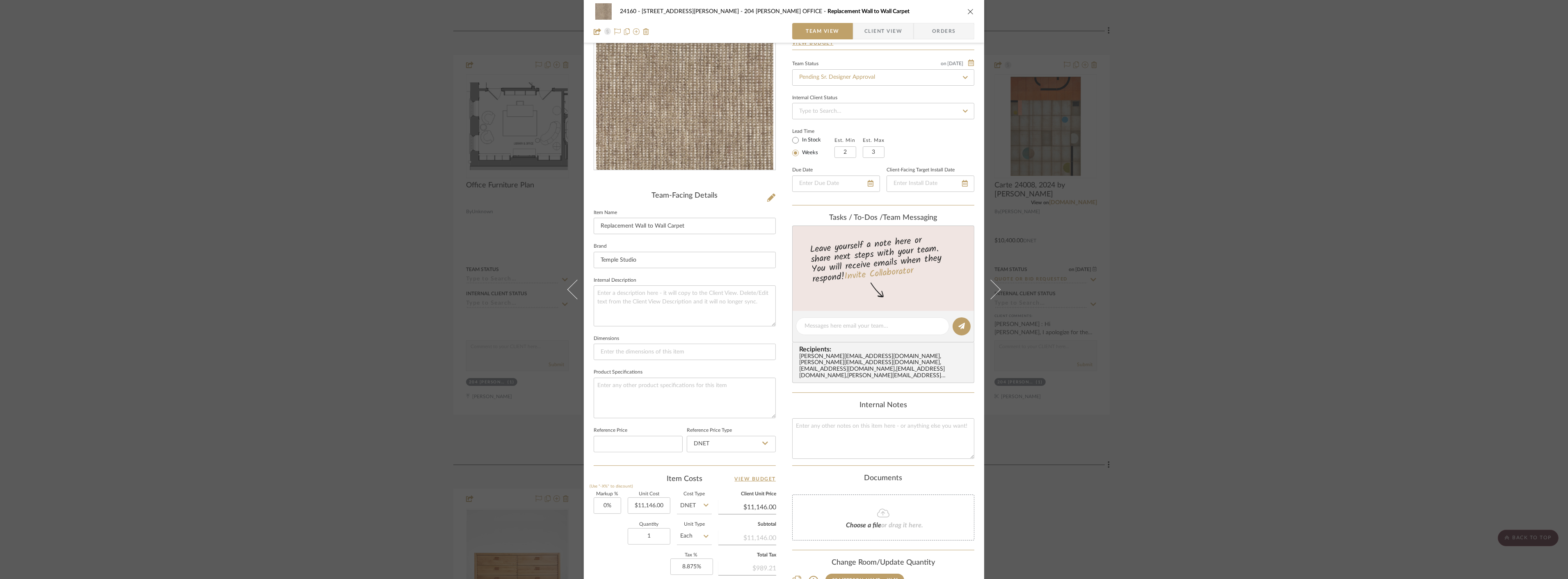
drag, startPoint x: 1142, startPoint y: 353, endPoint x: 788, endPoint y: 258, distance: 366.5
click at [1139, 353] on div "24160 - 214 E 18th Street - Satow Elliot 204 STUART'S OFFICE Replacement Wall t…" at bounding box center [784, 290] width 1568 height 579
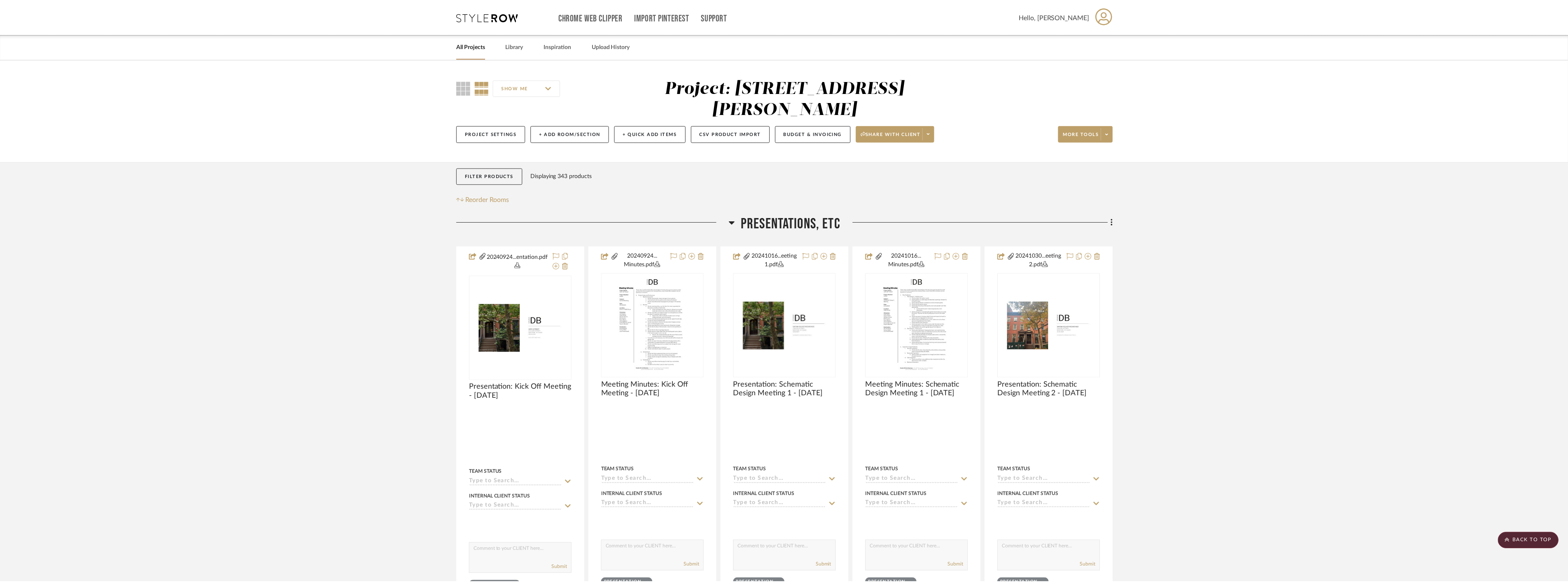
scroll to position [13322, 0]
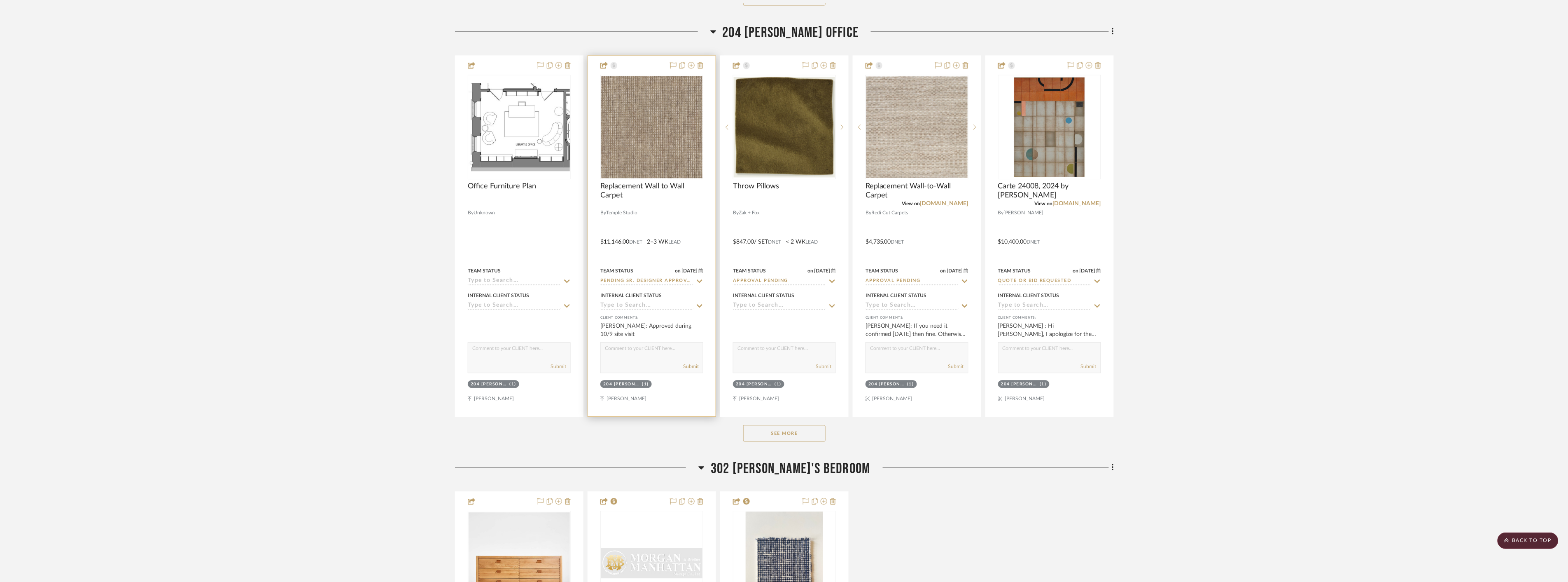
click at [702, 279] on icon at bounding box center [699, 281] width 7 height 7
click at [671, 318] on div "Order in Progress / Deposit Paid / Balance due" at bounding box center [652, 303] width 102 height 30
type input "Order in Progress / Deposit Paid / Balance due"
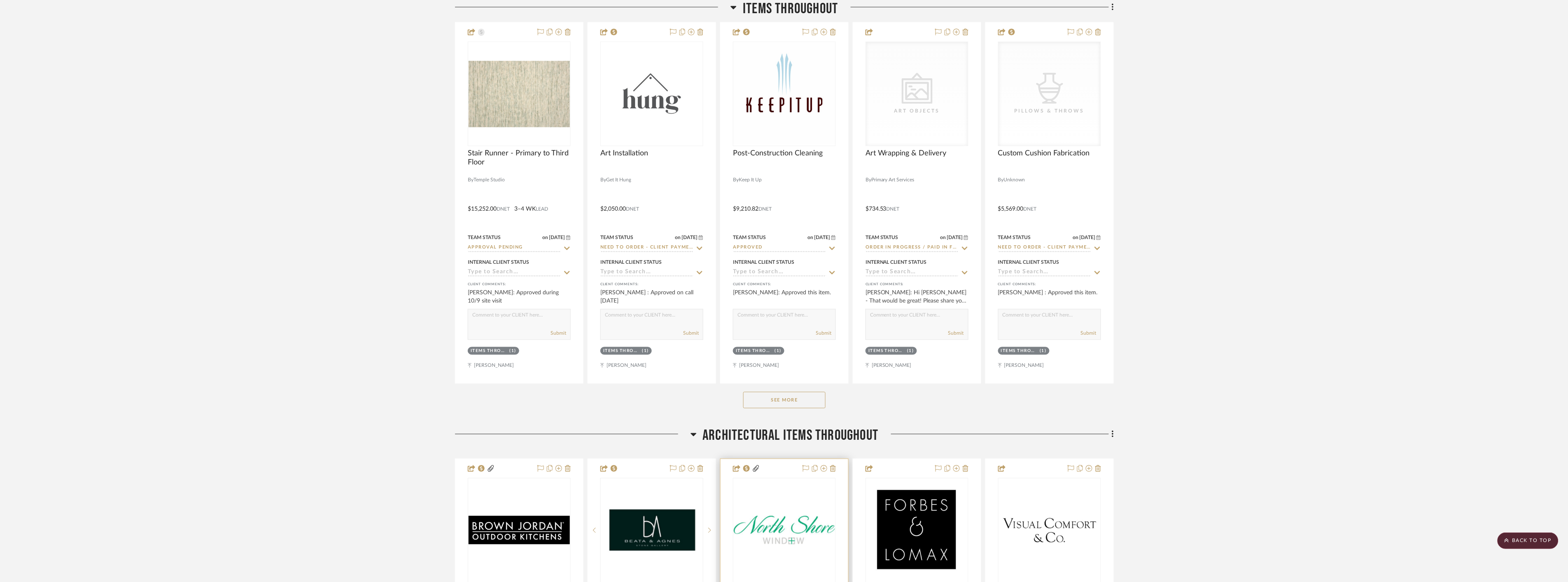
scroll to position [595, 0]
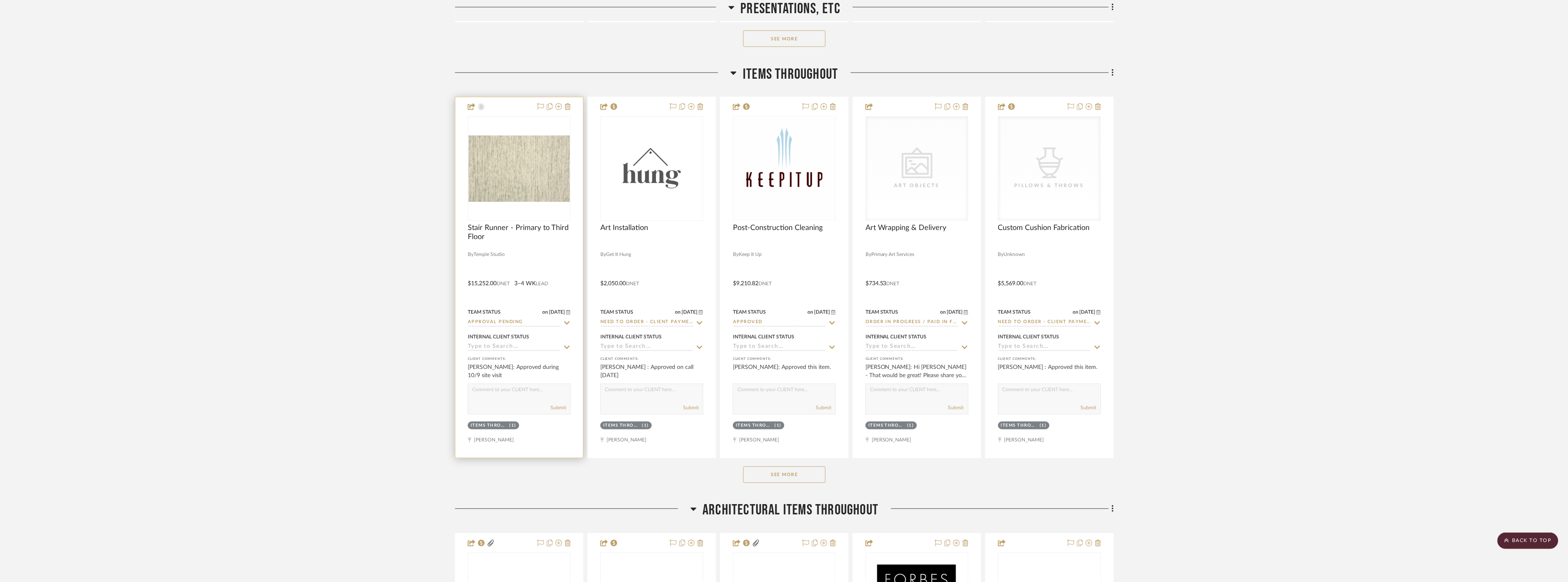
click at [566, 322] on icon at bounding box center [567, 323] width 7 height 7
type input "order"
click at [524, 451] on div "Order in Progress / Deposit Paid / Balance due" at bounding box center [519, 459] width 102 height 30
type input "10/9/2025"
type input "Order in Progress / Deposit Paid / Balance due"
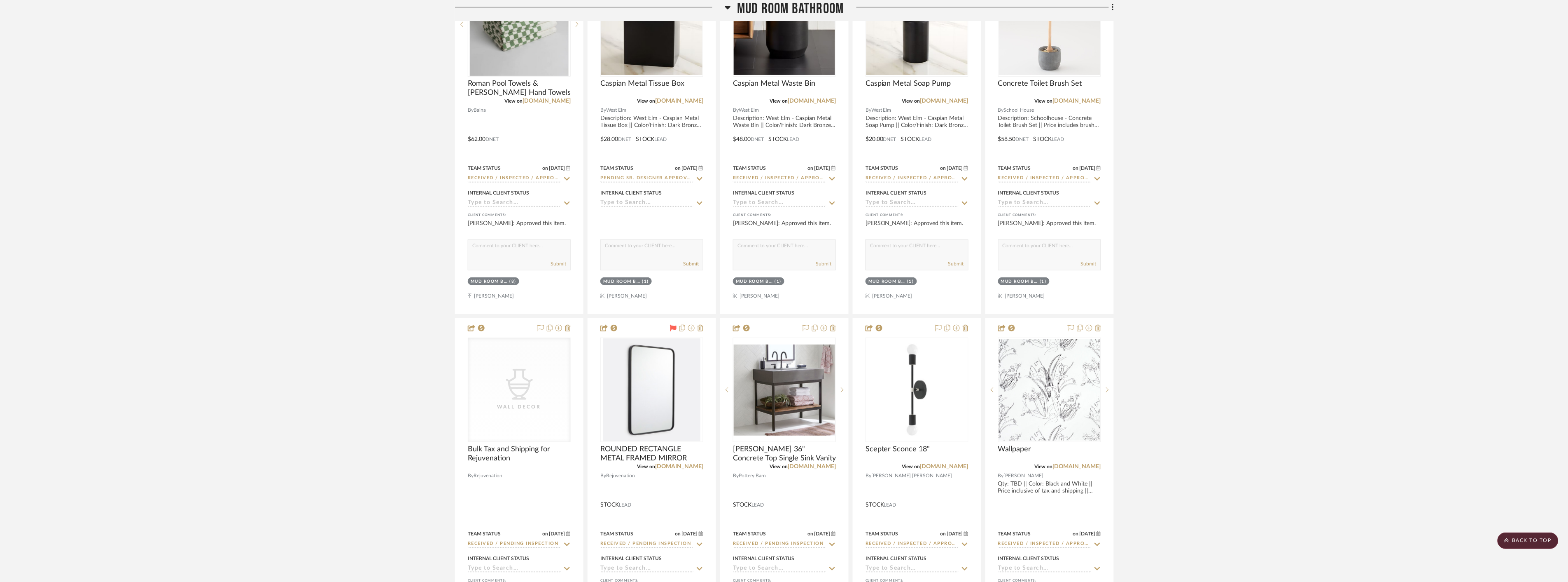
scroll to position [5494, 0]
